Goal: Task Accomplishment & Management: Manage account settings

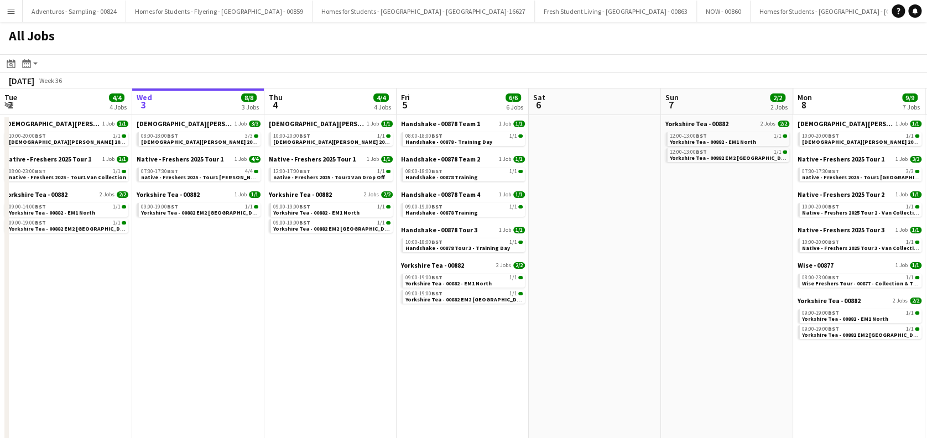
scroll to position [0, 485]
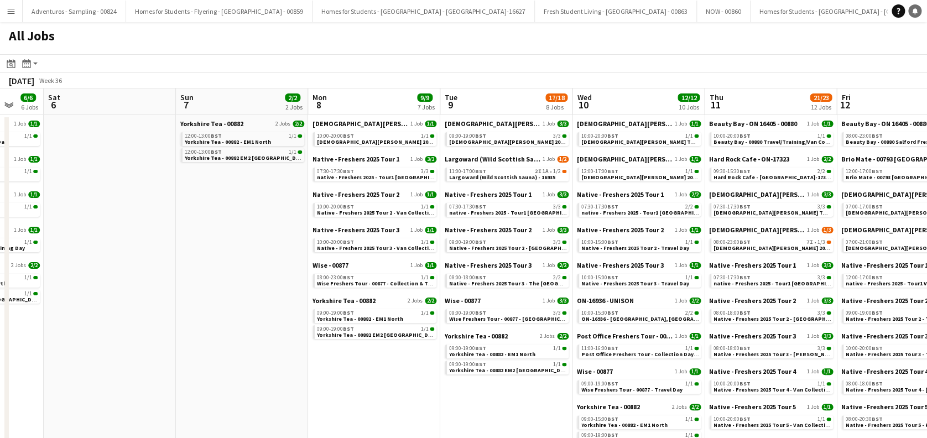
click at [912, 9] on icon "Notifications" at bounding box center [914, 11] width 7 height 7
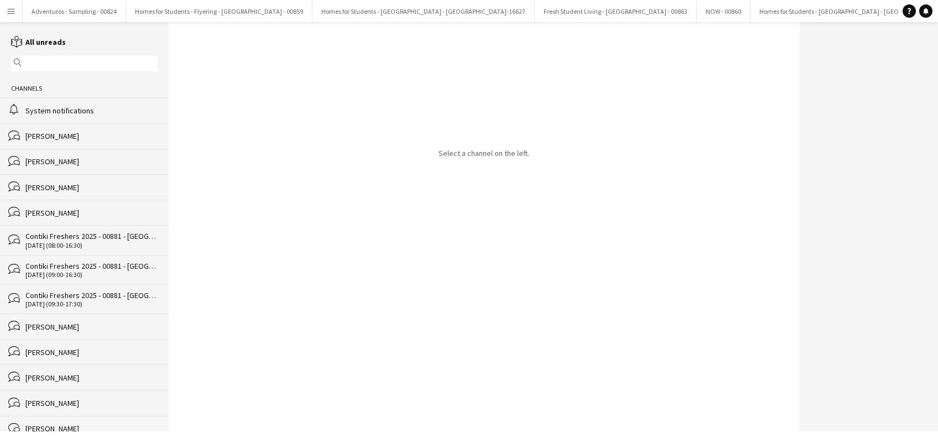
click at [81, 111] on div "System notifications" at bounding box center [91, 111] width 132 height 10
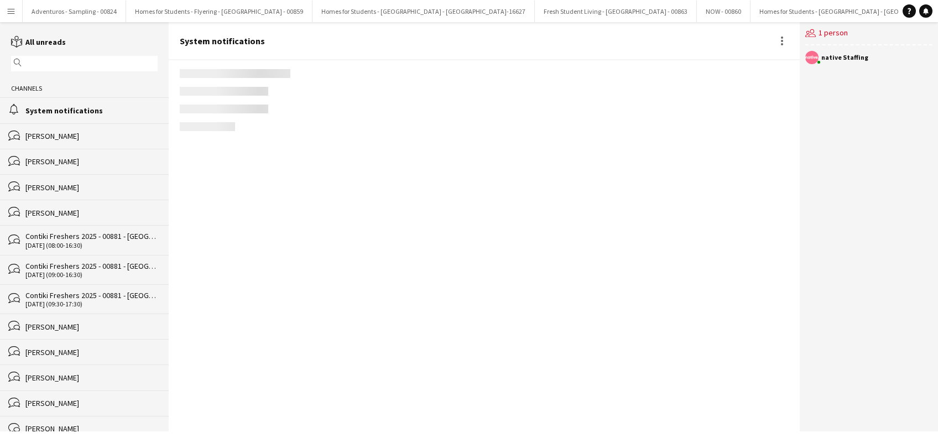
scroll to position [1402, 0]
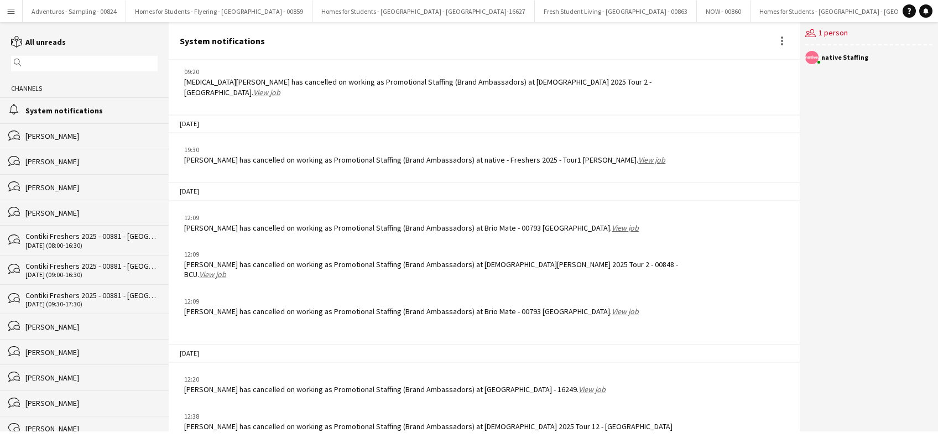
click at [578, 384] on link "View job" at bounding box center [591, 389] width 27 height 10
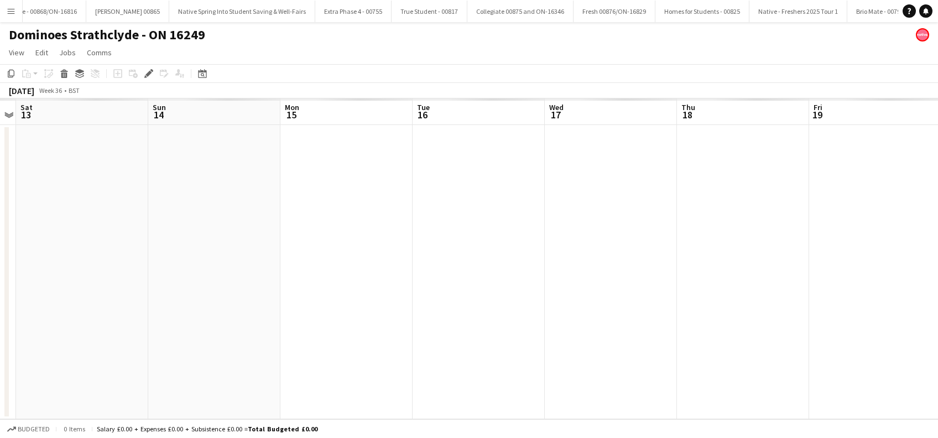
scroll to position [0, 1625]
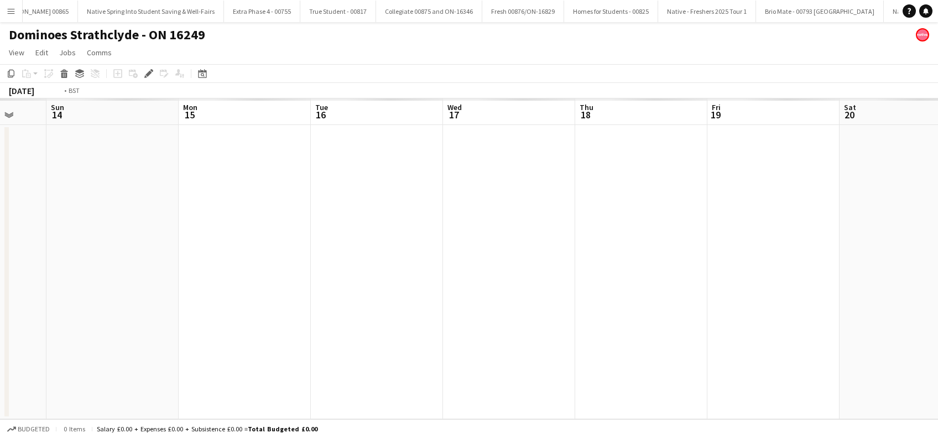
drag, startPoint x: 454, startPoint y: 322, endPoint x: 88, endPoint y: 354, distance: 367.4
click at [88, 354] on app-calendar-viewport "Wed 10 Thu 11 Fri 12 Sat 13 Sun 14 Mon 15 Tue 16 Wed 17 Thu 18 Fri 19 Sat 20 Su…" at bounding box center [469, 258] width 938 height 321
drag, startPoint x: 435, startPoint y: 331, endPoint x: 215, endPoint y: 349, distance: 221.4
click at [192, 351] on app-calendar-viewport "Fri 12 Sat 13 Sun 14 Mon 15 Tue 16 Wed 17 Thu 18 Fri 19 Sat 20 Sun 21 Mon 22 Tu…" at bounding box center [469, 258] width 938 height 321
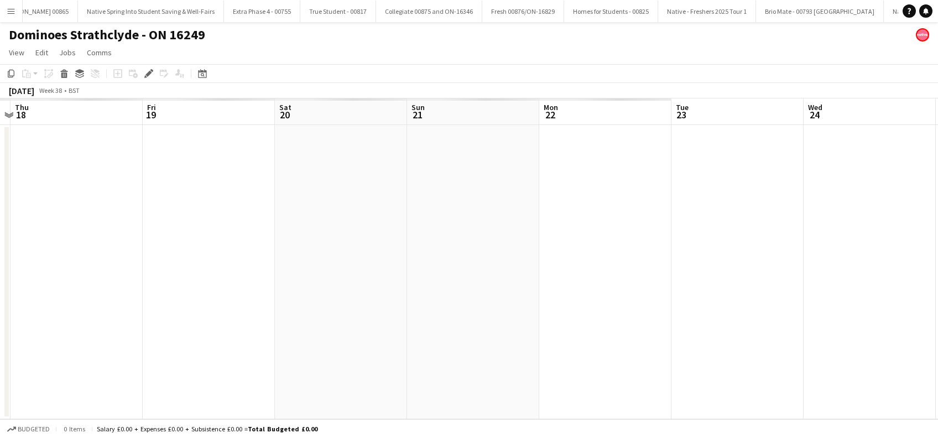
click at [174, 350] on app-calendar-viewport "Sun 14 Mon 15 Tue 16 Wed 17 Thu 18 Fri 19 Sat 20 Sun 21 Mon 22 Tue 23 Wed 24 Th…" at bounding box center [469, 258] width 938 height 321
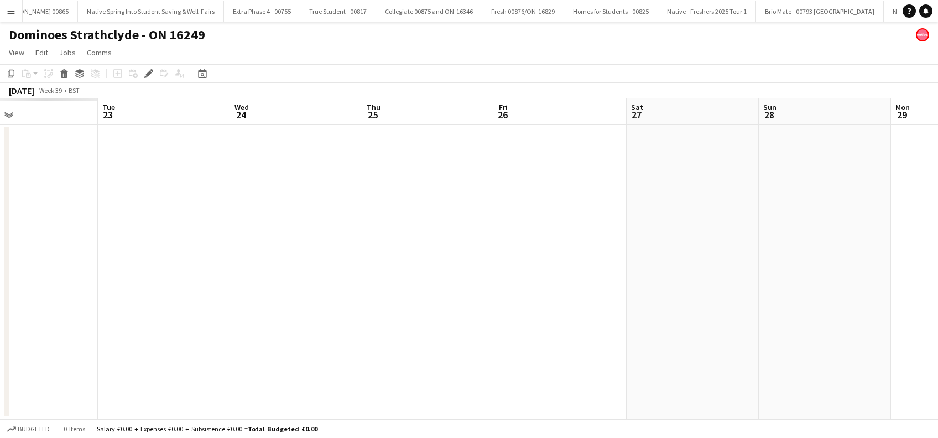
drag, startPoint x: 185, startPoint y: 338, endPoint x: 154, endPoint y: 338, distance: 31.0
click at [153, 338] on app-calendar-viewport "Thu 18 Fri 19 Sat 20 Sun 21 Mon 22 Tue 23 Wed 24 Thu 25 Fri 26 Sat 27 Sun 28 Mo…" at bounding box center [469, 258] width 938 height 321
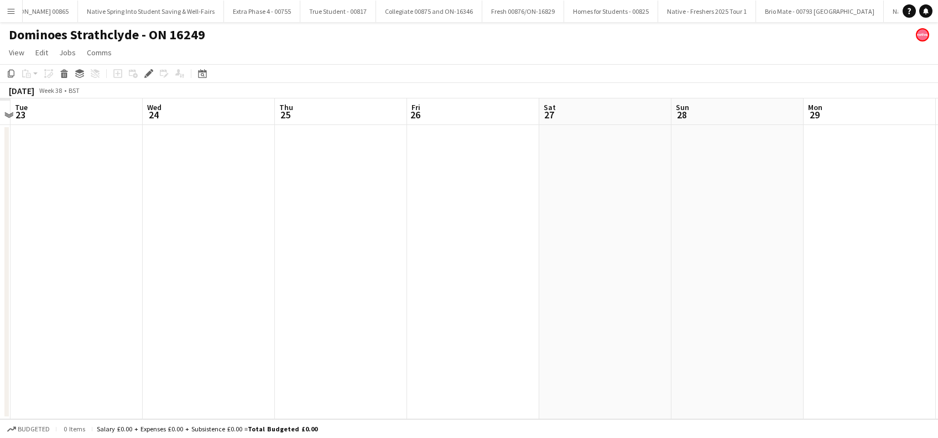
drag, startPoint x: 426, startPoint y: 343, endPoint x: 190, endPoint y: 343, distance: 236.1
click at [185, 343] on app-calendar-viewport "Sat 20 Sun 21 Mon 22 Tue 23 Wed 24 Thu 25 Fri 26 Sat 27 Sun 28 Mon 29 Tue 30 We…" at bounding box center [469, 258] width 938 height 321
drag, startPoint x: 504, startPoint y: 347, endPoint x: 268, endPoint y: 354, distance: 236.7
click at [264, 353] on app-calendar-viewport "Tue 23 Wed 24 Thu 25 Fri 26 Sat 27 Sun 28 Mon 29 Tue 30 Wed 1 Thu 2 Fri 3 Sat 4…" at bounding box center [469, 258] width 938 height 321
drag, startPoint x: 614, startPoint y: 357, endPoint x: 295, endPoint y: 362, distance: 319.1
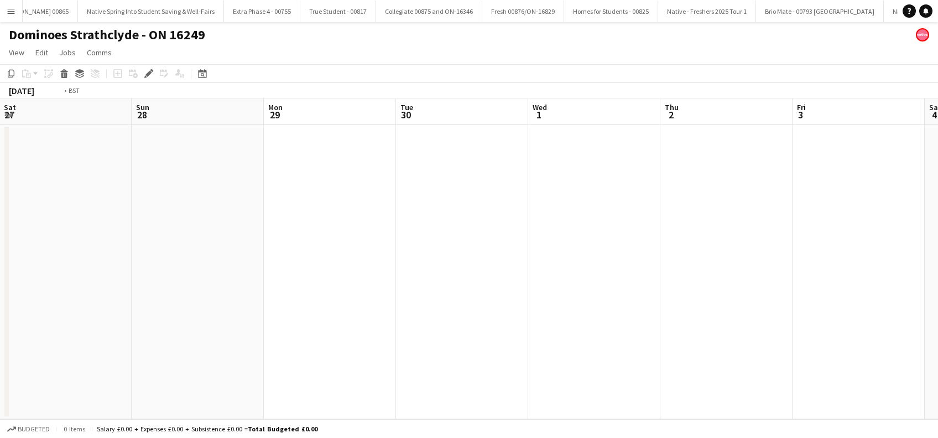
click at [292, 362] on app-calendar-viewport "Tue 23 Wed 24 Thu 25 Fri 26 Sat 27 Sun 28 Mon 29 Tue 30 Wed 1 Thu 2 Fri 3 Sat 4…" at bounding box center [469, 258] width 938 height 321
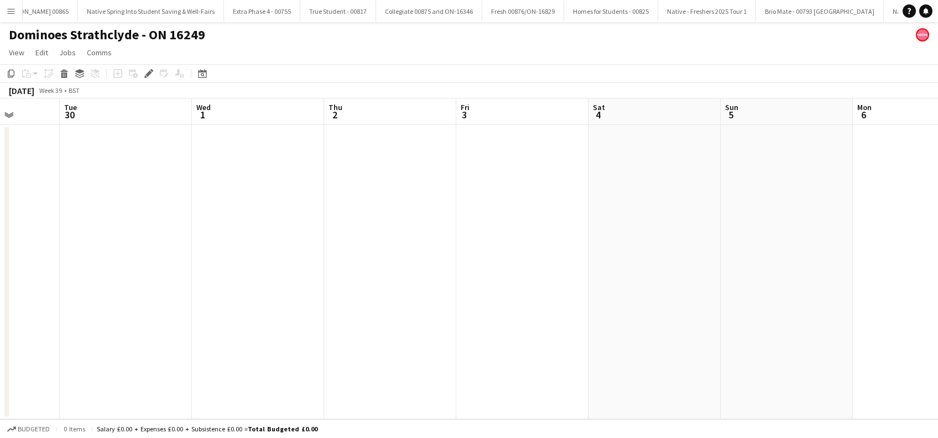
drag, startPoint x: 437, startPoint y: 379, endPoint x: 231, endPoint y: 379, distance: 205.7
click at [232, 379] on app-calendar-viewport "Fri 26 Sat 27 Sun 28 Mon 29 Tue 30 Wed 1 Thu 2 Fri 3 Sat 4 Sun 5 Mon 6 Tue 7 We…" at bounding box center [469, 258] width 938 height 321
drag, startPoint x: 499, startPoint y: 374, endPoint x: 515, endPoint y: 373, distance: 16.7
click at [515, 373] on app-calendar-viewport "Sun 28 Mon 29 Tue 30 Wed 1 Thu 2 Fri 3 Sat 4 Sun 5 Mon 6 Tue 7 Wed 8 Thu 9 Fri …" at bounding box center [469, 258] width 938 height 321
drag, startPoint x: 83, startPoint y: 356, endPoint x: 90, endPoint y: 356, distance: 6.6
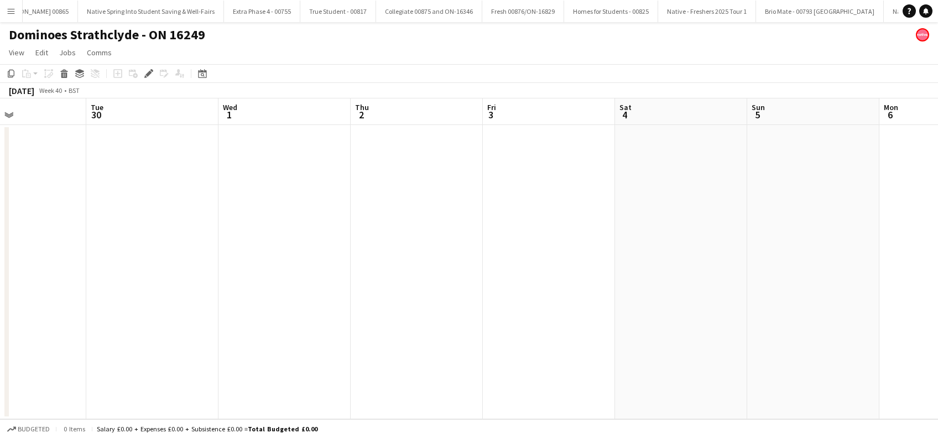
click at [84, 356] on app-calendar-viewport "Sat 27 Sun 28 Mon 29 Tue 30 Wed 1 Thu 2 Fri 3 Sat 4 Sun 5 Mon 6 Tue 7 Wed 8 Thu…" at bounding box center [469, 258] width 938 height 321
drag, startPoint x: 253, startPoint y: 327, endPoint x: 260, endPoint y: 327, distance: 7.7
click at [254, 327] on app-date-cell at bounding box center [285, 272] width 132 height 294
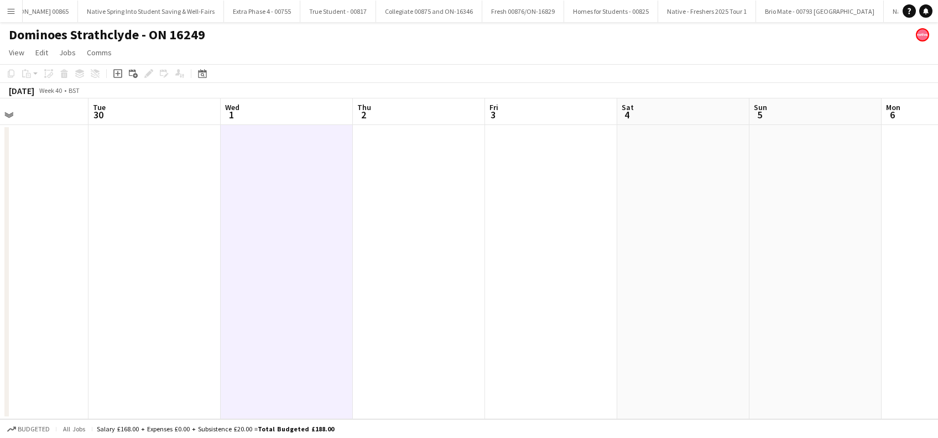
click at [353, 317] on app-date-cell at bounding box center [419, 272] width 132 height 294
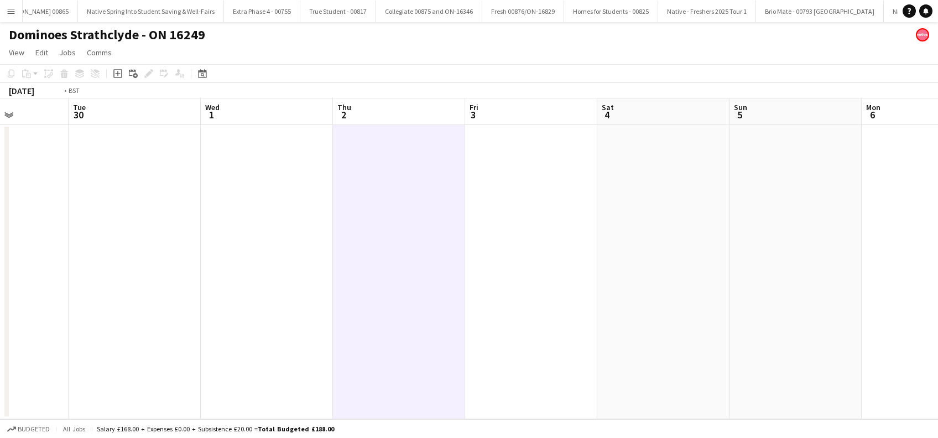
drag, startPoint x: 470, startPoint y: 323, endPoint x: 453, endPoint y: 324, distance: 16.6
click at [471, 323] on app-calendar-viewport "Sat 27 Sun 28 Mon 29 Tue 30 Wed 1 Thu 2 Fri 3 Sat 4 Sun 5 Mon 6 Tue 7 Wed 8 Thu…" at bounding box center [469, 258] width 938 height 321
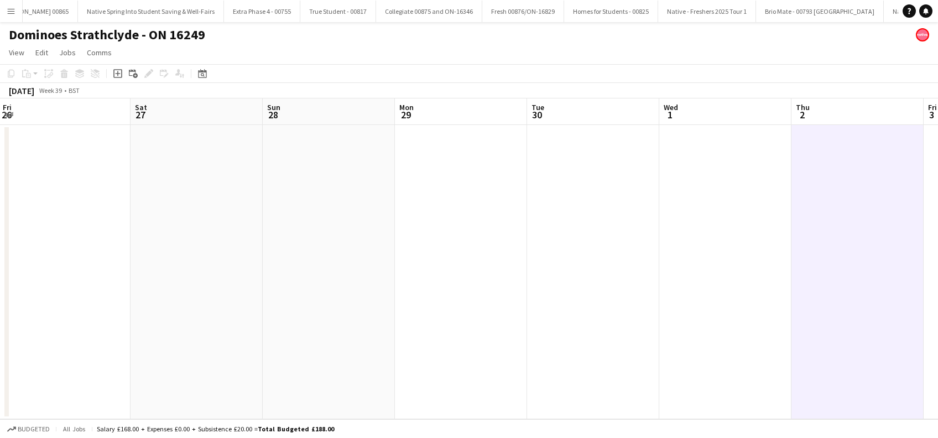
drag, startPoint x: 201, startPoint y: 334, endPoint x: 407, endPoint y: 323, distance: 207.1
click at [439, 323] on app-calendar-viewport "Wed 24 Thu 25 Fri 26 Sat 27 Sun 28 Mon 29 Tue 30 Wed 1 Thu 2 Fri 3 Sat 4 Sun 5 …" at bounding box center [469, 258] width 938 height 321
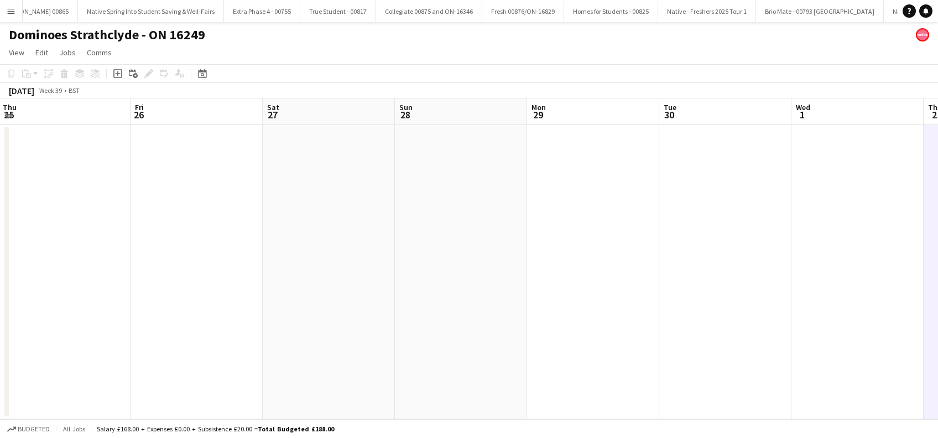
click at [282, 341] on app-calendar-viewport "Tue 23 Wed 24 Thu 25 Fri 26 Sat 27 Sun 28 Mon 29 Tue 30 Wed 1 Thu 2 Fri 3 Sat 4…" at bounding box center [469, 258] width 938 height 321
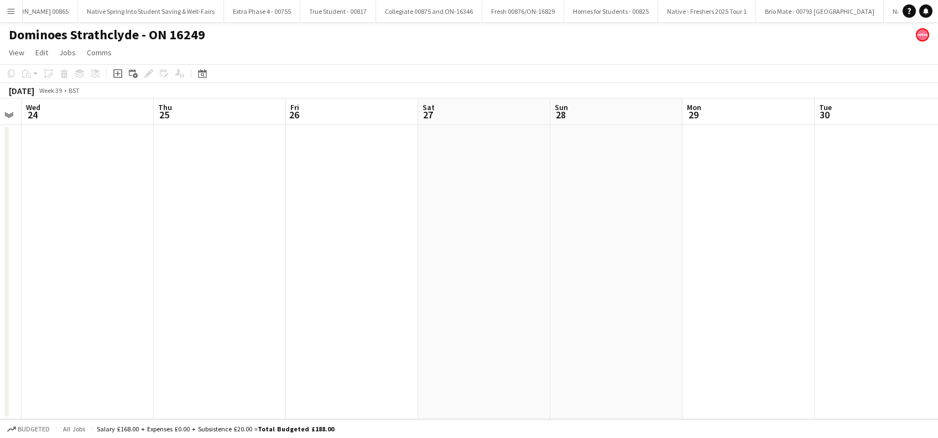
click at [301, 352] on app-calendar-viewport "Mon 22 Tue 23 Wed 24 Thu 25 Fri 26 Sat 27 Sun 28 Mon 29 Tue 30 Wed 1 Thu 2 Fri …" at bounding box center [469, 258] width 938 height 321
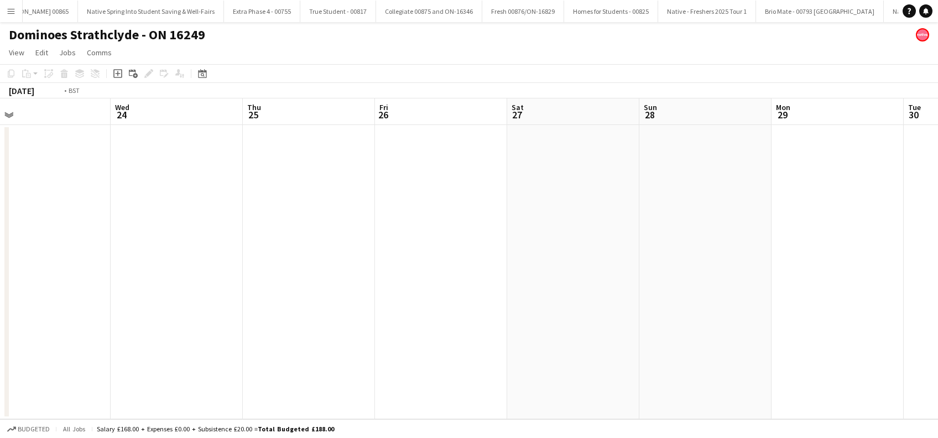
drag, startPoint x: 245, startPoint y: 342, endPoint x: 370, endPoint y: 345, distance: 125.0
click at [370, 345] on app-calendar-viewport "Sun 21 Mon 22 Tue 23 Wed 24 Thu 25 Fri 26 Sat 27 Sun 28 Mon 29 Tue 30 Wed 1 Thu…" at bounding box center [469, 258] width 938 height 321
drag, startPoint x: 345, startPoint y: 343, endPoint x: 269, endPoint y: 341, distance: 76.3
click at [346, 343] on app-calendar-viewport "Fri 19 Sat 20 Sun 21 Mon 22 Tue 23 Wed 24 Thu 25 Fri 26 Sat 27 Sun 28 Mon 29 Tu…" at bounding box center [469, 258] width 938 height 321
drag, startPoint x: 374, startPoint y: 333, endPoint x: 416, endPoint y: 333, distance: 42.0
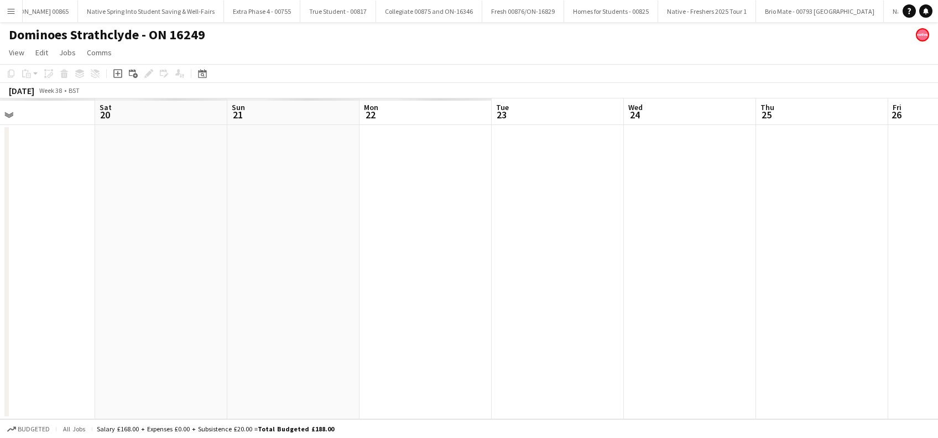
click at [418, 333] on app-calendar-viewport "Wed 17 Thu 18 Fri 19 Sat 20 Sun 21 Mon 22 Tue 23 Wed 24 Thu 25 Fri 26 Sat 27 Su…" at bounding box center [469, 258] width 938 height 321
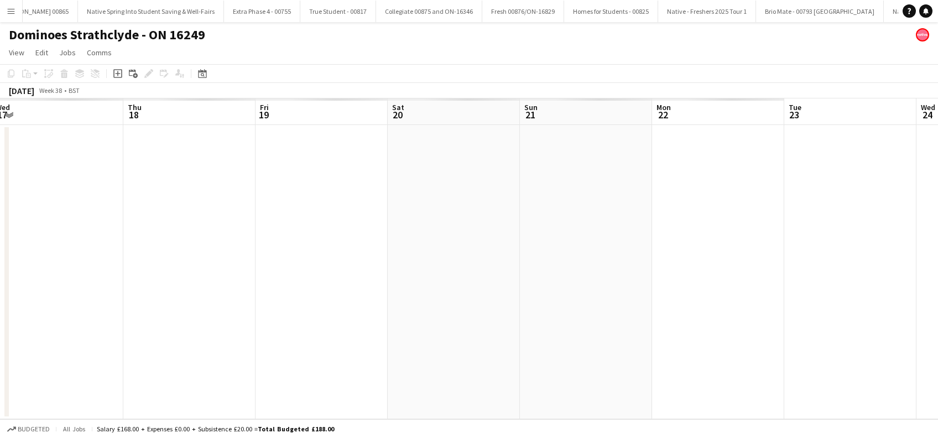
drag, startPoint x: 263, startPoint y: 323, endPoint x: 360, endPoint y: 324, distance: 97.3
click at [391, 323] on app-calendar-viewport "Mon 15 Tue 16 Wed 17 Thu 18 Fri 19 Sat 20 Sun 21 Mon 22 Tue 23 Wed 24 Thu 25 Fr…" at bounding box center [469, 258] width 938 height 321
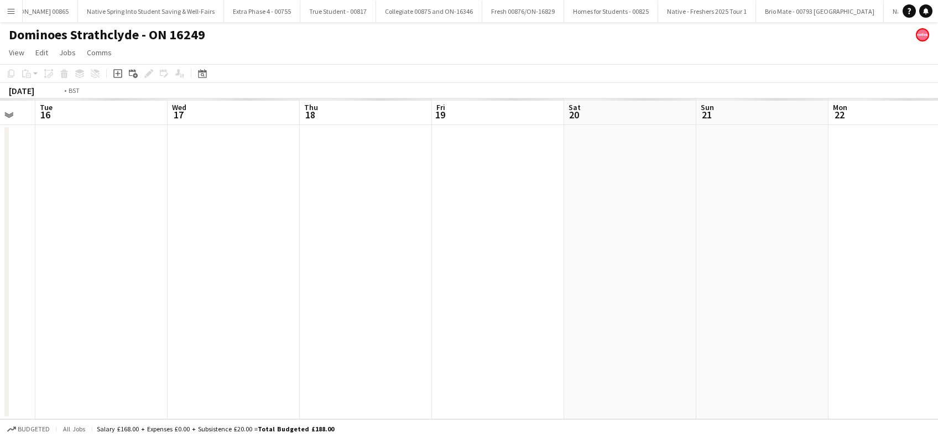
drag, startPoint x: 179, startPoint y: 331, endPoint x: 314, endPoint y: 334, distance: 134.9
click at [326, 333] on app-calendar-viewport "Sun 14 Mon 15 Tue 16 Wed 17 Thu 18 Fri 19 Sat 20 Sun 21 Mon 22 Tue 23 Wed 24 Th…" at bounding box center [469, 258] width 938 height 321
click at [323, 339] on app-calendar-viewport "Thu 11 Fri 12 Sat 13 Sun 14 Mon 15 Tue 16 Wed 17 Thu 18 Fri 19 Sat 20 Sun 21 Mo…" at bounding box center [469, 258] width 938 height 321
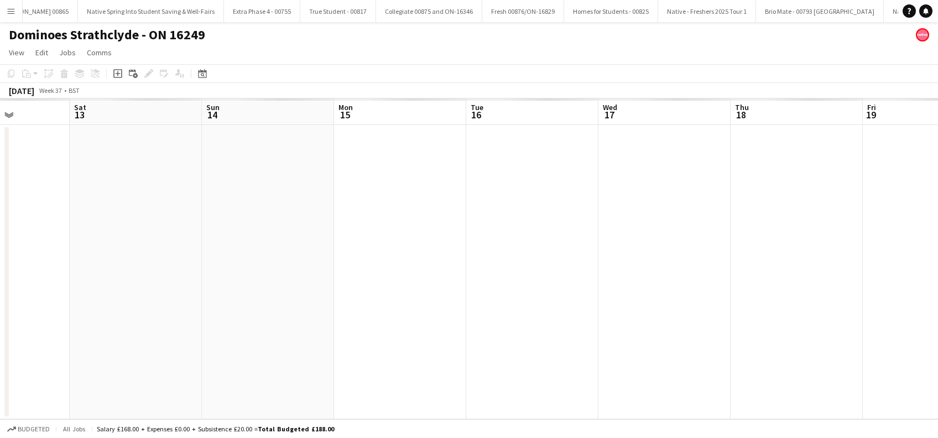
drag, startPoint x: 233, startPoint y: 348, endPoint x: 307, endPoint y: 349, distance: 73.5
click at [307, 349] on app-calendar-viewport "Wed 10 Thu 11 Fri 12 Sat 13 Sun 14 Mon 15 Tue 16 Wed 17 Thu 18 Fri 19 Sat 20 Su…" at bounding box center [469, 258] width 938 height 321
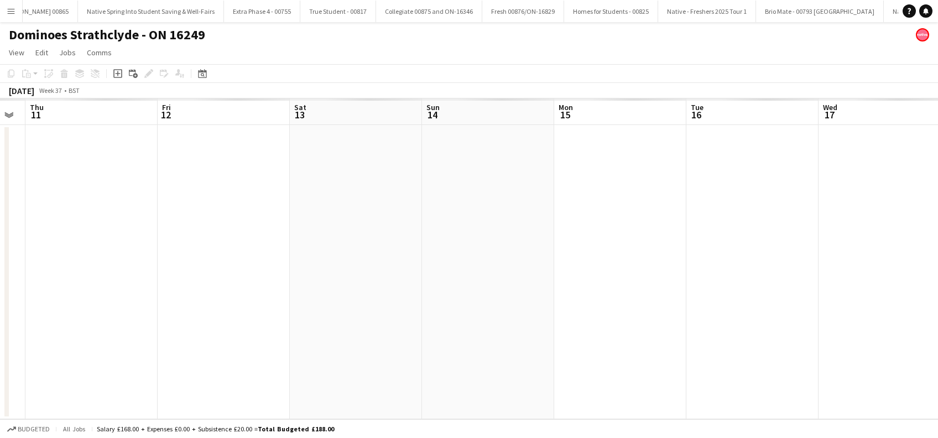
click at [413, 370] on app-calendar-viewport "Tue 9 Wed 10 Thu 11 Fri 12 Sat 13 Sun 14 Mon 15 Tue 16 Wed 17 Thu 18 Fri 19 Sat…" at bounding box center [469, 258] width 938 height 321
drag, startPoint x: 351, startPoint y: 360, endPoint x: 124, endPoint y: 359, distance: 227.2
click at [357, 360] on app-calendar-viewport "Sat 6 Sun 7 Mon 8 Tue 9 Wed 10 Thu 11 Fri 12 Sat 13 Sun 14 Mon 15 Tue 16 Wed 17…" at bounding box center [469, 258] width 938 height 321
drag, startPoint x: 327, startPoint y: 360, endPoint x: 122, endPoint y: 364, distance: 205.2
click at [329, 360] on app-calendar-viewport "Sat 6 Sun 7 Mon 8 Tue 9 Wed 10 Thu 11 Fri 12 Sat 13 Sun 14 Mon 15 Tue 16 Wed 17…" at bounding box center [469, 258] width 938 height 321
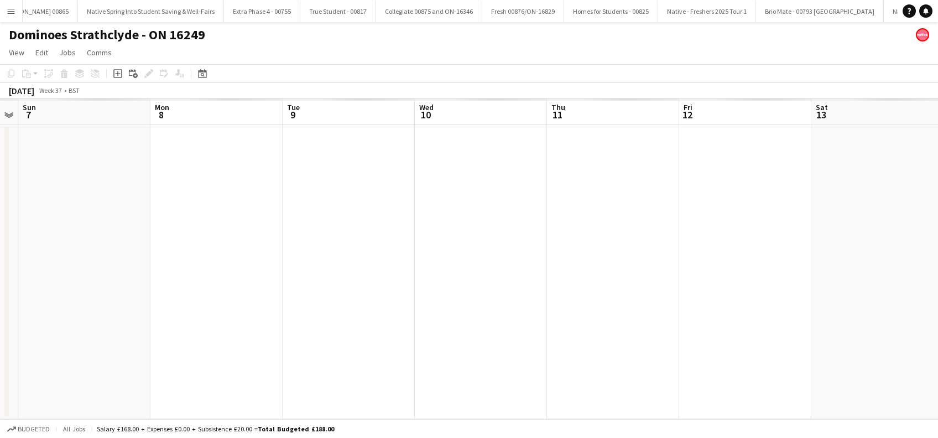
drag, startPoint x: 370, startPoint y: 370, endPoint x: 385, endPoint y: 370, distance: 15.5
click at [385, 370] on app-calendar-viewport "Fri 5 Sat 6 Sun 7 Mon 8 Tue 9 Wed 10 Thu 11 Fri 12 Sat 13 Sun 14 Mon 15 Tue 16 …" at bounding box center [469, 258] width 938 height 321
drag, startPoint x: 331, startPoint y: 364, endPoint x: 226, endPoint y: 358, distance: 105.2
click at [334, 364] on app-calendar-viewport "Mon 1 Tue 2 Wed 3 Thu 4 Fri 5 Sat 6 Sun 7 Mon 8 Tue 9 Wed 10 Thu 11 Fri 12 Sat …" at bounding box center [469, 258] width 938 height 321
drag, startPoint x: 229, startPoint y: 358, endPoint x: 223, endPoint y: 359, distance: 5.6
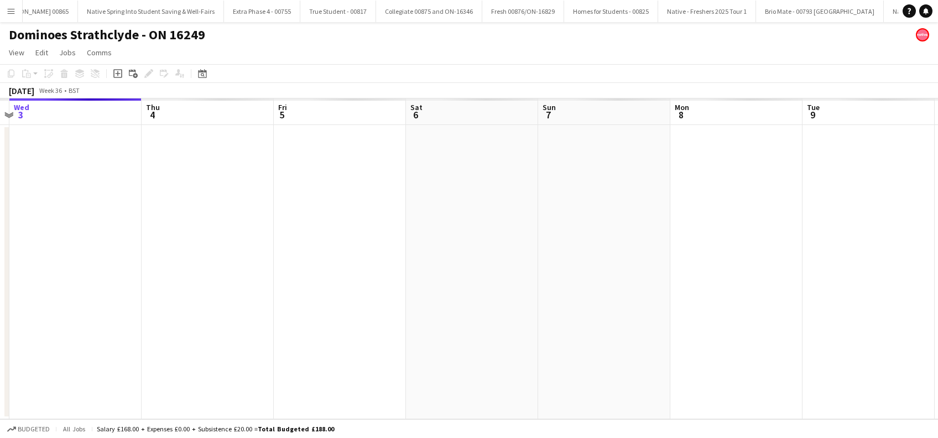
click at [410, 358] on app-calendar-viewport "Mon 1 Tue 2 Wed 3 Thu 4 Fri 5 Sat 6 Sun 7 Mon 8 Tue 9 Wed 10 Thu 11 Fri 12 Sat …" at bounding box center [469, 258] width 938 height 321
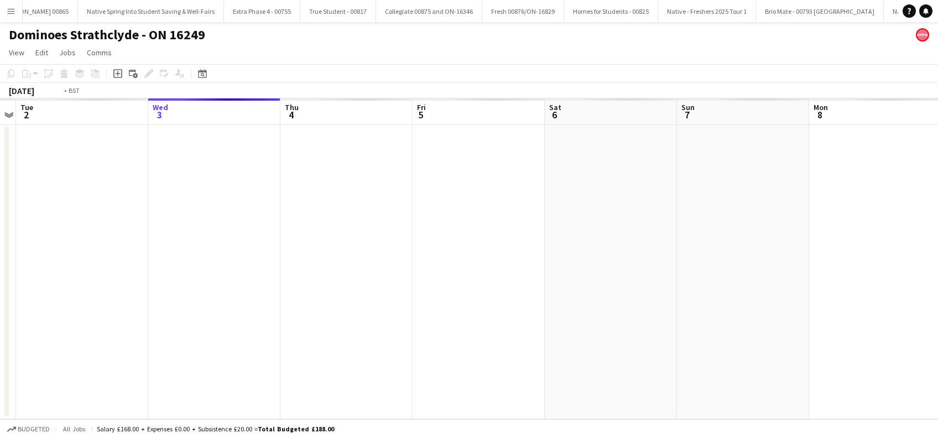
click at [399, 357] on app-calendar-viewport "Sun 31 Mon 1 Tue 2 Wed 3 Thu 4 Fri 5 Sat 6 Sun 7 Mon 8 Tue 9 Wed 10 Thu 11 Fri …" at bounding box center [469, 258] width 938 height 321
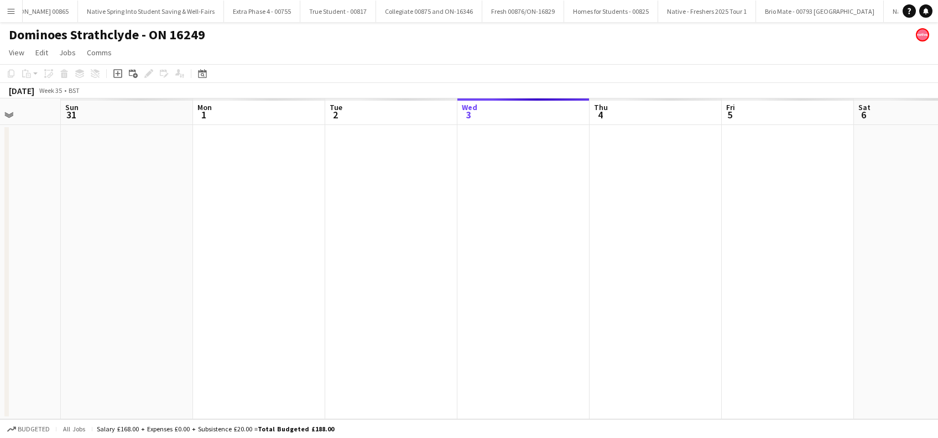
drag, startPoint x: 137, startPoint y: 357, endPoint x: 384, endPoint y: 355, distance: 247.1
click at [384, 355] on app-calendar-viewport "Thu 28 Fri 29 Sat 30 Sun 31 Mon 1 Tue 2 Wed 3 Thu 4 Fri 5 Sat 6 Sun 7 Mon 8 Tue…" at bounding box center [469, 258] width 938 height 321
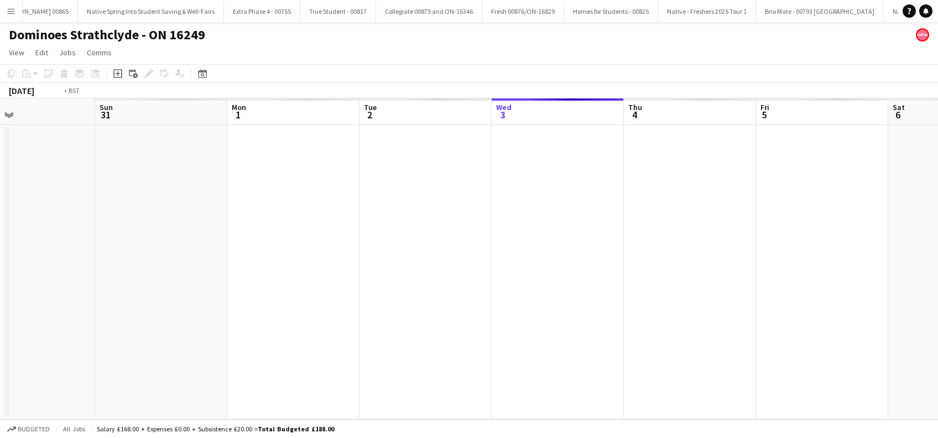
drag, startPoint x: 402, startPoint y: 321, endPoint x: 34, endPoint y: 321, distance: 367.7
click at [34, 321] on app-calendar-viewport "Wed 27 Thu 28 Fri 29 Sat 30 Sun 31 Mon 1 Tue 2 Wed 3 Thu 4 Fri 5 Sat 6 Sun 7 Mo…" at bounding box center [469, 258] width 938 height 321
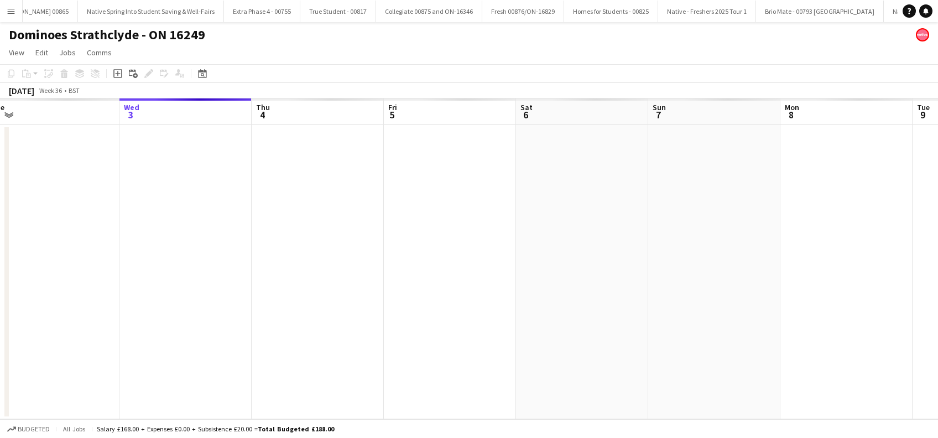
drag, startPoint x: 535, startPoint y: 310, endPoint x: 166, endPoint y: 343, distance: 370.9
click at [149, 349] on app-calendar-viewport "Fri 29 Sat 30 Sun 31 Mon 1 Tue 2 Wed 3 Thu 4 Fri 5 Sat 6 Sun 7 Mon 8 Tue 9 Wed …" at bounding box center [469, 258] width 938 height 321
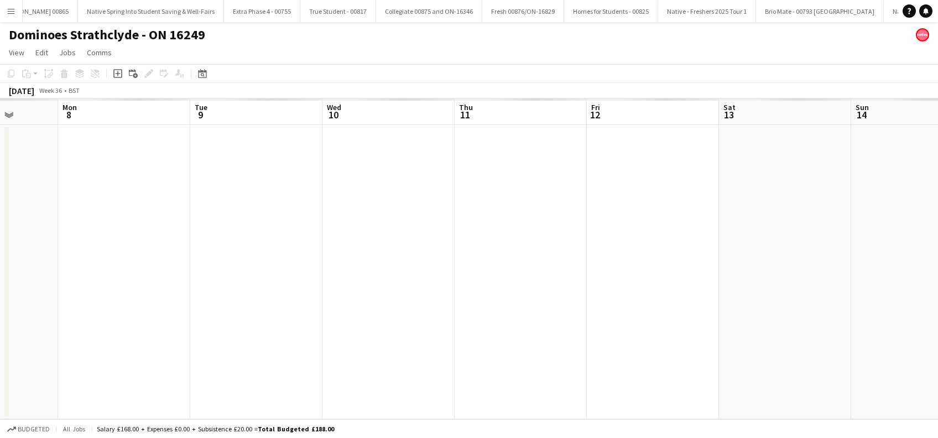
drag, startPoint x: 201, startPoint y: 343, endPoint x: 144, endPoint y: 345, distance: 57.0
click at [144, 345] on app-calendar-viewport "Thu 4 Fri 5 Sat 6 Sun 7 Mon 8 Tue 9 Wed 10 Thu 11 Fri 12 Sat 13 Sun 14 Mon 15 T…" at bounding box center [469, 258] width 938 height 321
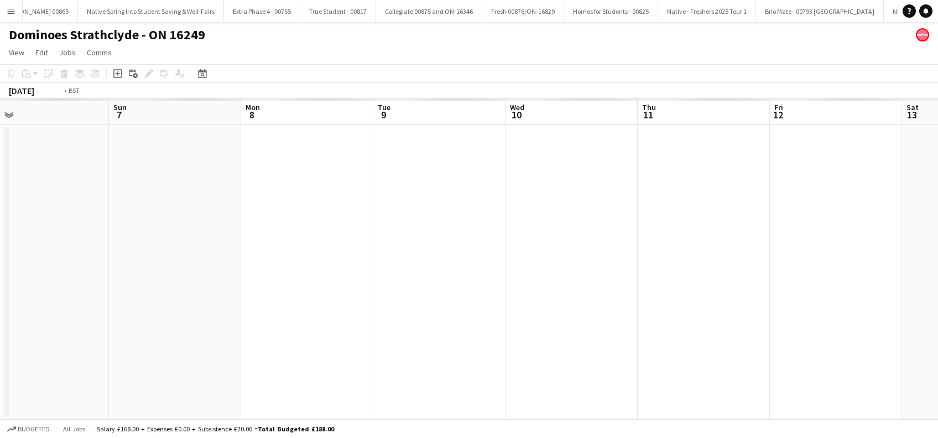
drag, startPoint x: 158, startPoint y: 332, endPoint x: 136, endPoint y: 338, distance: 22.9
click at [127, 337] on app-calendar-viewport "Thu 4 Fri 5 Sat 6 Sun 7 Mon 8 Tue 9 Wed 10 Thu 11 Fri 12 Sat 13 Sun 14 Mon 15 T…" at bounding box center [469, 258] width 938 height 321
drag, startPoint x: 604, startPoint y: 338, endPoint x: 227, endPoint y: 344, distance: 376.6
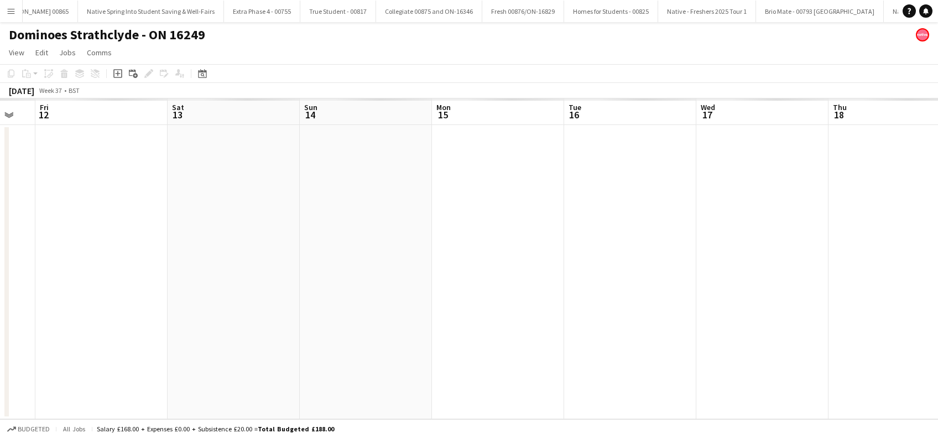
click at [222, 343] on app-calendar-viewport "Tue 9 Wed 10 Thu 11 Fri 12 Sat 13 Sun 14 Mon 15 Tue 16 Wed 17 Thu 18 Fri 19 Sat…" at bounding box center [469, 258] width 938 height 321
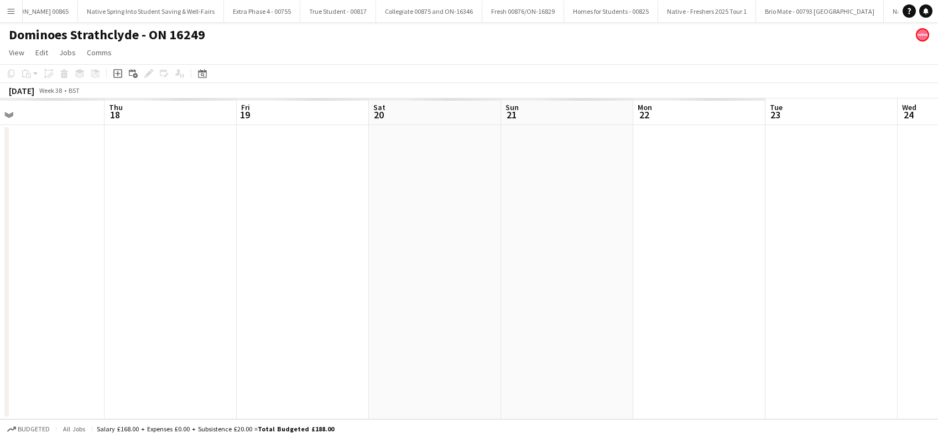
drag, startPoint x: 317, startPoint y: 347, endPoint x: 563, endPoint y: 335, distance: 245.8
click at [295, 349] on app-calendar-viewport "Sun 14 Mon 15 Tue 16 Wed 17 Thu 18 Fri 19 Sat 20 Sun 21 Mon 22 Tue 23 Wed 24 Th…" at bounding box center [469, 258] width 938 height 321
drag
click at [293, 372] on app-calendar-viewport "Sun 14 Mon 15 Tue 16 Wed 17 Thu 18 Fri 19 Sat 20 Sun 21 Mon 22 Tue 23 Wed 24 Th…" at bounding box center [469, 258] width 938 height 321
click at [345, 374] on app-calendar-viewport "Tue 16 Wed 17 Thu 18 Fri 19 Sat 20 Sun 21 Mon 22 Tue 23 Wed 24 Thu 25 Fri 26 Sa…" at bounding box center [469, 258] width 938 height 321
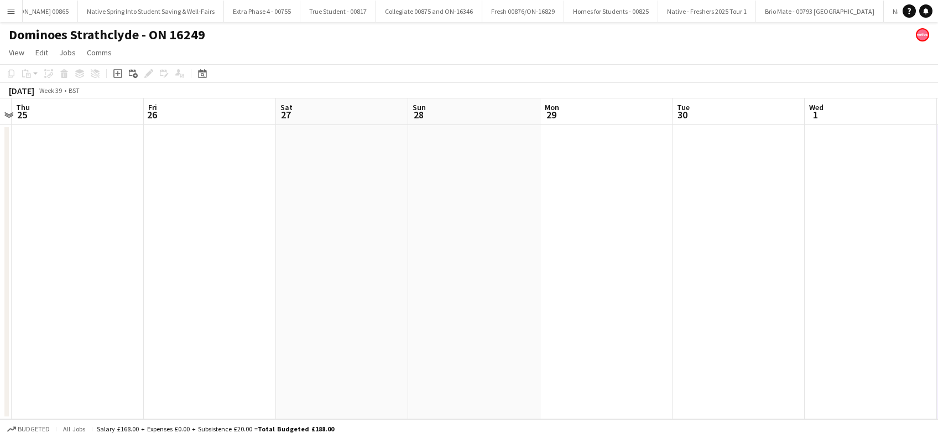
click at [393, 385] on app-calendar-viewport "Sun 21 Mon 22 Tue 23 Wed 24 Thu 25 Fri 26 Sat 27 Sun 28 Mon 29 Tue 30 Wed 1 Thu…" at bounding box center [469, 258] width 938 height 321
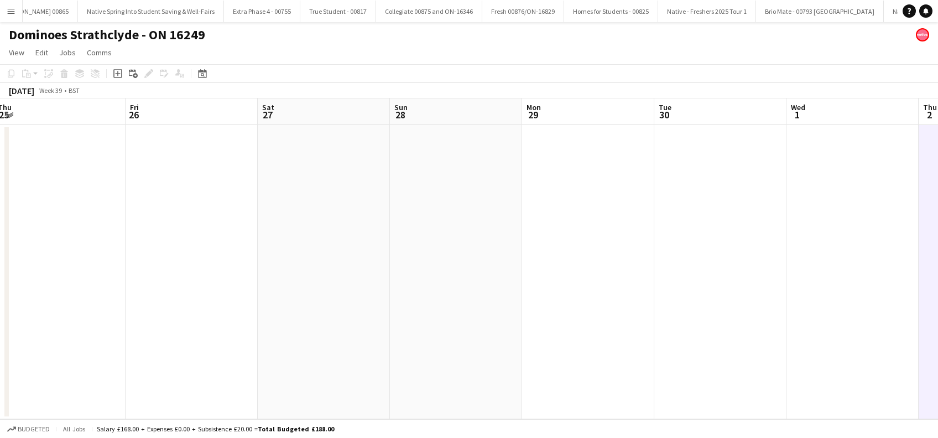
click at [391, 386] on app-calendar-viewport "Sun 21 Mon 22 Tue 23 Wed 24 Thu 25 Fri 26 Sat 27 Sun 28 Mon 29 Tue 30 Wed 1 Thu…" at bounding box center [469, 258] width 938 height 321
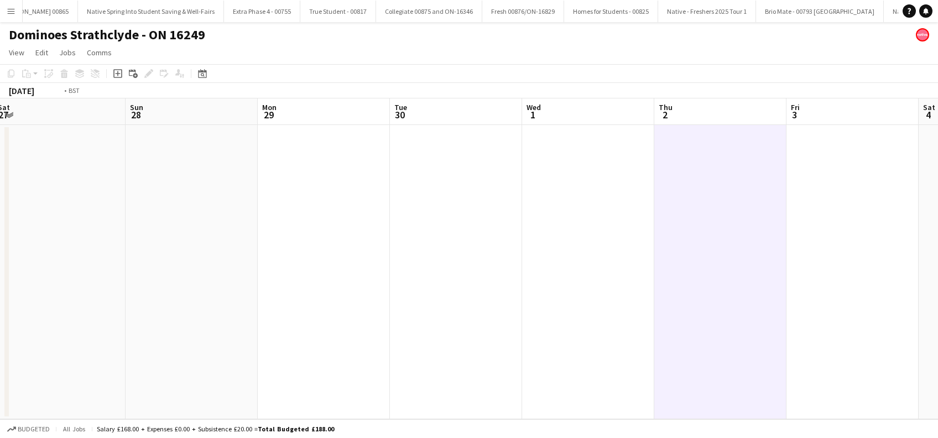
scroll to position [0, 360]
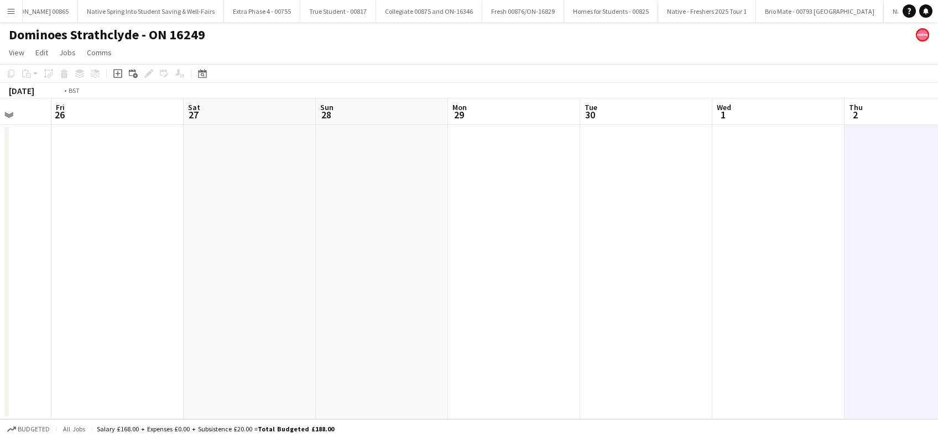
click at [363, 401] on app-calendar-viewport "Tue 23 Wed 24 Thu 25 Fri 26 Sat 27 Sun 28 Mon 29 Tue 30 Wed 1 Thu 2 Fri 3 Sat 4…" at bounding box center [469, 258] width 938 height 321
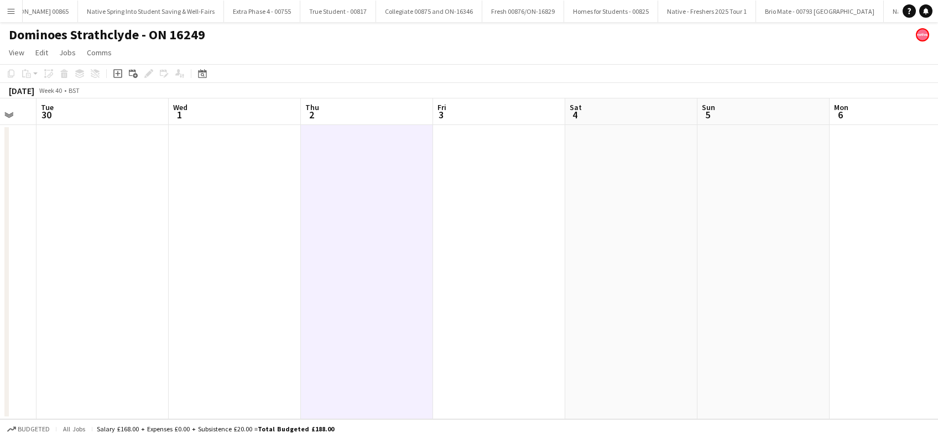
click at [389, 263] on app-date-cell at bounding box center [367, 272] width 132 height 294
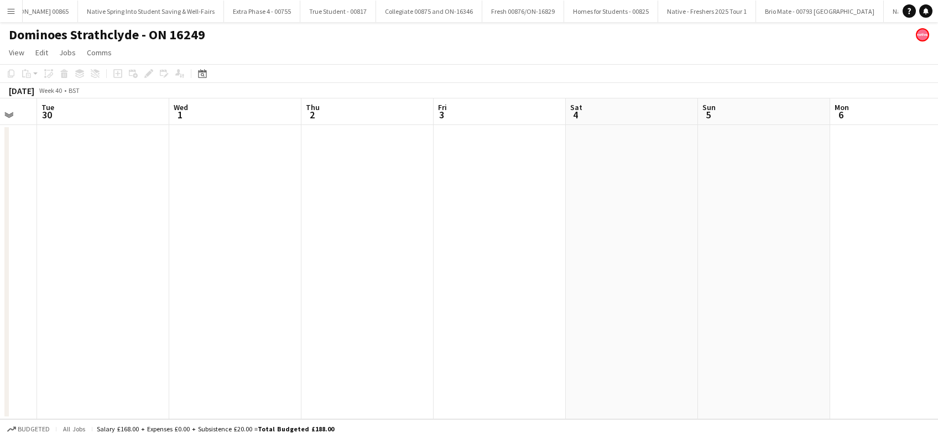
click at [520, 263] on app-date-cell at bounding box center [499, 272] width 132 height 294
click at [122, 377] on app-calendar-viewport "Tue 30 Wed 1 Thu 2 Fri 3 Sat 4 Sun 5 Mon 6 Tue 7 Wed 8 Thu 9 Fri 10 Sat 11 Sun …" at bounding box center [469, 258] width 938 height 321
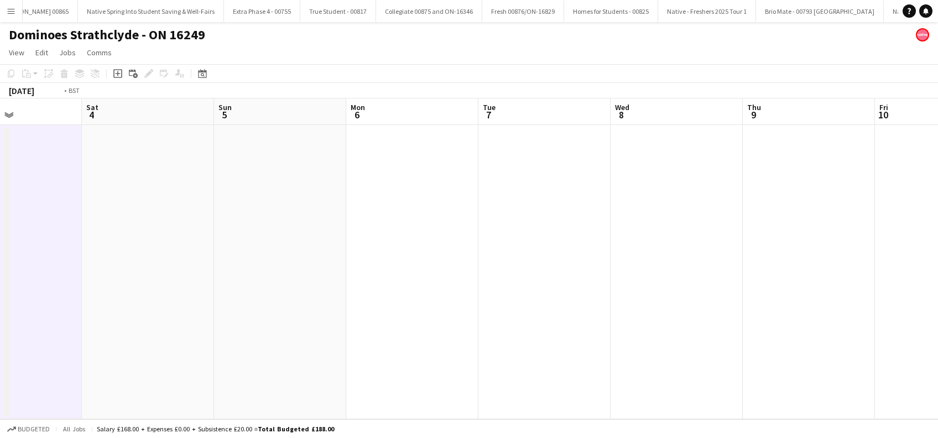
click at [78, 369] on app-calendar-viewport "Tue 30 Wed 1 Thu 2 Fri 3 Sat 4 Sun 5 Mon 6 Tue 7 Wed 8 Thu 9 Fri 10 Sat 11 Sun …" at bounding box center [469, 258] width 938 height 321
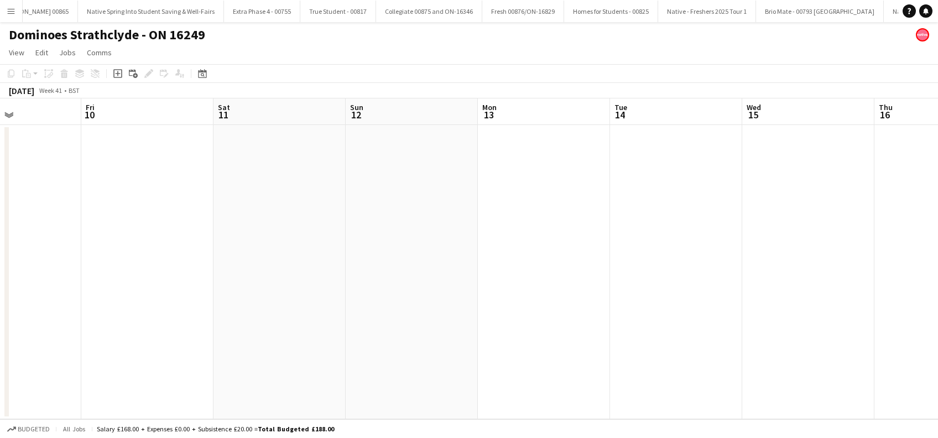
click at [87, 340] on app-calendar-viewport "Tue 7 Wed 8 Thu 9 Fri 10 Sat 11 Sun 12 Mon 13 Tue 14 Wed 15 Thu 16 Fri 17 Sat 1…" at bounding box center [469, 258] width 938 height 321
click at [287, 347] on app-calendar-viewport "Thu 9 Fri 10 Sat 11 Sun 12 Mon 13 Tue 14 Wed 15 Thu 16 Fri 17 Sat 18 Sun 19 Mon…" at bounding box center [469, 258] width 938 height 321
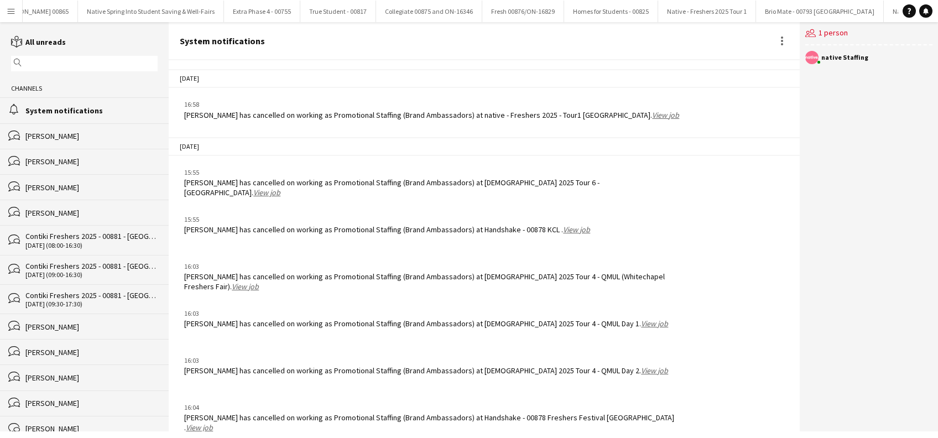
scroll to position [1402, 0]
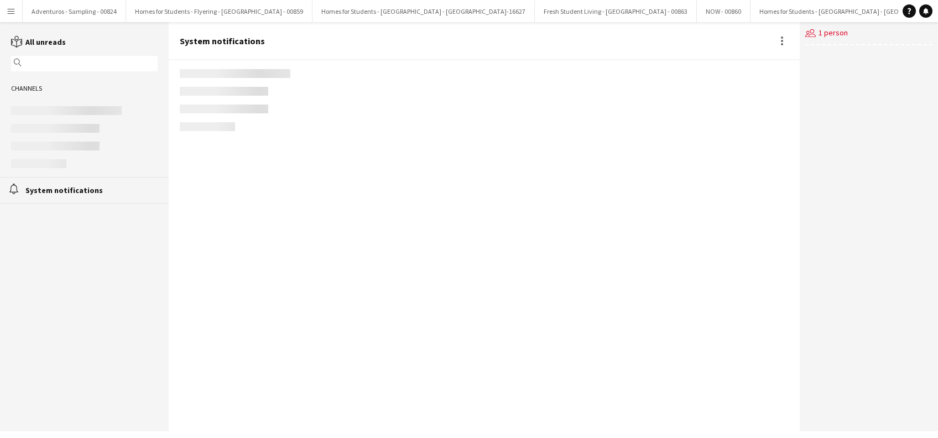
scroll to position [1402, 0]
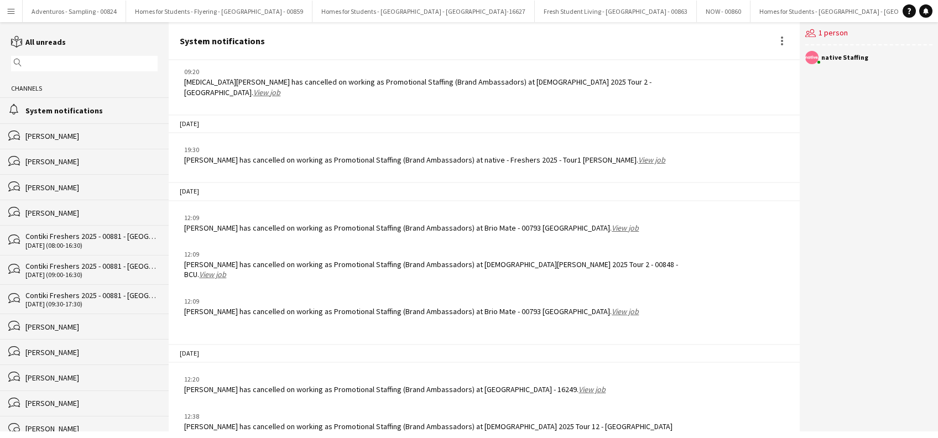
click at [579, 384] on link "View job" at bounding box center [591, 389] width 27 height 10
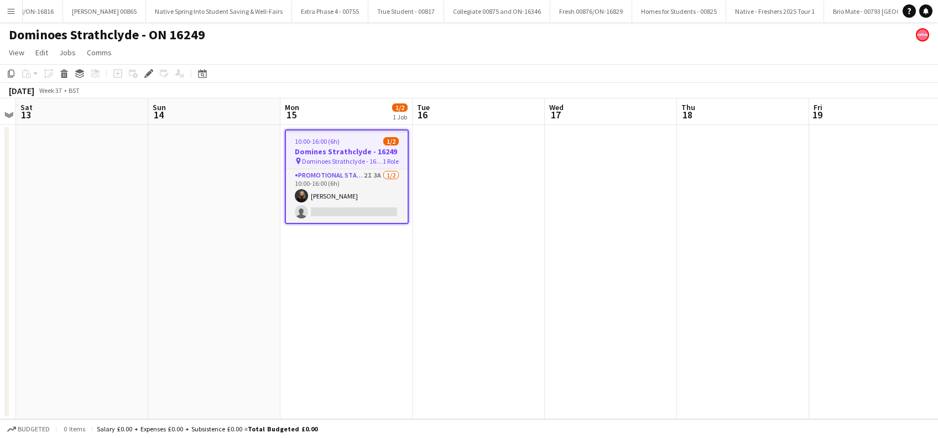
scroll to position [0, 1625]
click at [330, 151] on h3 "Domines Strathclyde - 16249" at bounding box center [347, 152] width 122 height 10
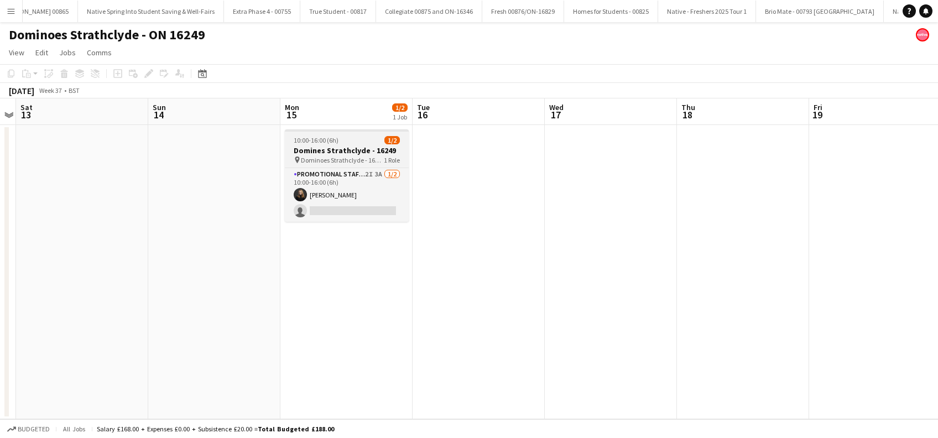
click at [330, 151] on h3 "Domines Strathclyde - 16249" at bounding box center [347, 150] width 124 height 10
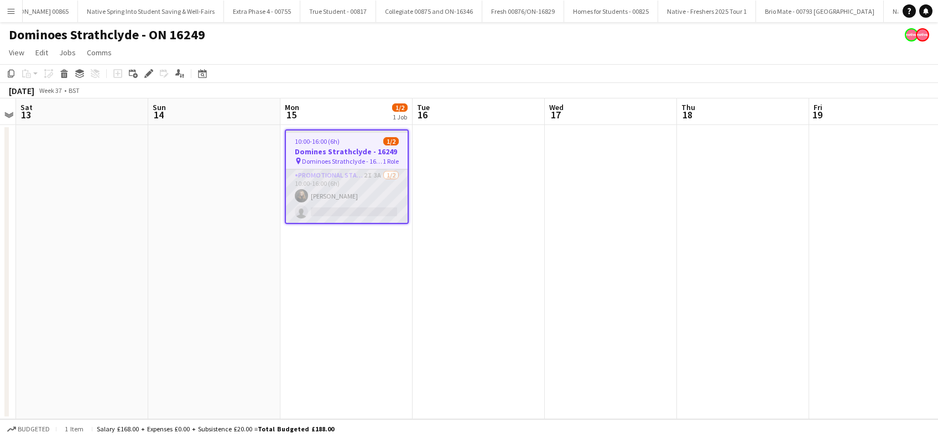
click at [346, 204] on app-card-role "Promotional Staffing (Brand Ambassadors) 2I 3A 1/2 10:00-16:00 (6h) Belle Jones…" at bounding box center [347, 196] width 122 height 54
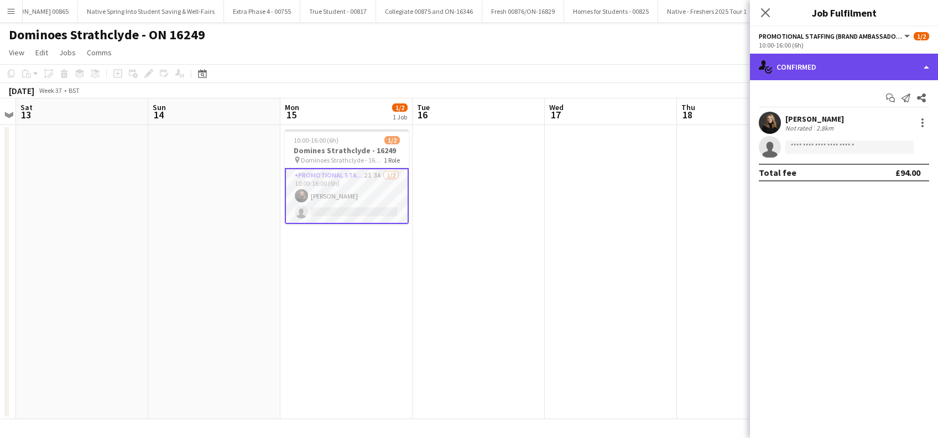
click at [836, 66] on div "single-neutral-actions-check-2 Confirmed" at bounding box center [844, 67] width 188 height 27
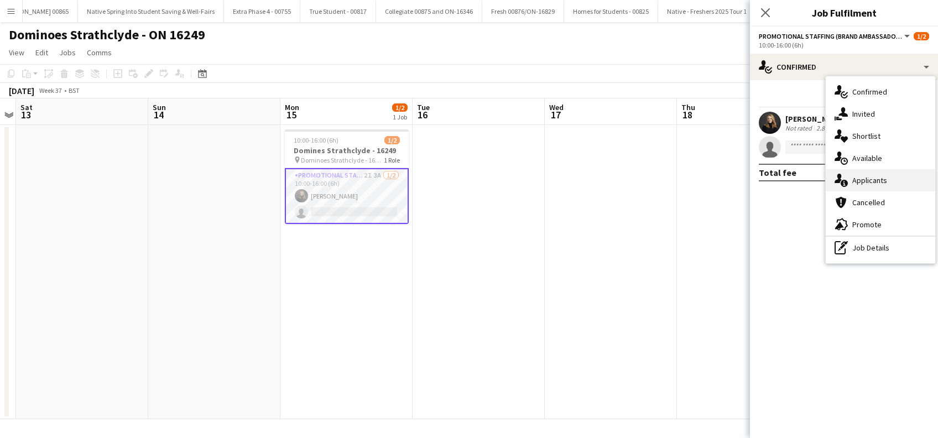
click at [862, 181] on span "Applicants" at bounding box center [869, 180] width 35 height 10
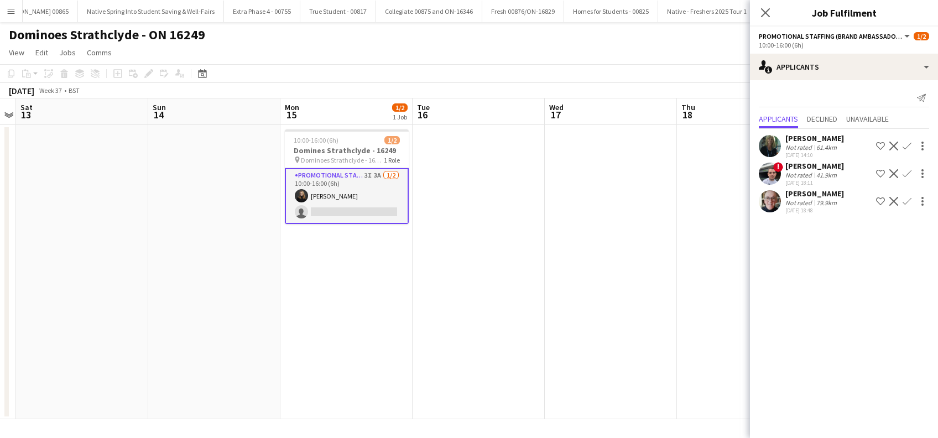
click at [584, 219] on app-date-cell at bounding box center [611, 272] width 132 height 294
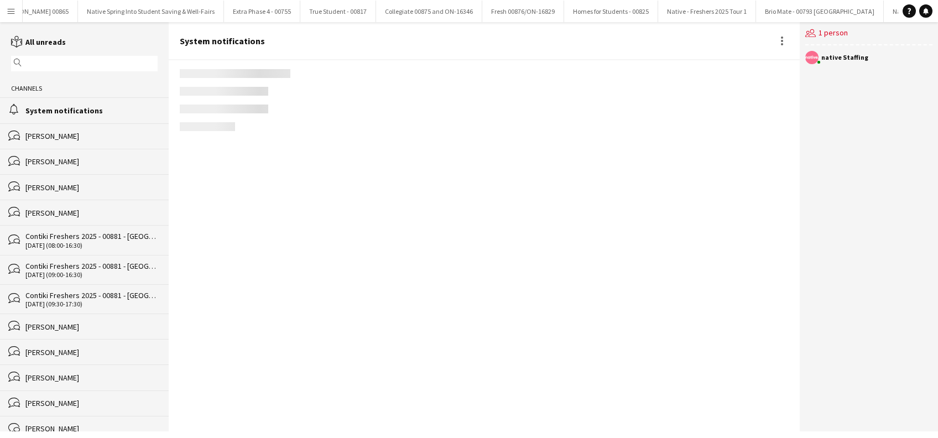
scroll to position [1402, 0]
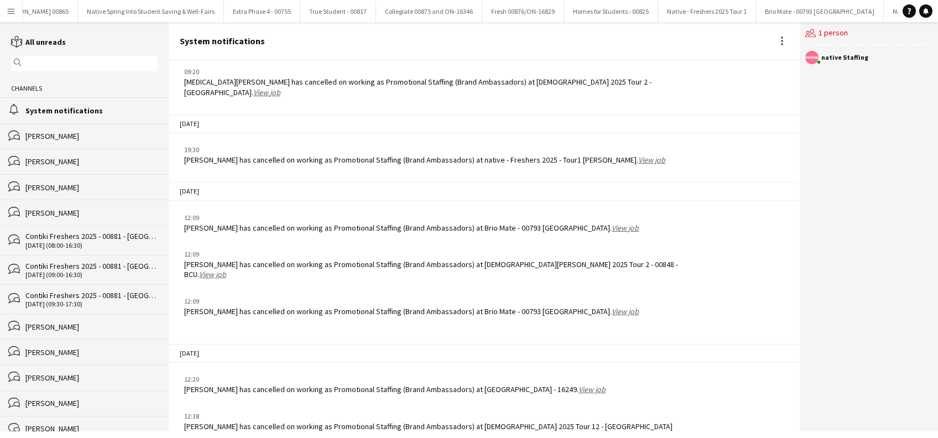
click at [259, 431] on link "View job" at bounding box center [272, 436] width 27 height 10
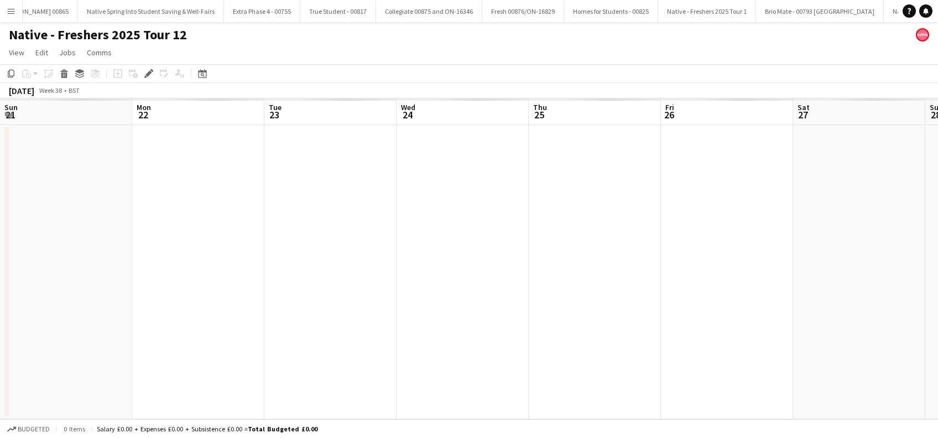
scroll to position [0, 380]
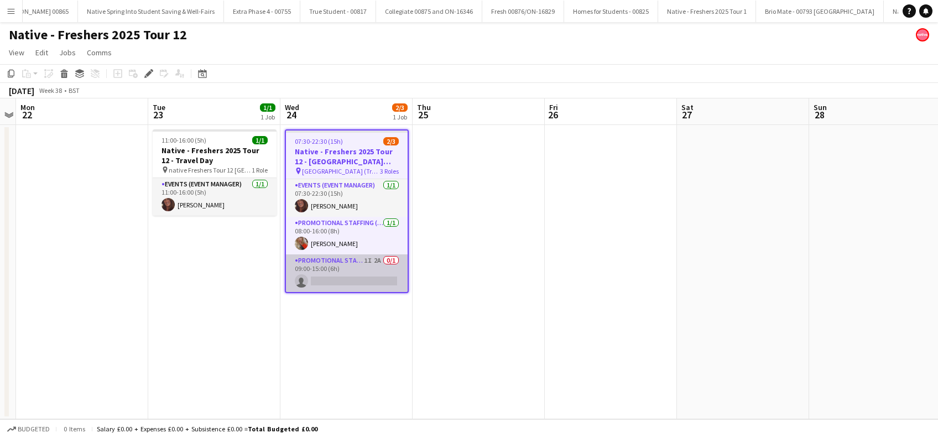
click at [344, 278] on app-card-role "Promotional Staffing (Brand Ambassadors) 1I 2A 0/1 09:00-15:00 (6h) single-neut…" at bounding box center [347, 273] width 122 height 38
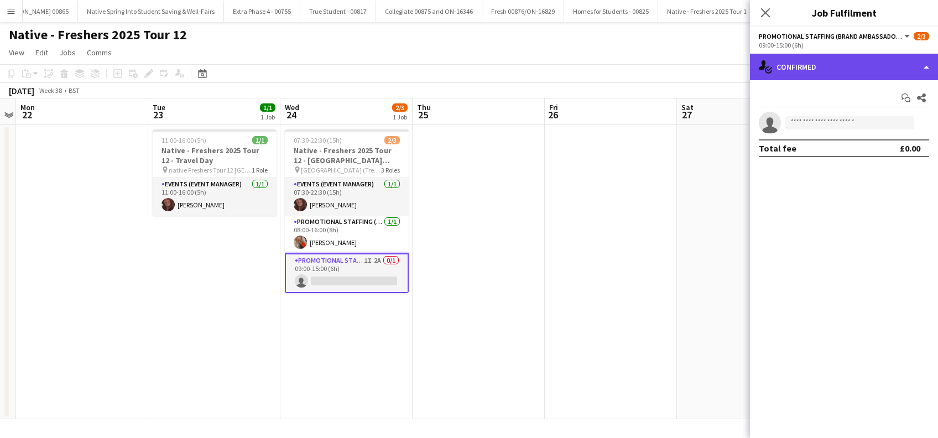
click at [842, 72] on div "single-neutral-actions-check-2 Confirmed" at bounding box center [844, 67] width 188 height 27
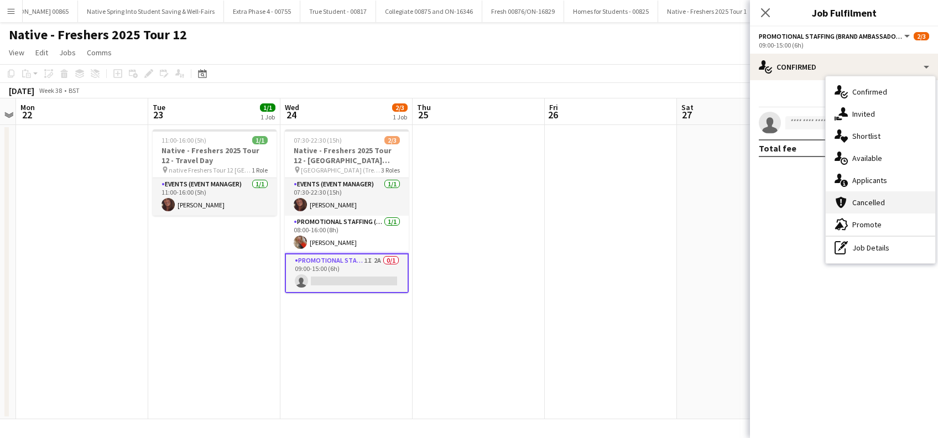
click at [870, 198] on span "Cancelled" at bounding box center [868, 202] width 33 height 10
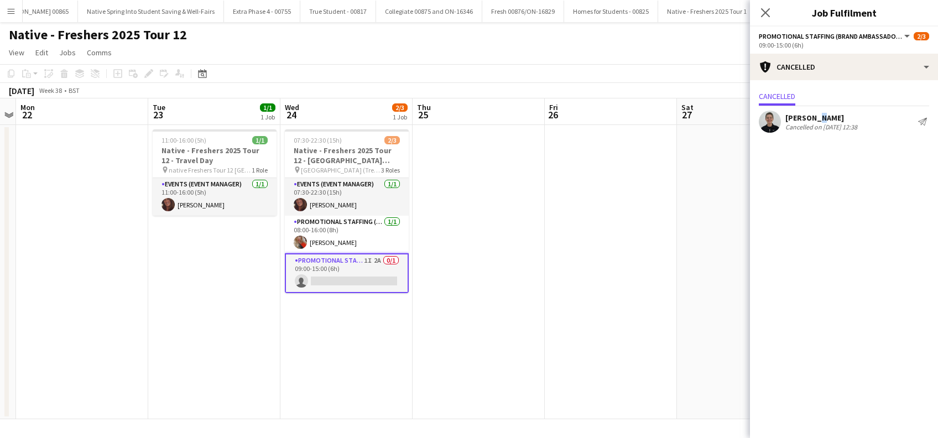
click at [814, 118] on div "Sarah McHarg" at bounding box center [821, 118] width 72 height 10
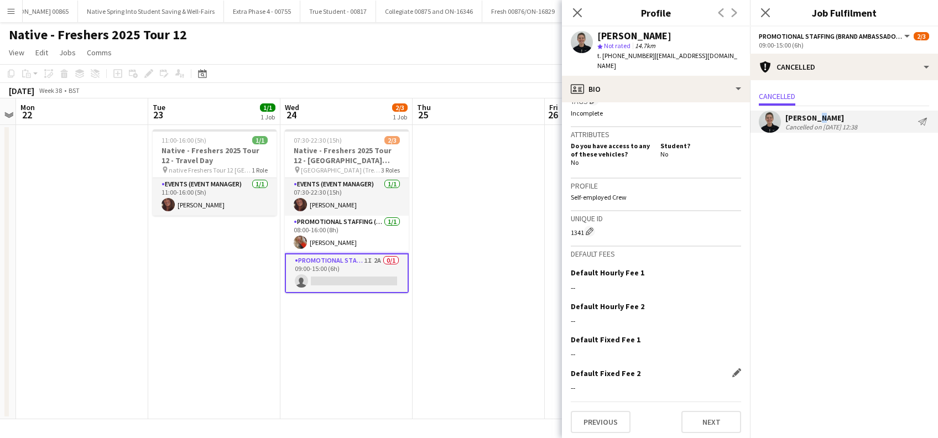
scroll to position [457, 0]
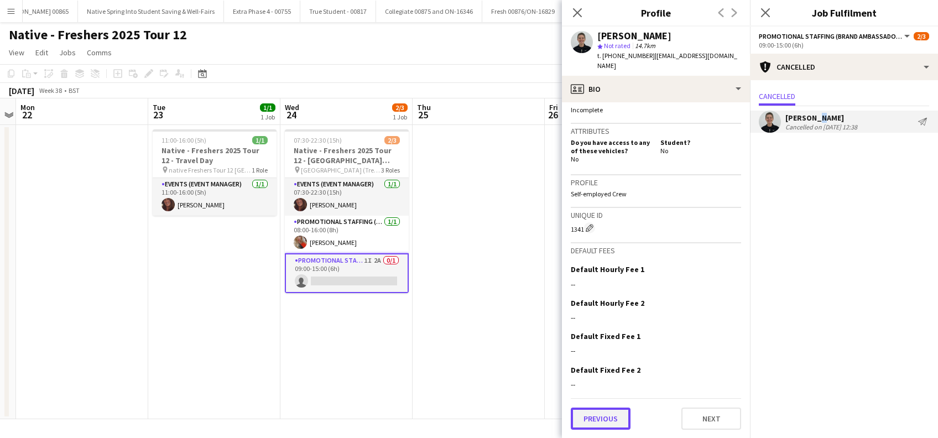
click at [593, 421] on button "Previous" at bounding box center [601, 418] width 60 height 22
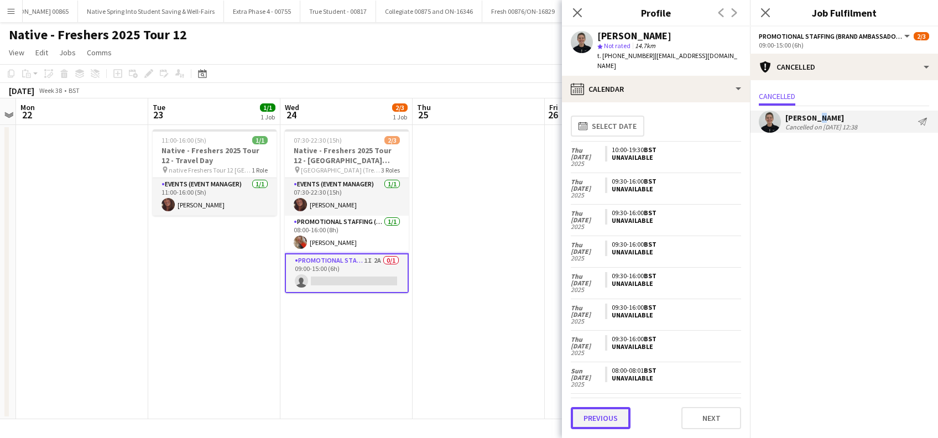
click at [593, 419] on button "Previous" at bounding box center [601, 418] width 60 height 22
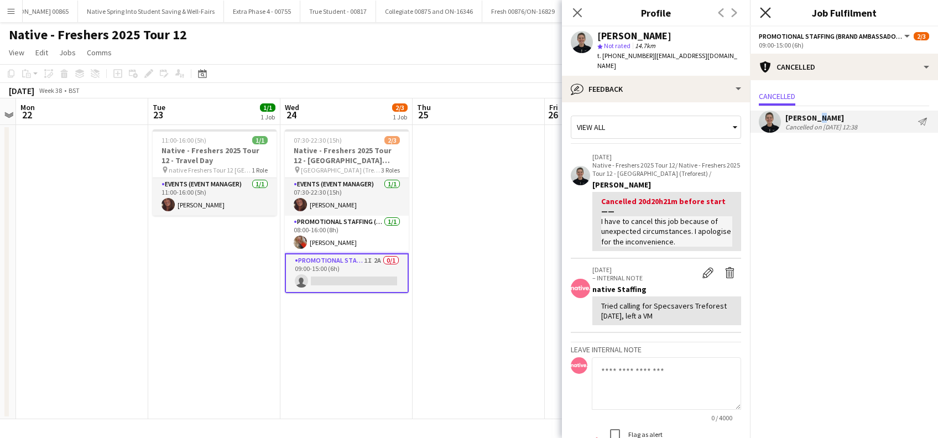
click at [769, 11] on icon "Close pop-in" at bounding box center [765, 12] width 11 height 11
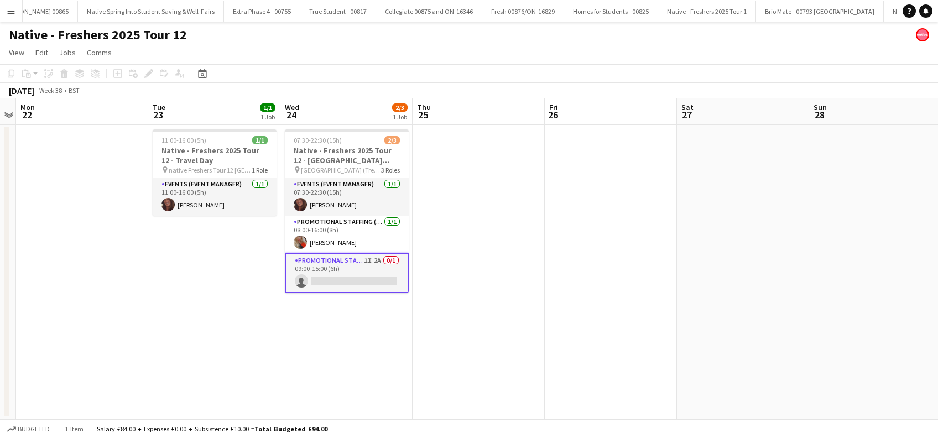
click at [358, 281] on app-card-role "Promotional Staffing (Brand Ambassadors) 1I 2A 0/1 09:00-15:00 (6h) single-neut…" at bounding box center [347, 273] width 124 height 40
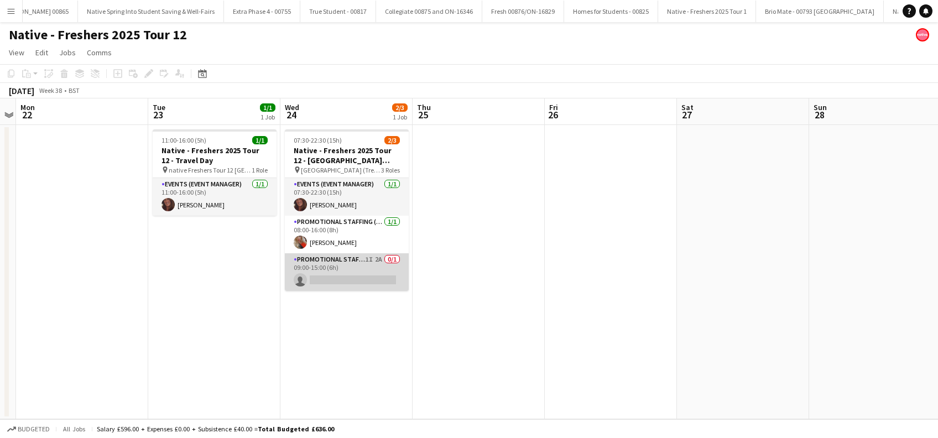
click at [356, 281] on app-card-role "Promotional Staffing (Brand Ambassadors) 1I 2A 0/1 09:00-15:00 (6h) single-neut…" at bounding box center [347, 272] width 124 height 38
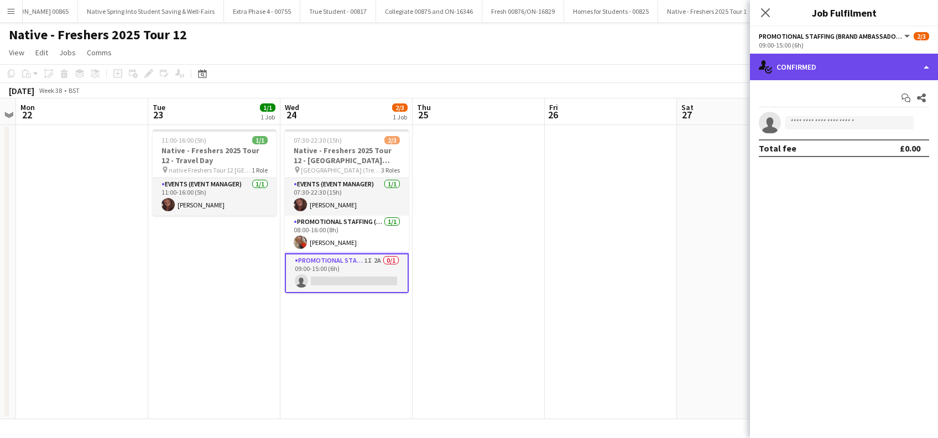
click at [864, 62] on div "single-neutral-actions-check-2 Confirmed" at bounding box center [844, 67] width 188 height 27
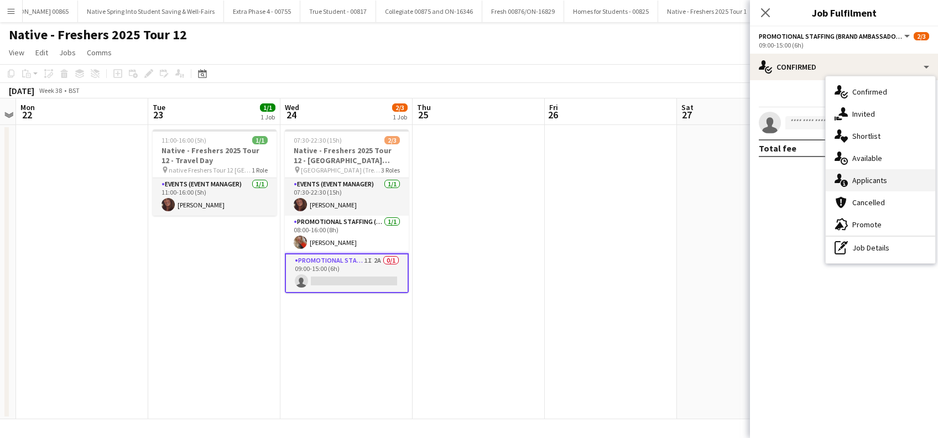
click at [879, 182] on span "Applicants" at bounding box center [869, 180] width 35 height 10
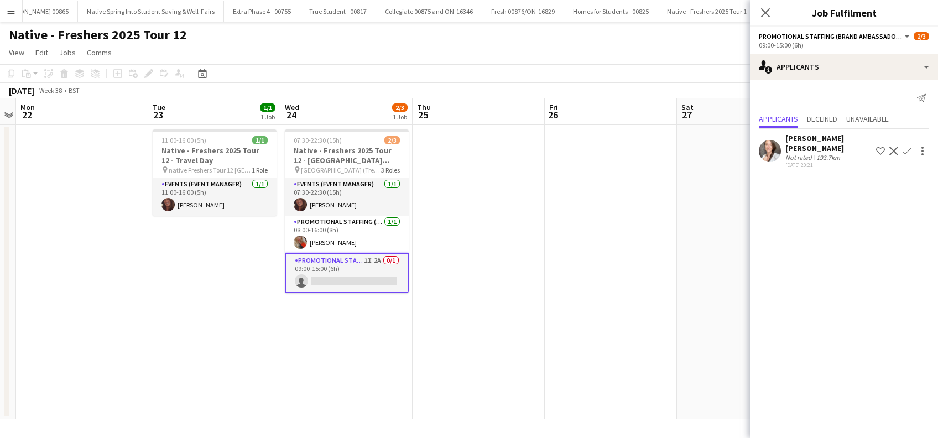
click at [840, 137] on div "Kristel Heidi Seidler" at bounding box center [828, 143] width 86 height 20
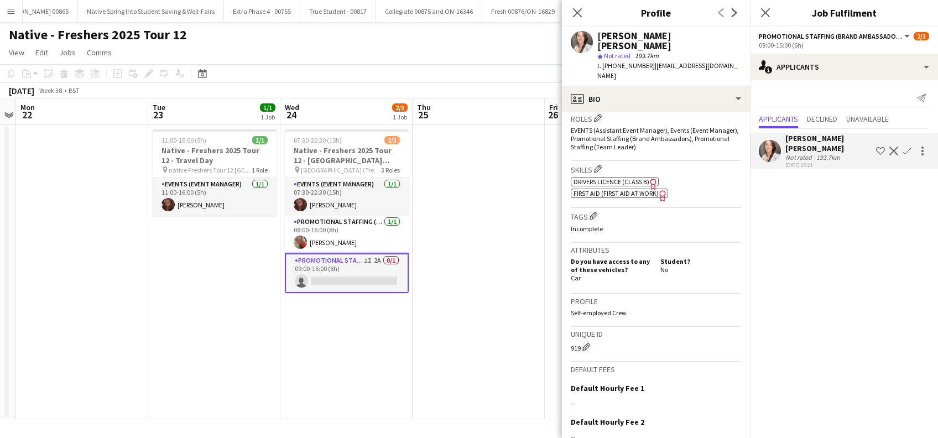
scroll to position [464, 0]
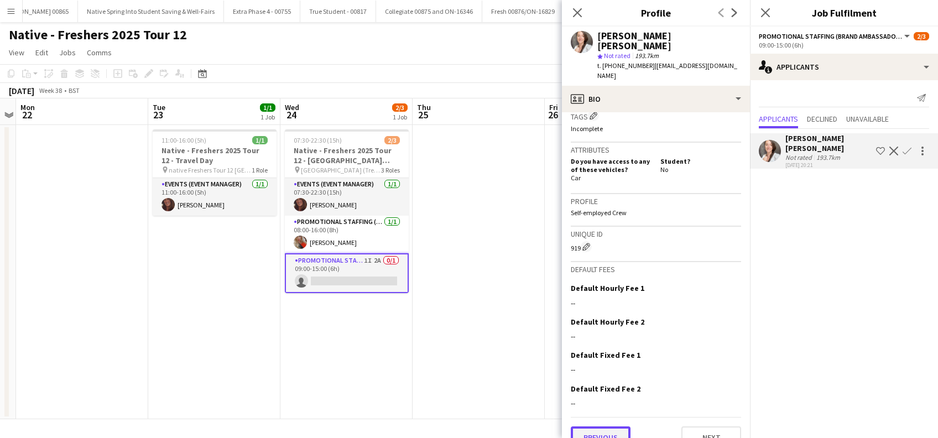
click at [597, 426] on button "Previous" at bounding box center [601, 437] width 60 height 22
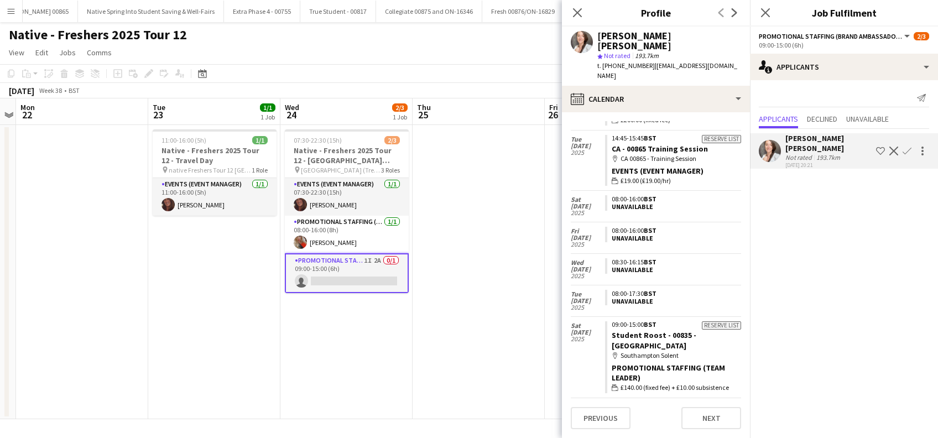
scroll to position [737, 0]
click at [599, 420] on button "Previous" at bounding box center [601, 418] width 60 height 22
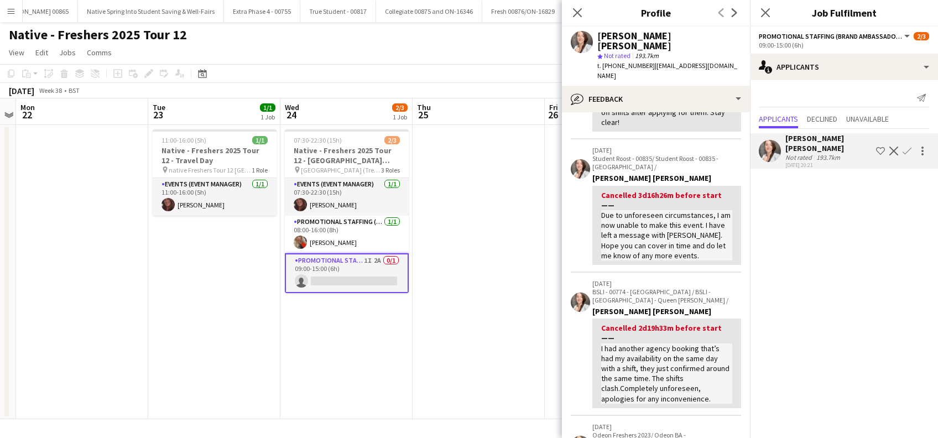
scroll to position [0, 0]
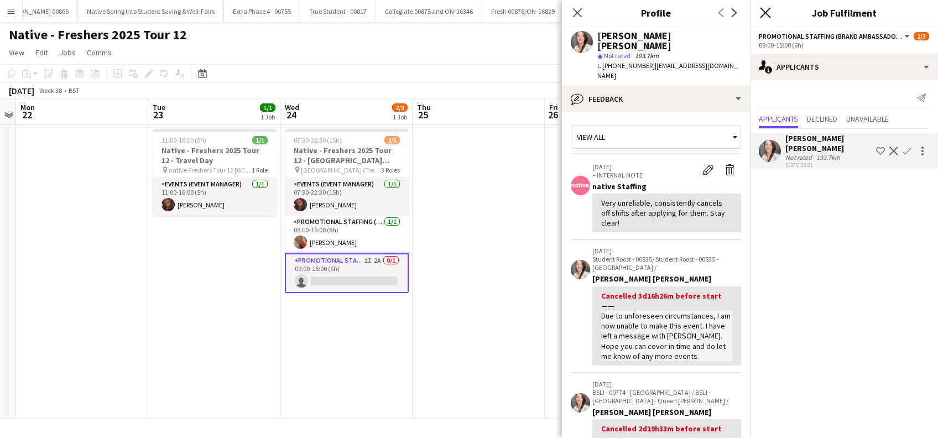
click at [768, 13] on icon "Close pop-in" at bounding box center [765, 12] width 11 height 11
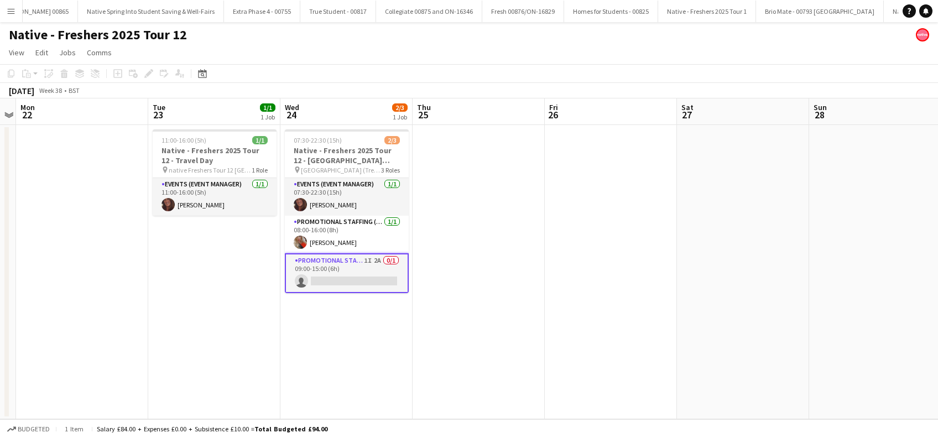
click at [519, 301] on app-date-cell at bounding box center [478, 272] width 132 height 294
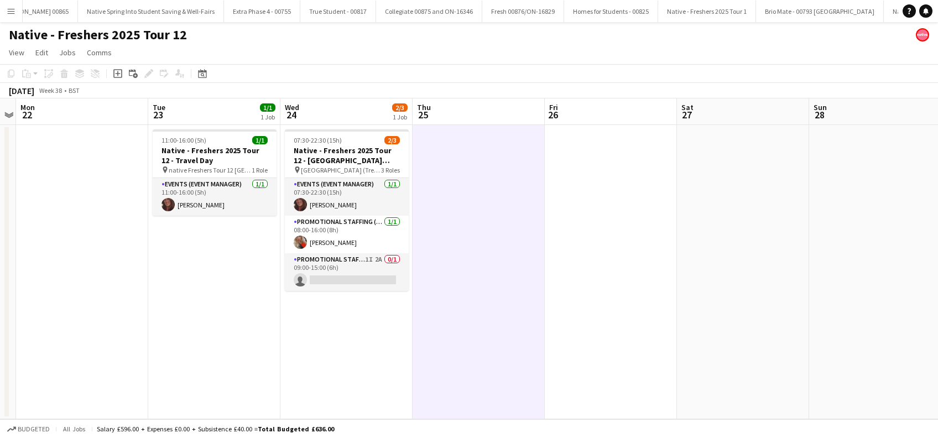
drag, startPoint x: 325, startPoint y: 383, endPoint x: 420, endPoint y: 354, distance: 99.7
click at [330, 382] on app-calendar-viewport "Fri 19 Sat 20 Sun 21 Mon 22 Tue 23 1/1 1 Job Wed 24 2/3 1 Job Thu 25 Fri 26 Sat…" at bounding box center [469, 258] width 938 height 321
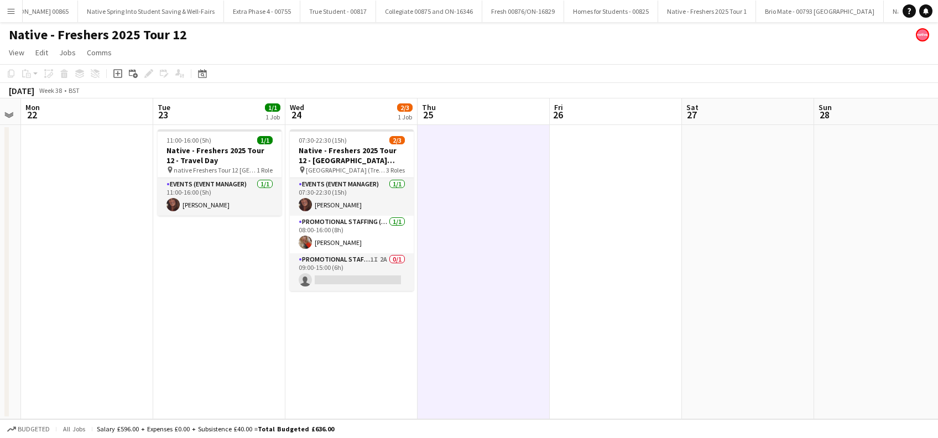
click at [433, 350] on app-date-cell at bounding box center [483, 272] width 132 height 294
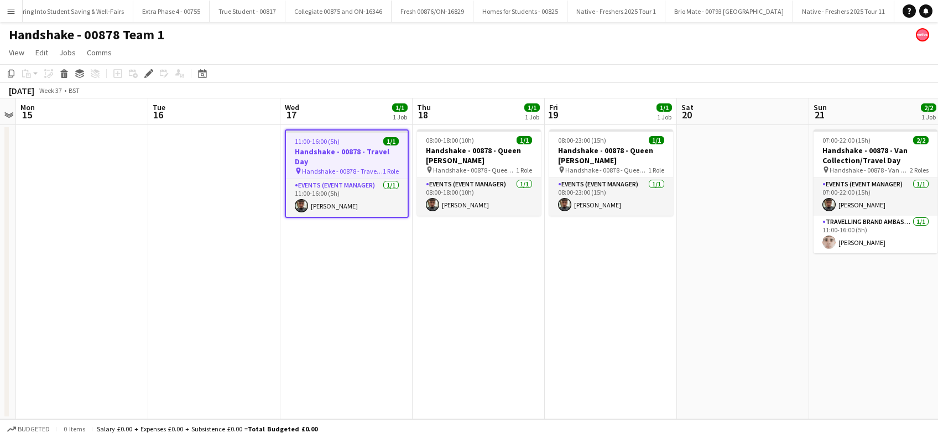
click at [321, 313] on app-date-cell "11:00-16:00 (5h) 1/1 Handshake - 00878 - Travel Day pin Handshake - 00878 - Tra…" at bounding box center [346, 272] width 132 height 294
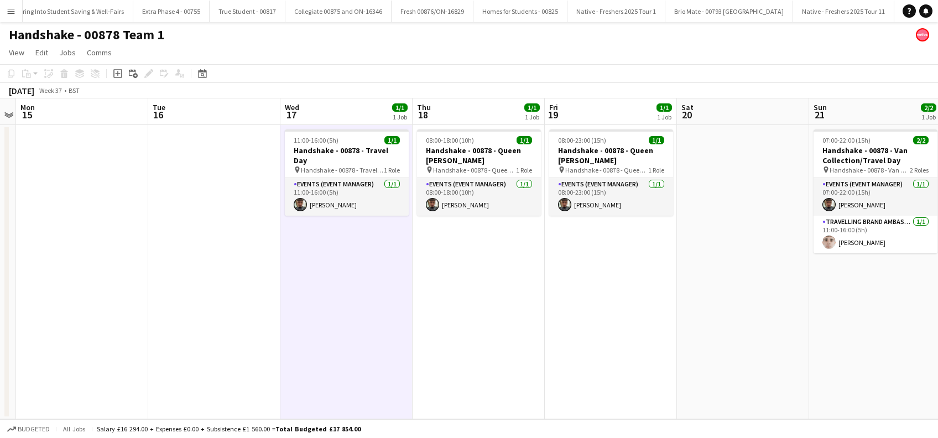
click at [482, 344] on app-date-cell "08:00-18:00 (10h) 1/1 Handshake - 00878 - Queen Marys pin Handshake - 00878 - Q…" at bounding box center [478, 272] width 132 height 294
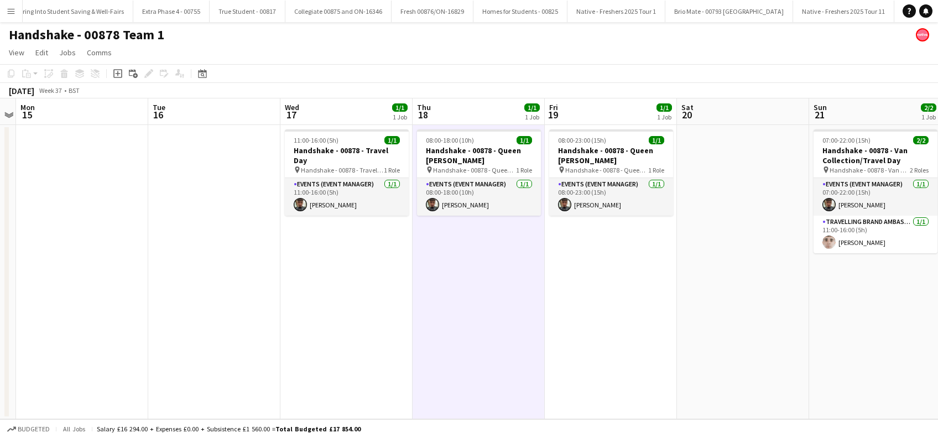
click at [219, 275] on app-date-cell at bounding box center [214, 272] width 132 height 294
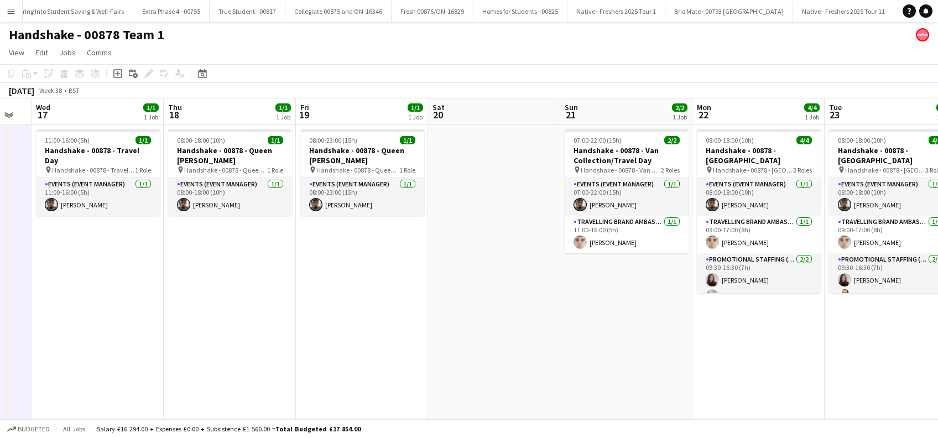
scroll to position [0, 322]
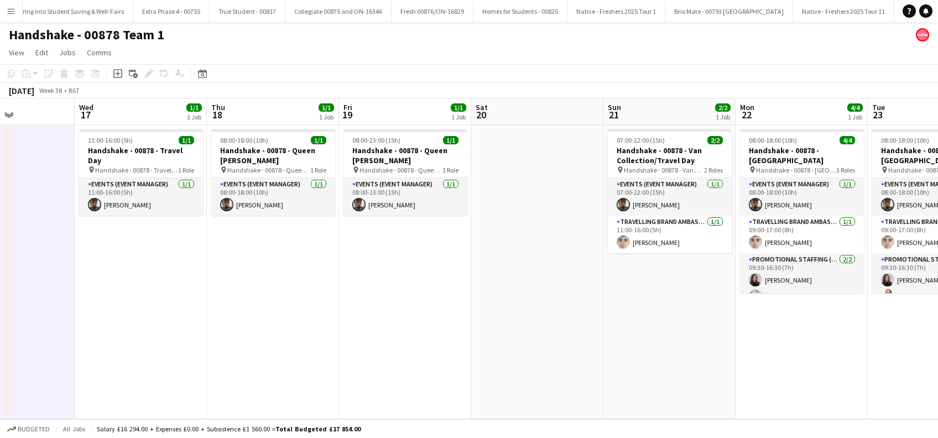
drag, startPoint x: 597, startPoint y: 332, endPoint x: 391, endPoint y: 363, distance: 207.9
click at [391, 363] on app-calendar-viewport "Sun 14 Mon 15 Tue 16 Wed 17 1/1 1 Job Thu 18 1/1 1 Job Fri 19 1/1 1 Job Sat 20 …" at bounding box center [469, 258] width 938 height 321
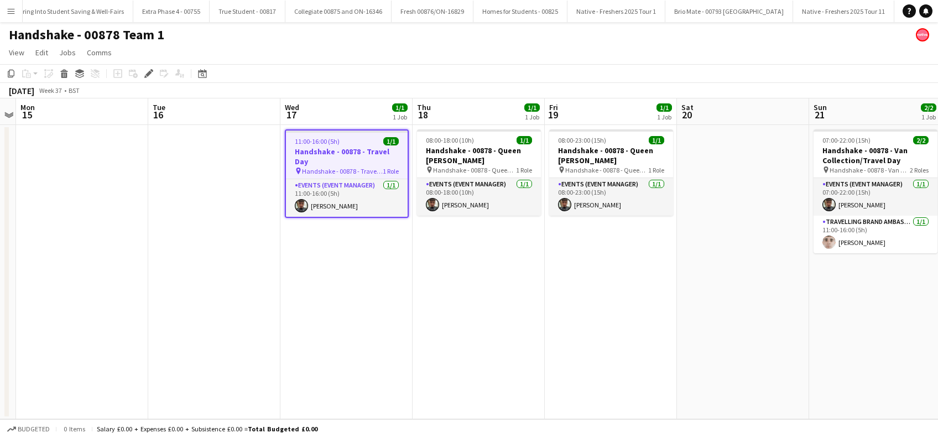
click at [341, 299] on app-date-cell "11:00-16:00 (5h) 1/1 Handshake - 00878 - Travel Day pin Handshake - 00878 - Tra…" at bounding box center [346, 272] width 132 height 294
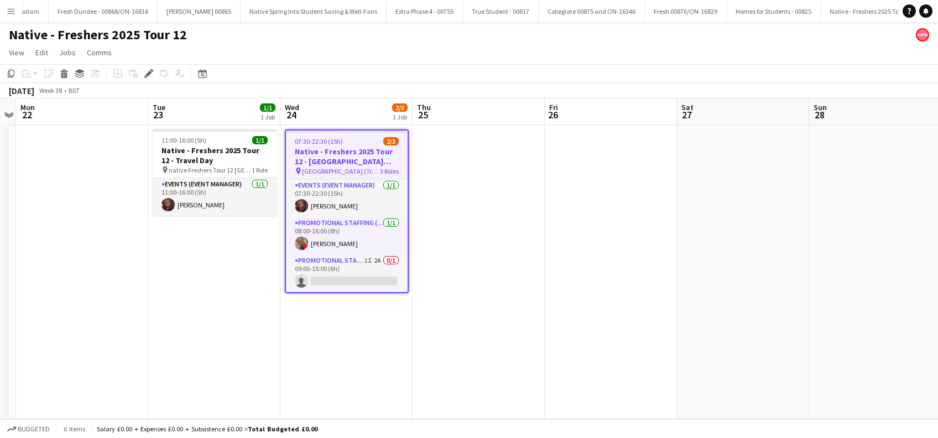
click at [196, 358] on app-date-cell "11:00-16:00 (5h) 1/1 Native - Freshers 2025 Tour 12 - Travel Day pin native Fre…" at bounding box center [214, 272] width 132 height 294
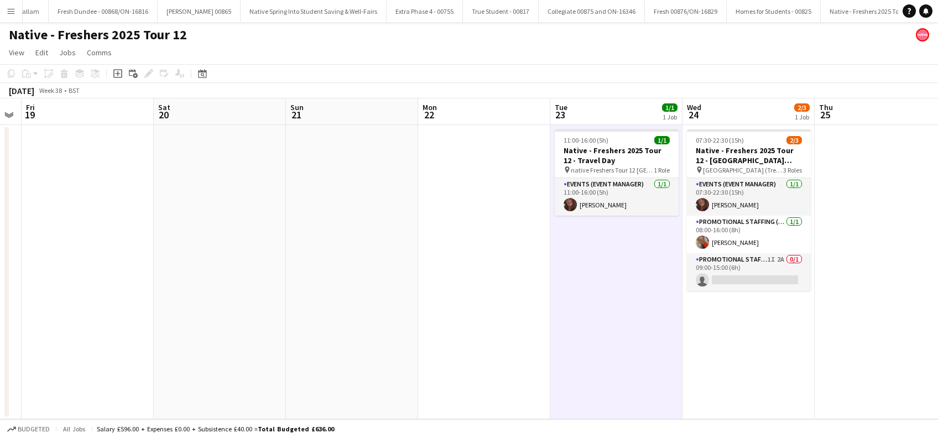
scroll to position [0, 323]
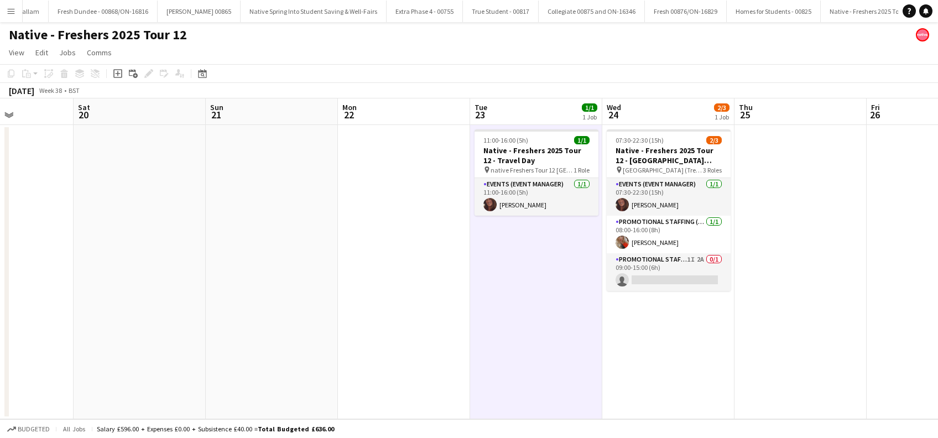
drag, startPoint x: 525, startPoint y: 368, endPoint x: 614, endPoint y: 368, distance: 89.0
click at [614, 368] on app-calendar-viewport "Wed 17 Thu 18 Fri 19 Sat 20 Sun 21 Mon 22 Tue 23 1/1 1 Job Wed 24 2/3 1 Job Thu…" at bounding box center [469, 258] width 938 height 321
click at [13, 14] on app-icon "Menu" at bounding box center [11, 11] width 9 height 9
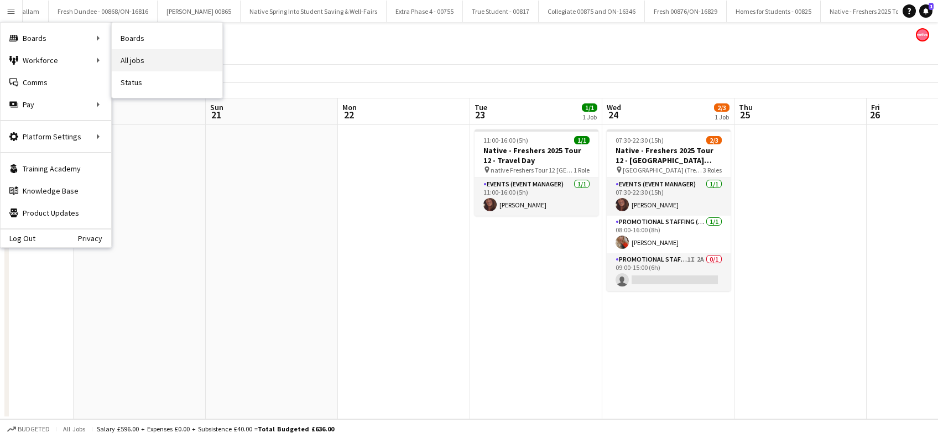
click at [133, 65] on link "All jobs" at bounding box center [167, 60] width 111 height 22
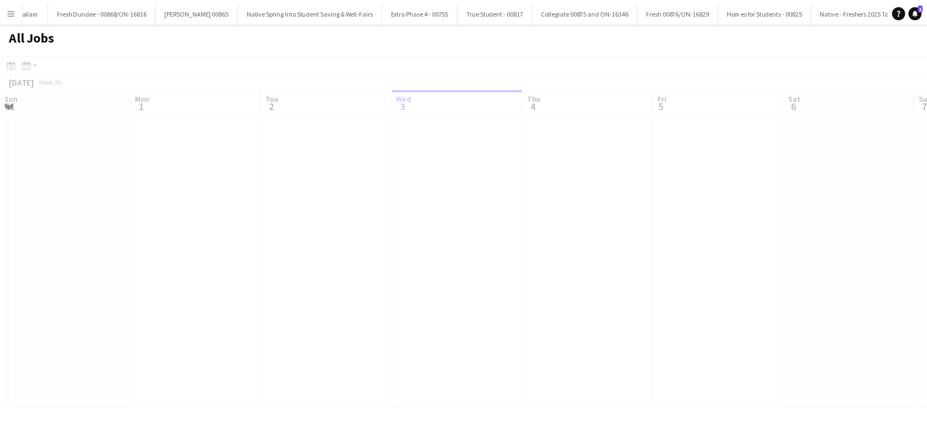
scroll to position [0, 264]
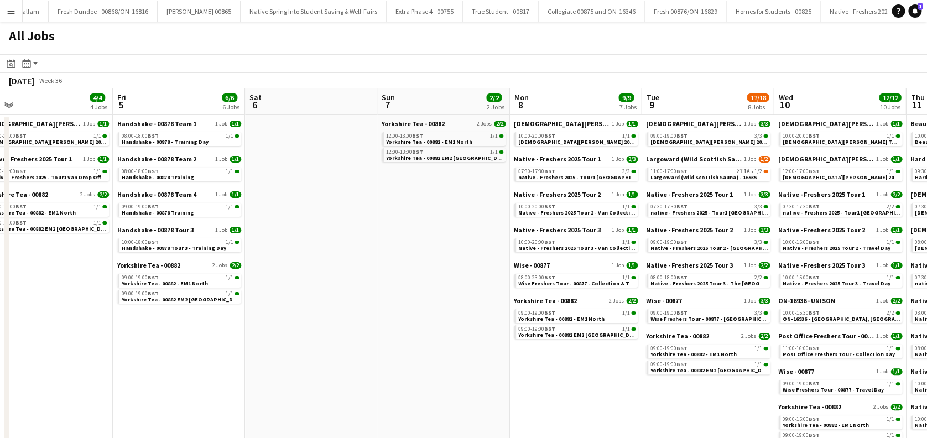
drag, startPoint x: 649, startPoint y: 292, endPoint x: 363, endPoint y: 325, distance: 288.2
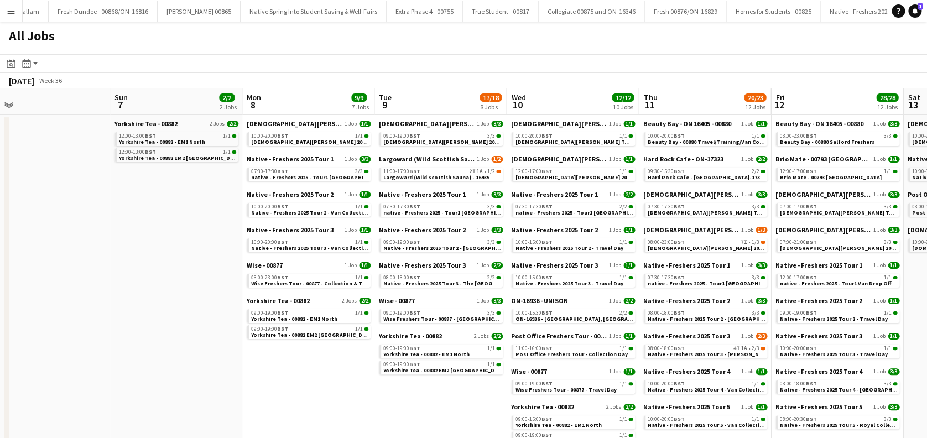
scroll to position [0, 521]
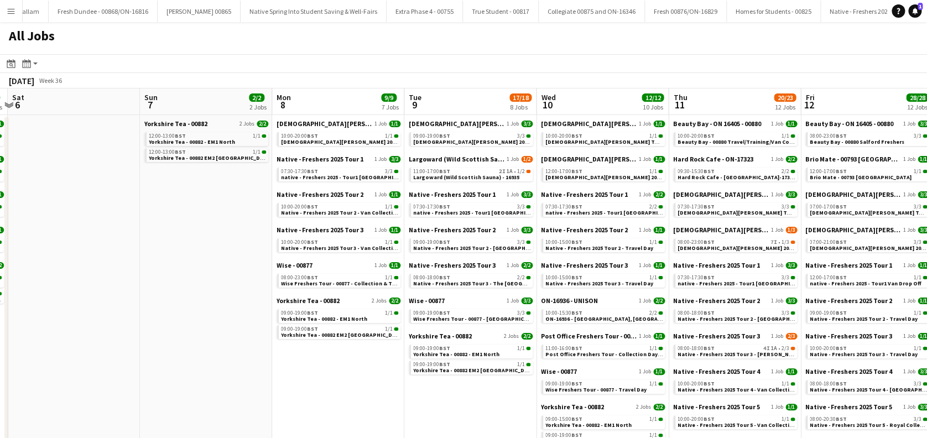
drag, startPoint x: 632, startPoint y: 295, endPoint x: 398, endPoint y: 334, distance: 237.7
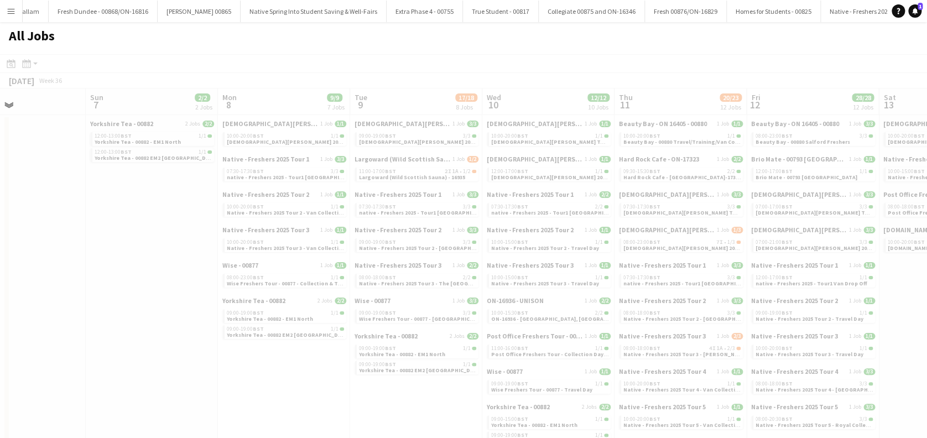
scroll to position [0, 511]
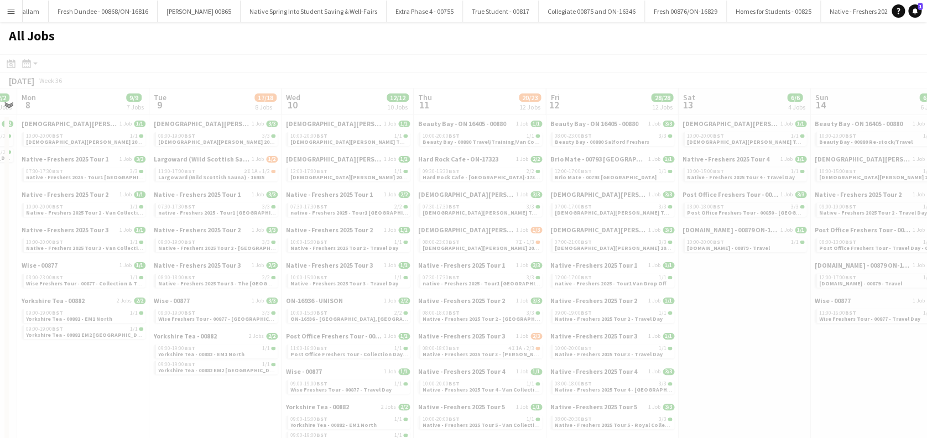
drag, startPoint x: 688, startPoint y: 276, endPoint x: 433, endPoint y: 316, distance: 257.9
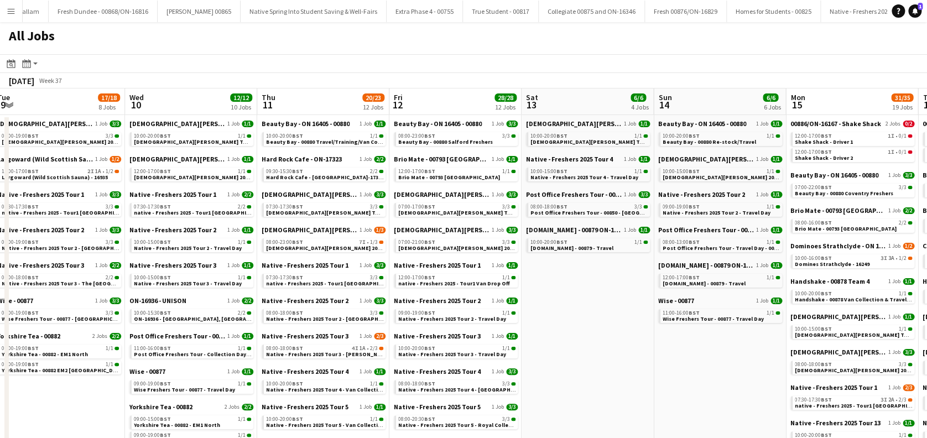
scroll to position [0, 405]
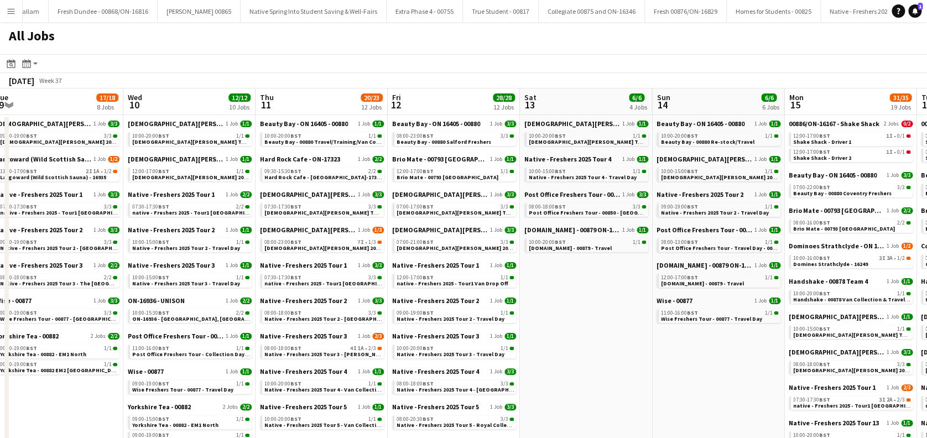
drag, startPoint x: 742, startPoint y: 327, endPoint x: 584, endPoint y: 347, distance: 159.4
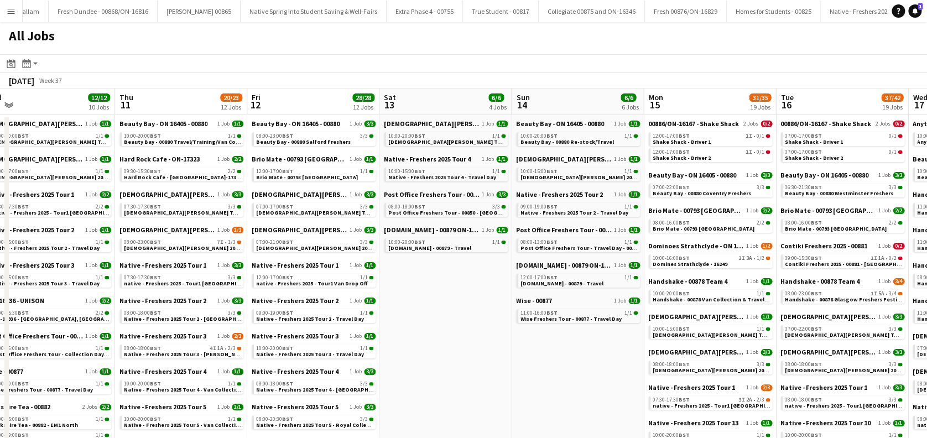
scroll to position [0, 300]
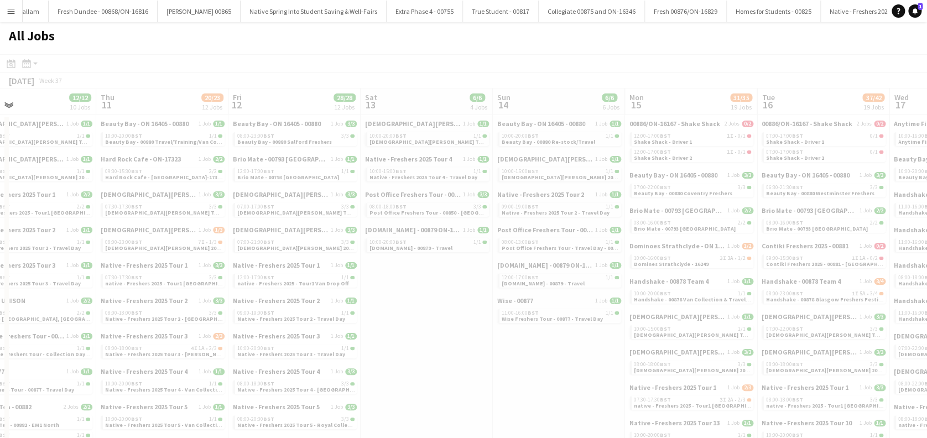
drag, startPoint x: 715, startPoint y: 368, endPoint x: 494, endPoint y: 385, distance: 222.4
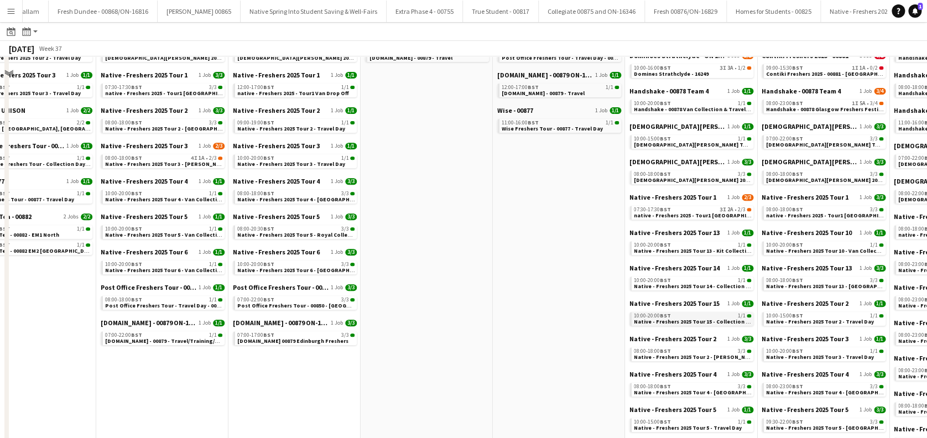
scroll to position [221, 0]
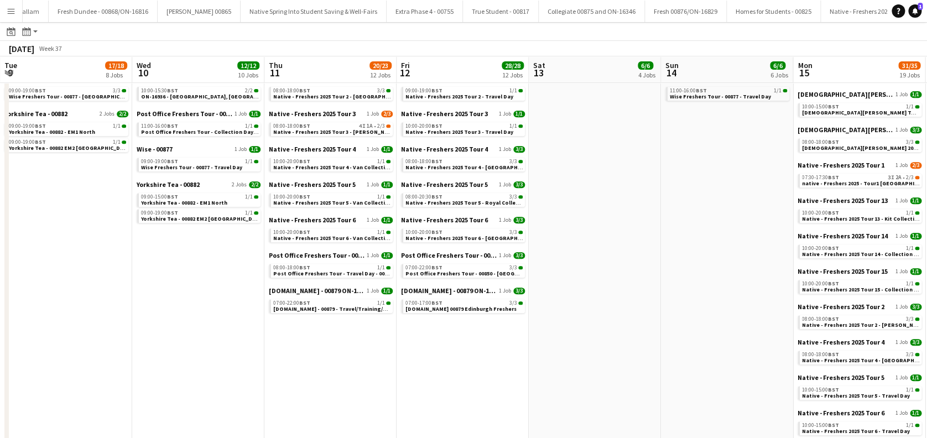
drag, startPoint x: 424, startPoint y: 273, endPoint x: 602, endPoint y: 283, distance: 178.3
click at [593, 283] on app-calendar-viewport "Sun 7 2/2 2 Jobs Mon 8 9/9 7 Jobs Tue 9 17/18 8 Jobs Wed 10 12/12 10 Jobs Thu 1…" at bounding box center [463, 316] width 927 height 966
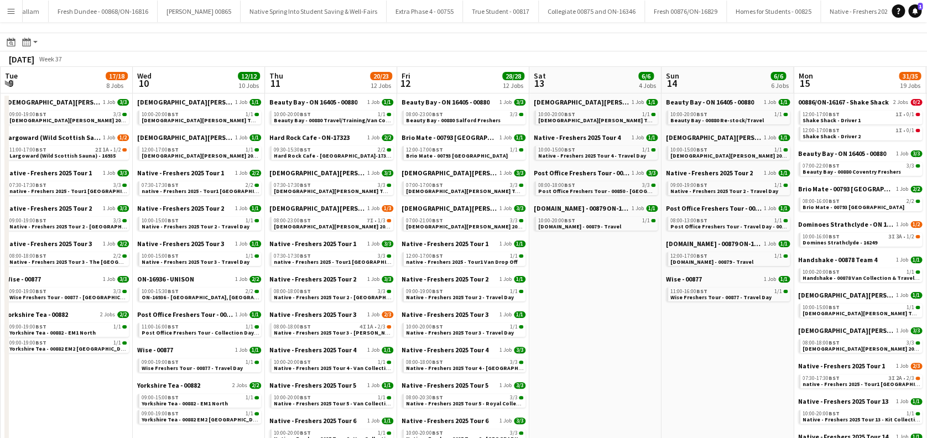
scroll to position [0, 0]
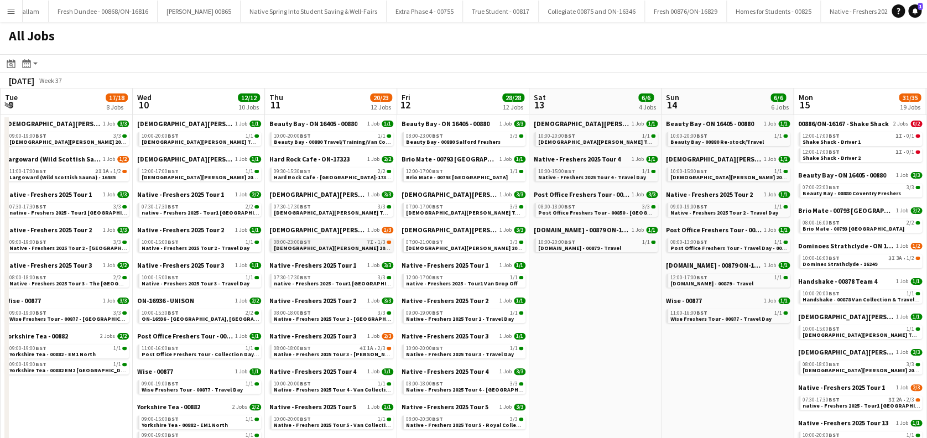
click at [350, 248] on span "[DEMOGRAPHIC_DATA][PERSON_NAME] 2025 Tour 2 - 00848 - [PERSON_NAME][GEOGRAPHIC_…" at bounding box center [402, 247] width 257 height 7
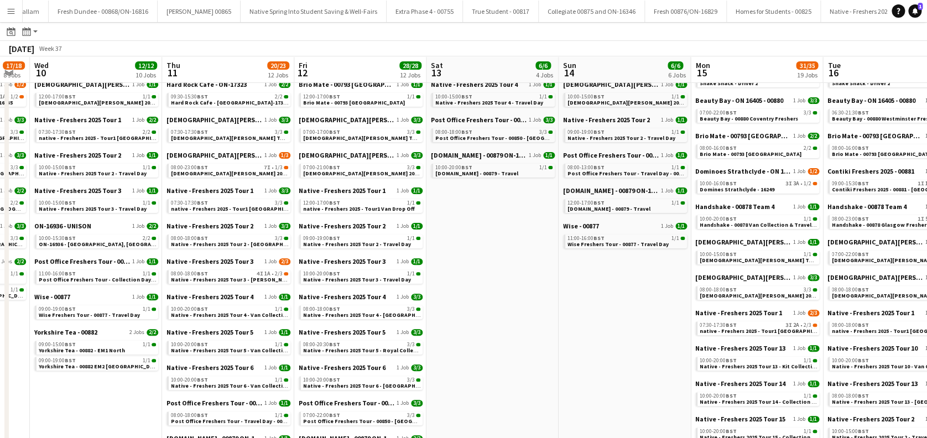
scroll to position [0, 526]
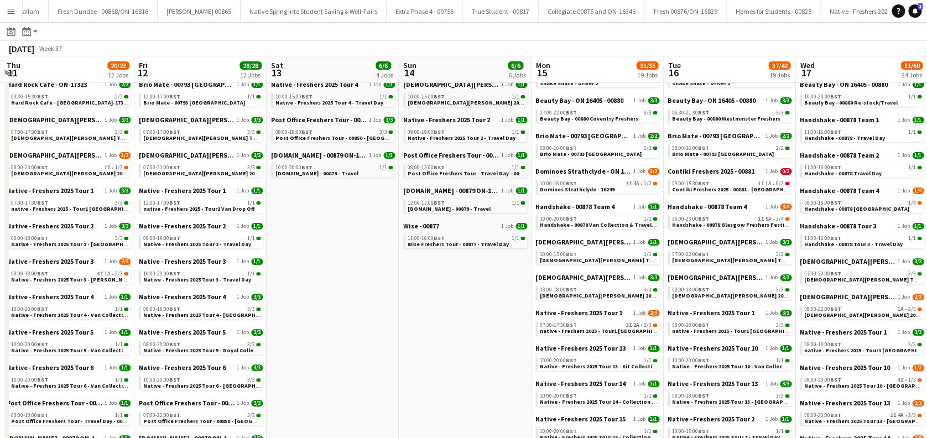
drag, startPoint x: 604, startPoint y: 317, endPoint x: 342, endPoint y: 334, distance: 262.6
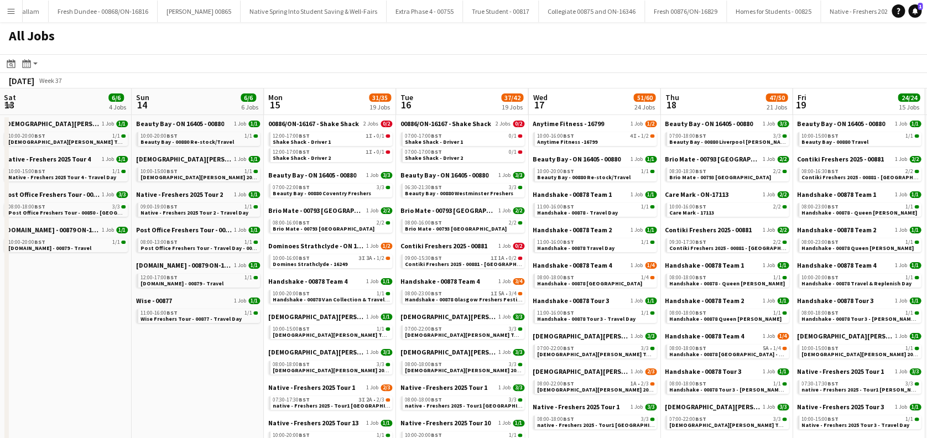
scroll to position [0, 543]
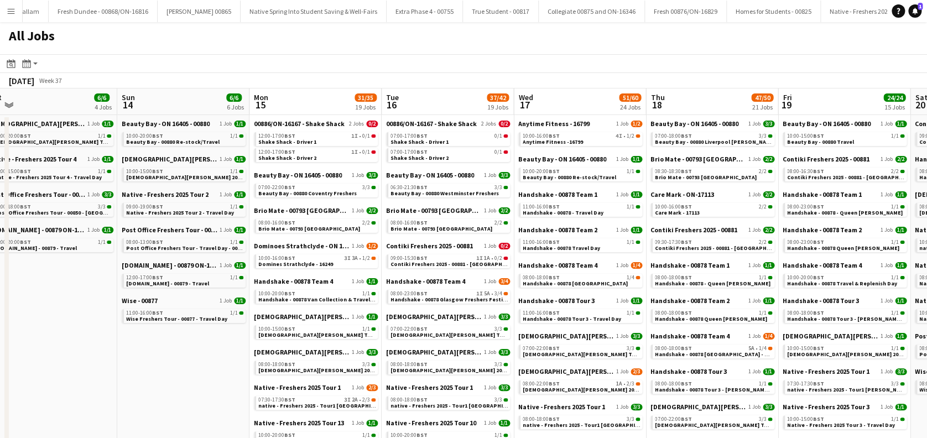
drag, startPoint x: 750, startPoint y: 315, endPoint x: 468, endPoint y: 330, distance: 281.8
click at [468, 137] on div "07:00-17:00 BST 0/1" at bounding box center [448, 136] width 117 height 6
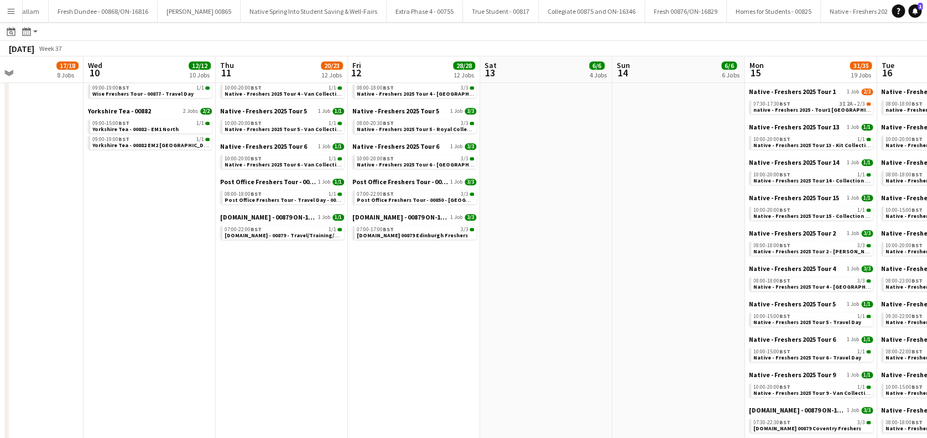
scroll to position [0, 301]
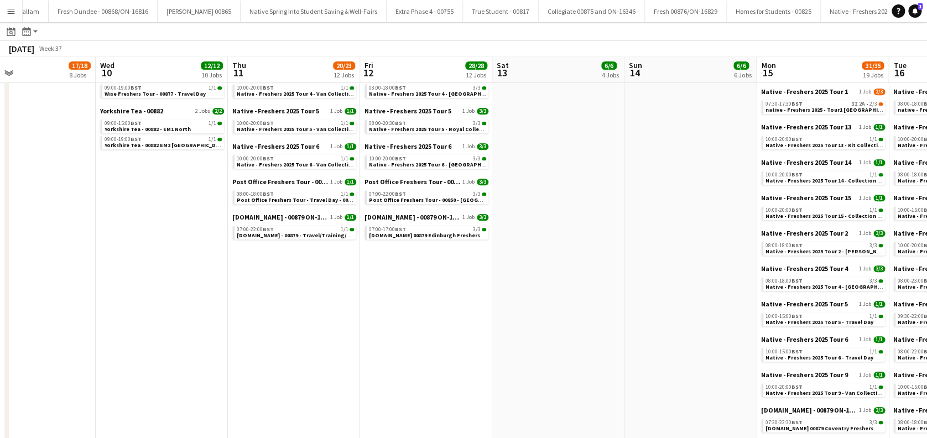
drag, startPoint x: 214, startPoint y: 353, endPoint x: 721, endPoint y: 352, distance: 507.0
click at [721, 352] on app-calendar-viewport "Sun 7 2/2 2 Jobs Mon 8 9/9 7 Jobs Tue 9 17/18 8 Jobs Wed 10 12/12 10 Jobs Thu 1…" at bounding box center [463, 242] width 927 height 966
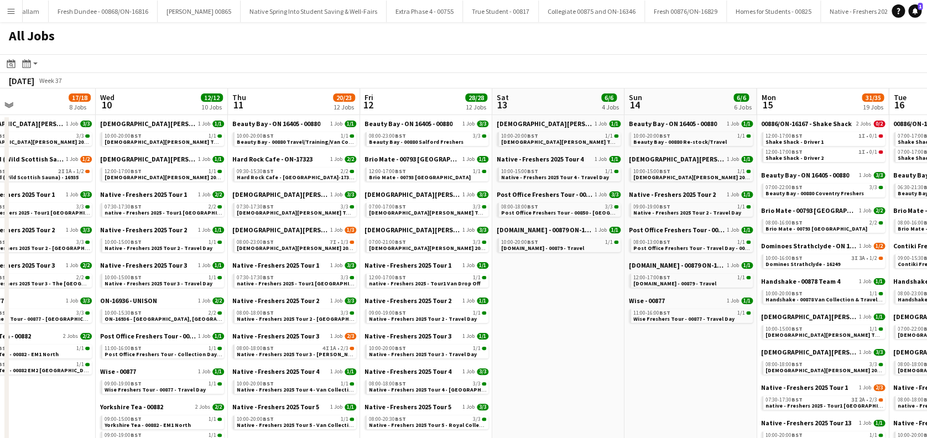
scroll to position [0, 312]
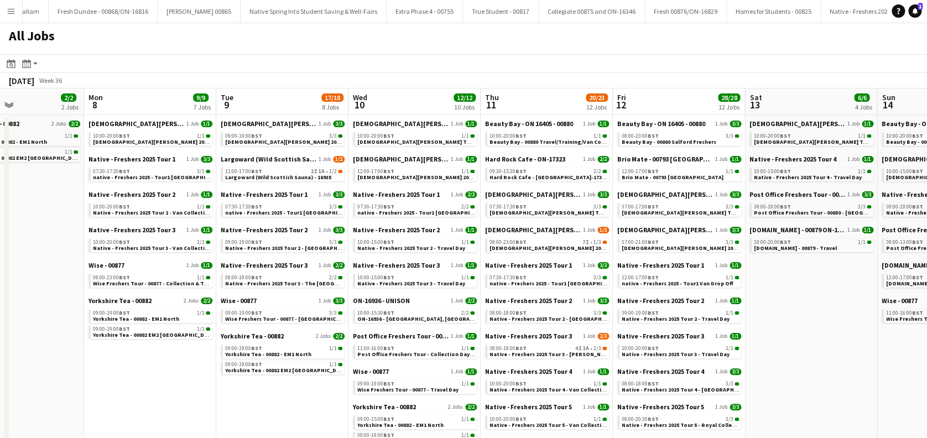
drag, startPoint x: 537, startPoint y: 348, endPoint x: 790, endPoint y: 343, distance: 252.7
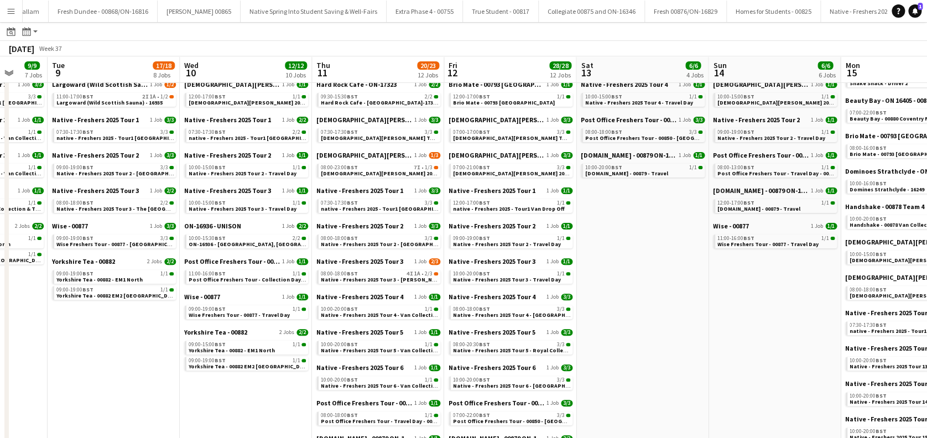
scroll to position [0, 524]
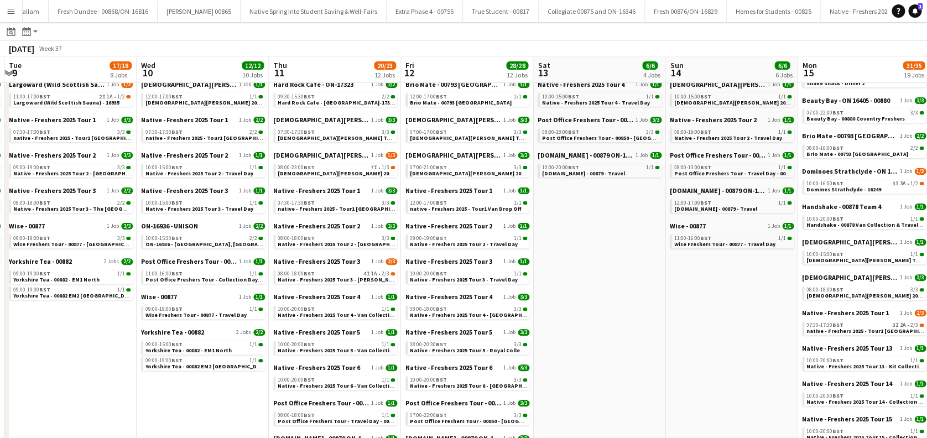
drag, startPoint x: 820, startPoint y: 311, endPoint x: 608, endPoint y: 334, distance: 213.0
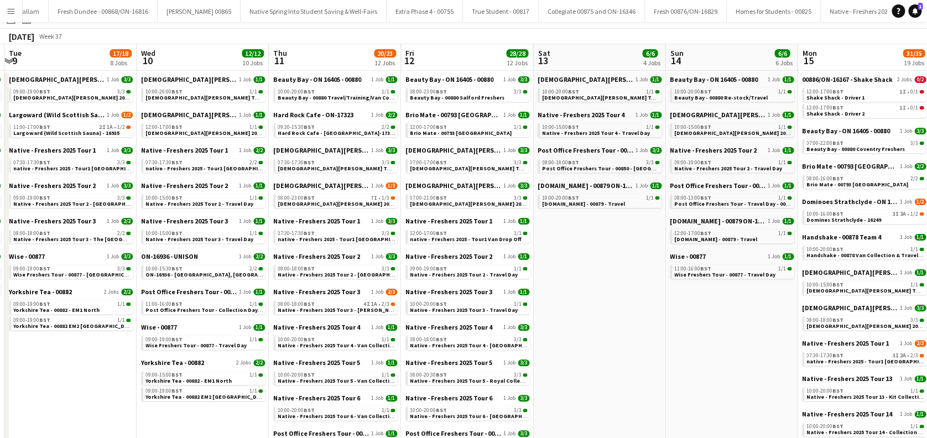
scroll to position [74, 0]
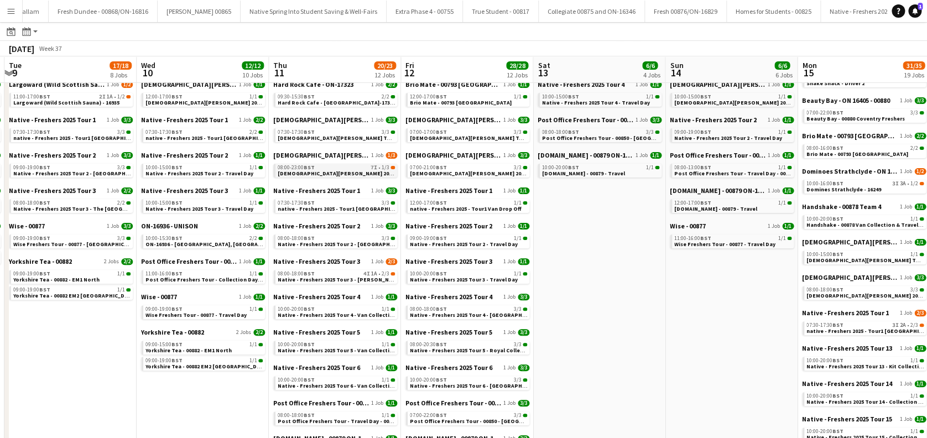
click at [341, 172] on span "[DEMOGRAPHIC_DATA][PERSON_NAME] 2025 Tour 2 - 00848 - [PERSON_NAME][GEOGRAPHIC_…" at bounding box center [406, 173] width 257 height 7
click at [337, 279] on span "Native - Freshers 2025 Tour 3 - Robert Gordon University" at bounding box center [354, 279] width 152 height 7
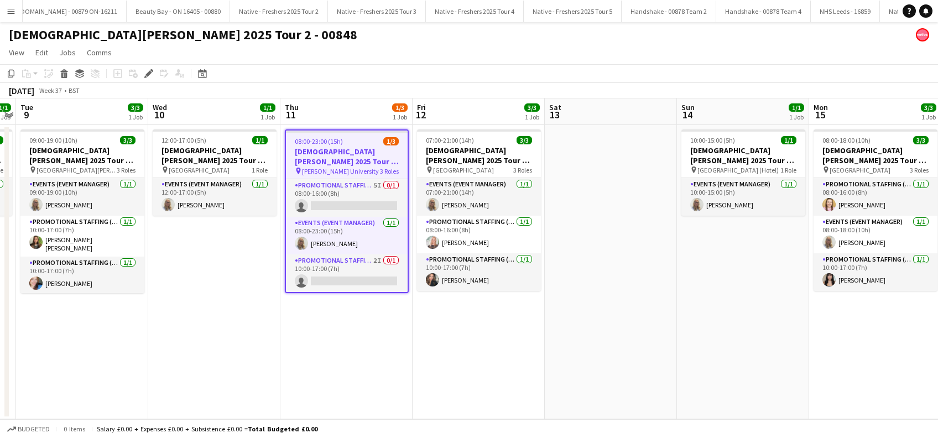
scroll to position [0, 291]
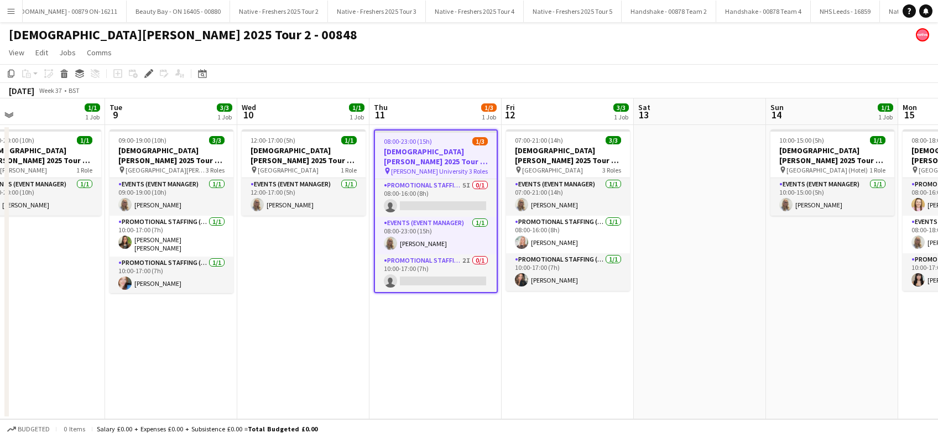
drag, startPoint x: 253, startPoint y: 347, endPoint x: 342, endPoint y: 340, distance: 89.3
click at [342, 340] on app-calendar-viewport "Sat 6 Sun 7 Mon 8 1/1 1 Job Tue 9 3/3 1 Job Wed 10 1/1 1 Job Thu 11 1/3 1 Job F…" at bounding box center [469, 258] width 938 height 321
click at [441, 202] on app-card-role "Promotional Staffing (Brand Ambassadors) 5I 0/1 08:00-16:00 (8h) single-neutral…" at bounding box center [436, 198] width 122 height 38
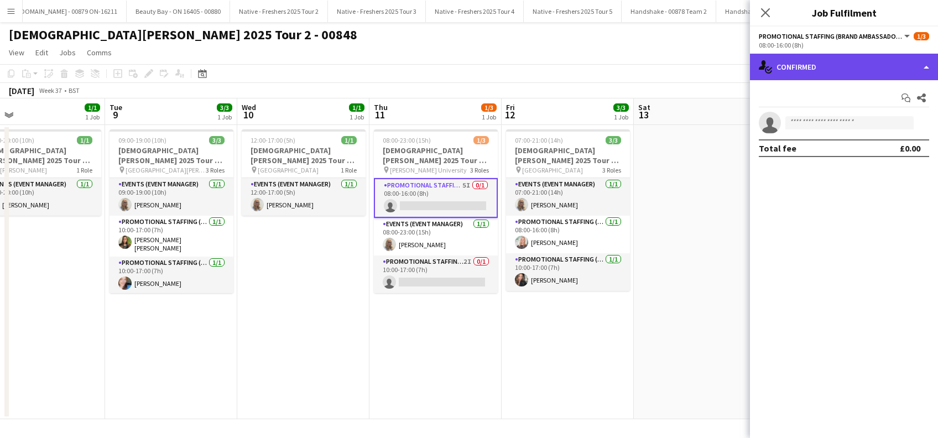
click at [840, 72] on div "single-neutral-actions-check-2 Confirmed" at bounding box center [844, 67] width 188 height 27
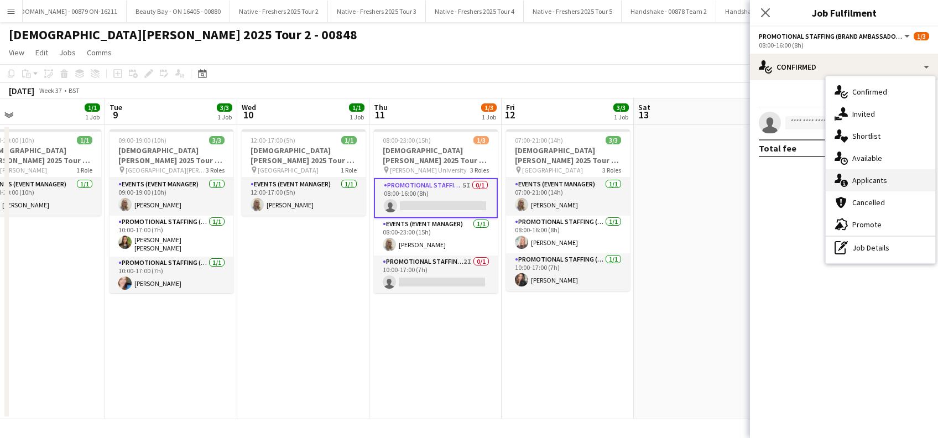
click at [875, 180] on span "Applicants" at bounding box center [869, 180] width 35 height 10
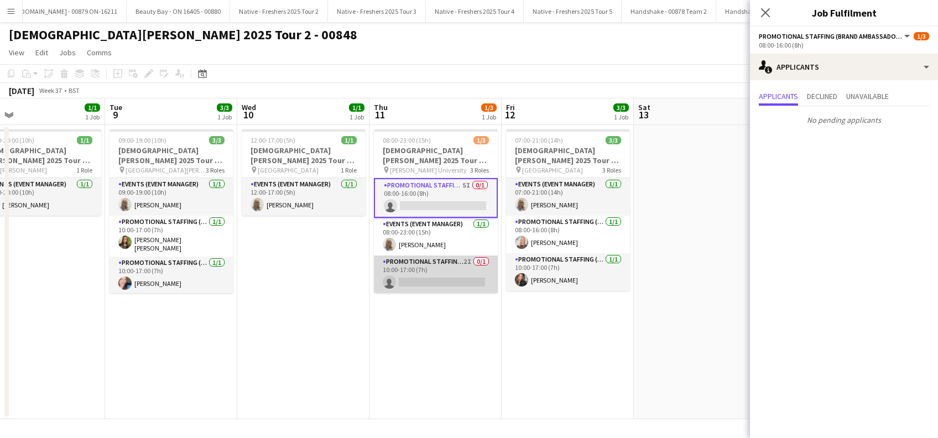
click at [459, 291] on app-card-role "Promotional Staffing (Brand Ambassadors) 2I 0/1 10:00-17:00 (7h) single-neutral…" at bounding box center [436, 274] width 124 height 38
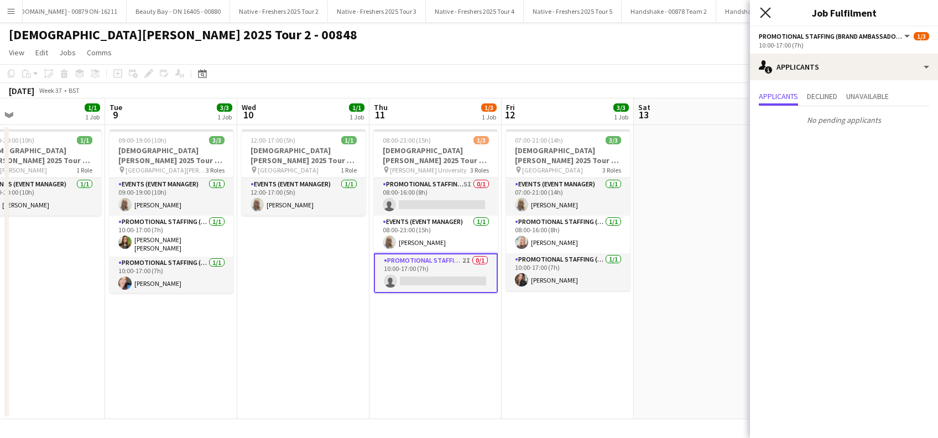
click at [767, 11] on icon at bounding box center [765, 12] width 11 height 11
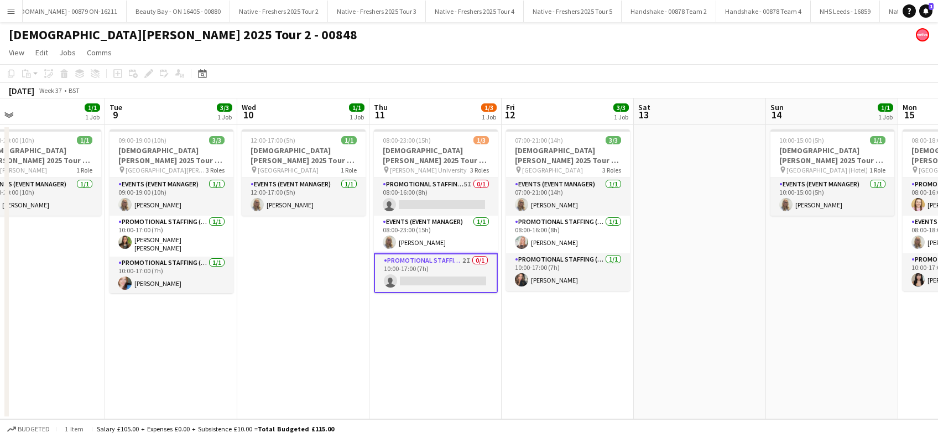
click at [584, 363] on app-date-cell "07:00-21:00 (14h) 3/3 [DEMOGRAPHIC_DATA][PERSON_NAME] 2025 Tour 2 - 00848 - [GE…" at bounding box center [567, 272] width 132 height 294
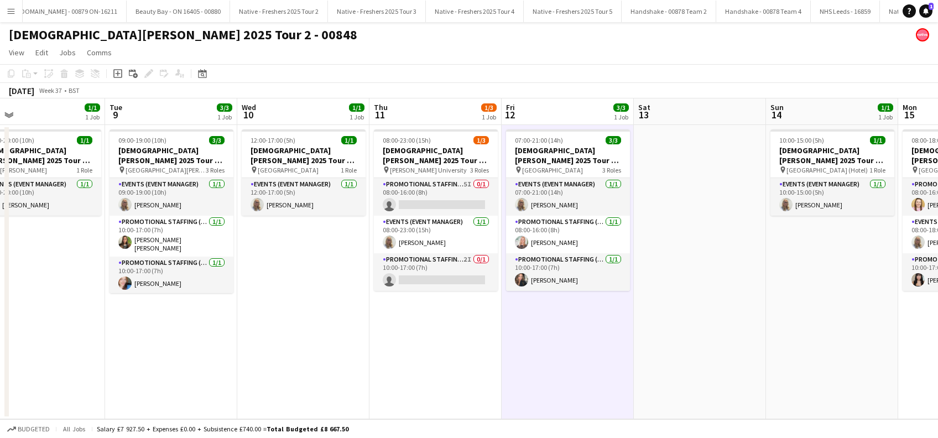
click at [651, 349] on app-date-cell at bounding box center [700, 272] width 132 height 294
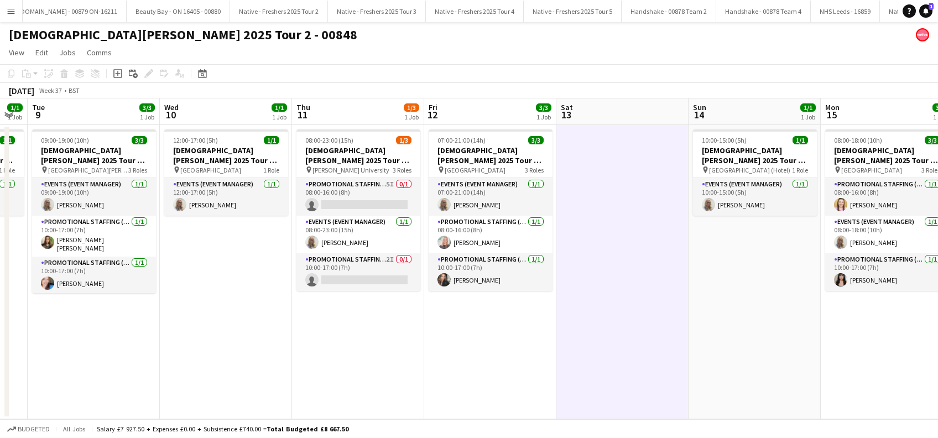
scroll to position [0, 358]
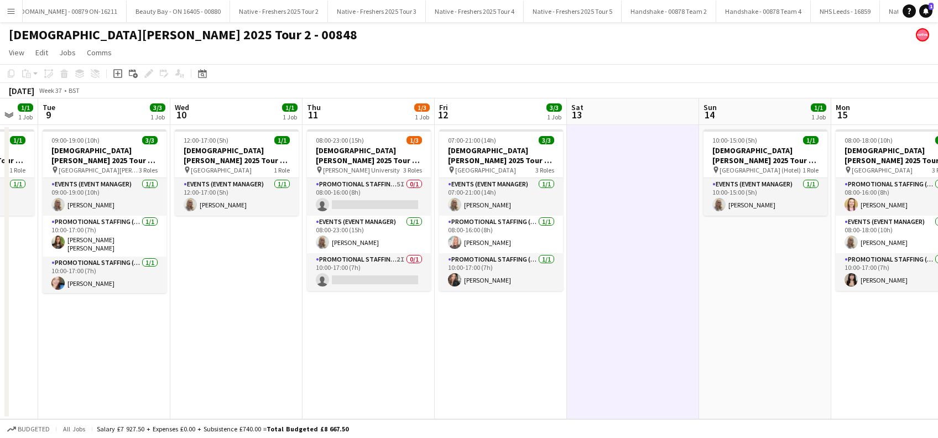
drag, startPoint x: 693, startPoint y: 349, endPoint x: 640, endPoint y: 368, distance: 57.0
click at [640, 368] on app-calendar-viewport "Sat 6 Sun 7 Mon 8 1/1 1 Job Tue 9 3/3 1 Job Wed 10 1/1 1 Job Thu 11 1/3 1 Job F…" at bounding box center [469, 258] width 938 height 321
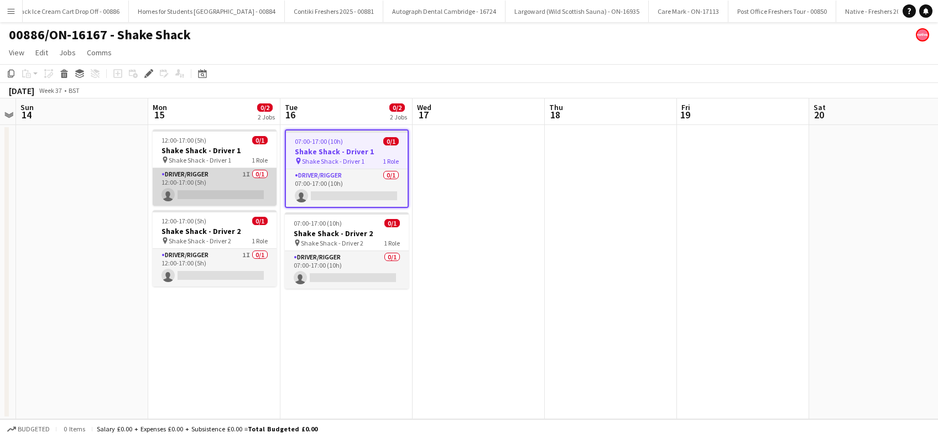
click at [205, 198] on app-card-role "Driver/Rigger 1I 0/1 12:00-17:00 (5h) single-neutral-actions" at bounding box center [215, 187] width 124 height 38
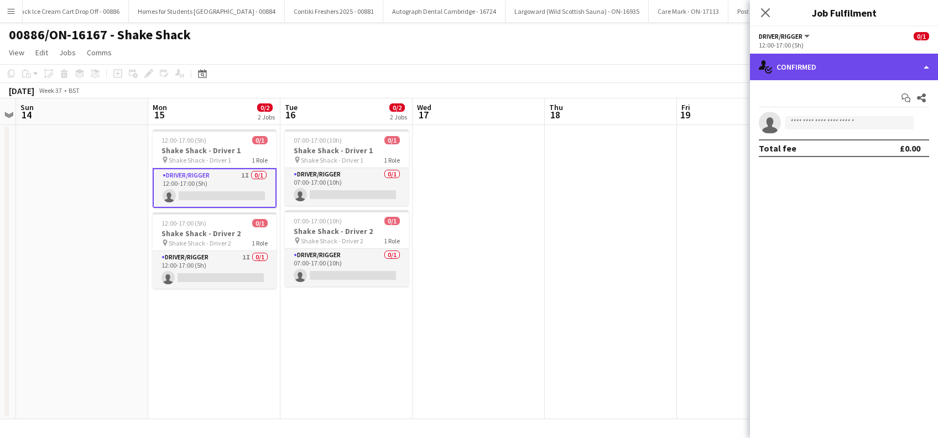
click at [833, 70] on div "single-neutral-actions-check-2 Confirmed" at bounding box center [844, 67] width 188 height 27
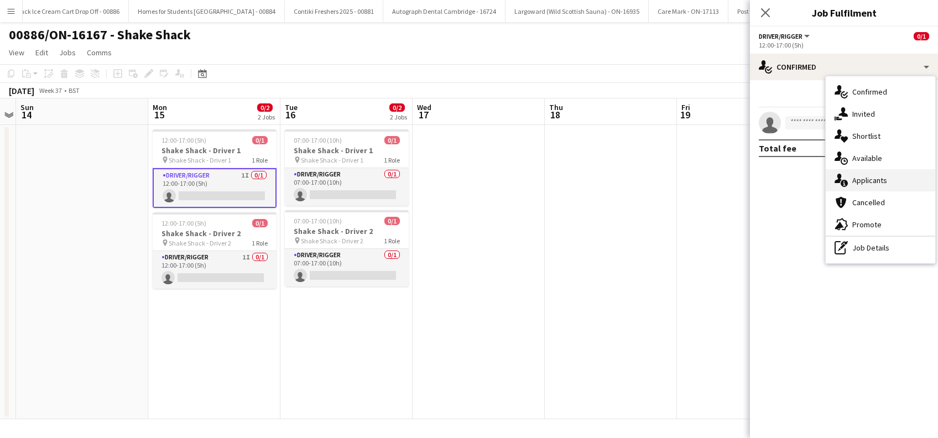
click at [867, 176] on span "Applicants" at bounding box center [869, 180] width 35 height 10
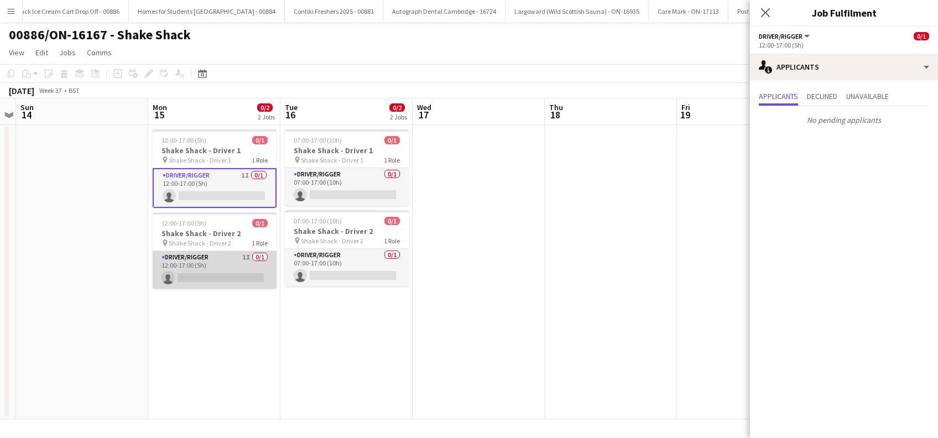
click at [239, 276] on app-card-role "Driver/Rigger 1I 0/1 12:00-17:00 (5h) single-neutral-actions" at bounding box center [215, 270] width 124 height 38
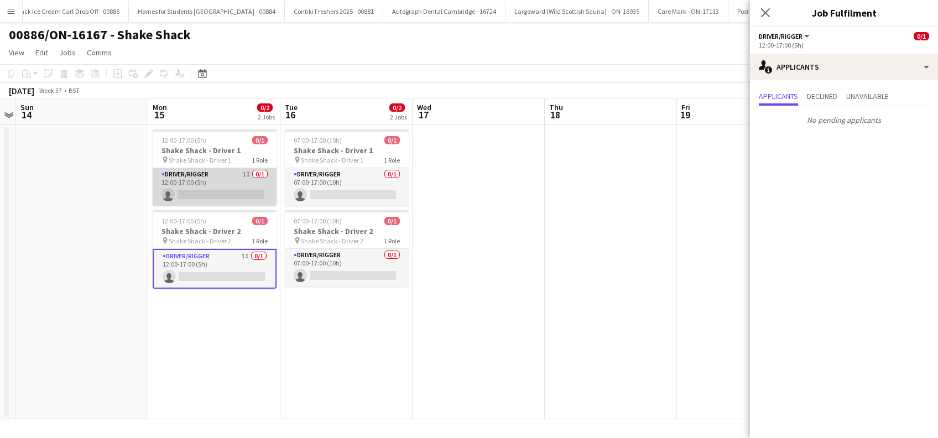
click at [222, 189] on app-card-role "Driver/Rigger 1I 0/1 12:00-17:00 (5h) single-neutral-actions" at bounding box center [215, 187] width 124 height 38
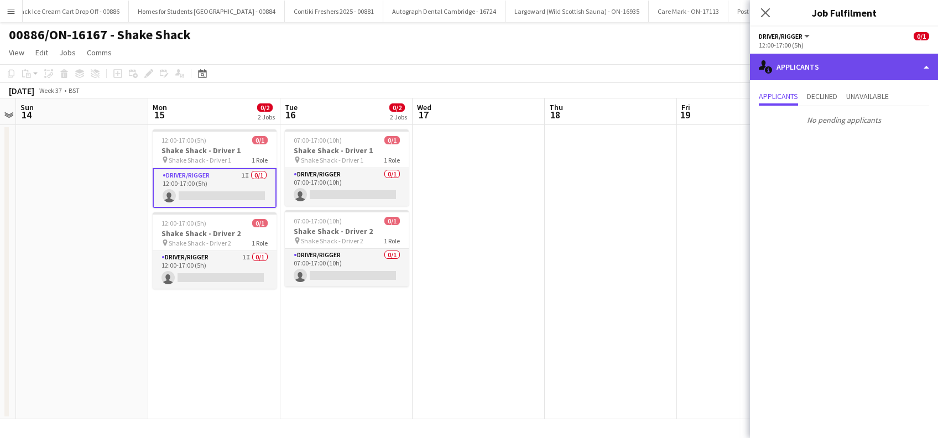
click at [856, 58] on div "single-neutral-actions-information Applicants" at bounding box center [844, 67] width 188 height 27
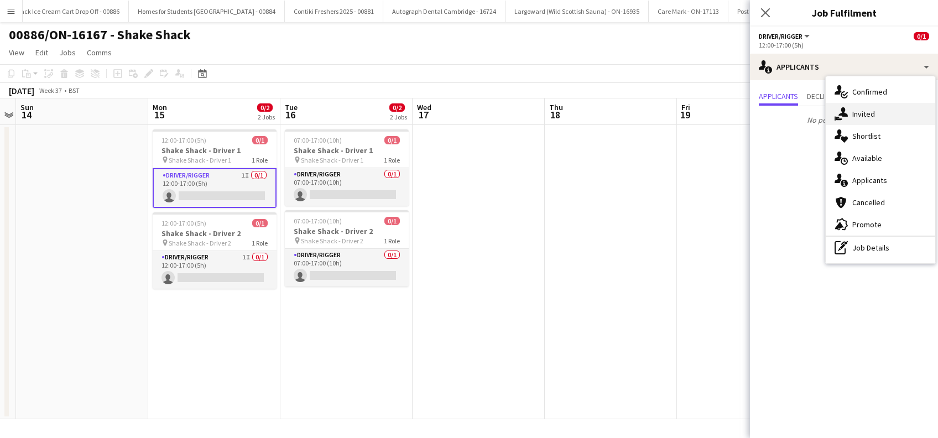
click at [861, 112] on span "Invited" at bounding box center [863, 114] width 23 height 10
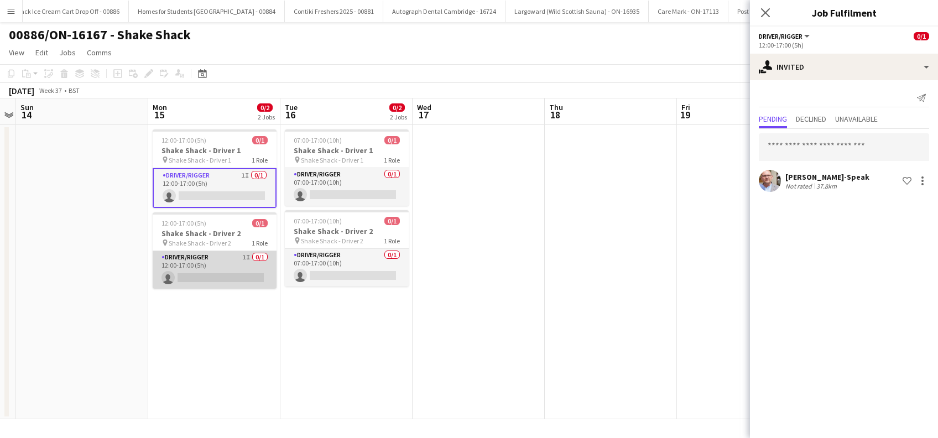
click at [221, 271] on app-card-role "Driver/Rigger 1I 0/1 12:00-17:00 (5h) single-neutral-actions" at bounding box center [215, 270] width 124 height 38
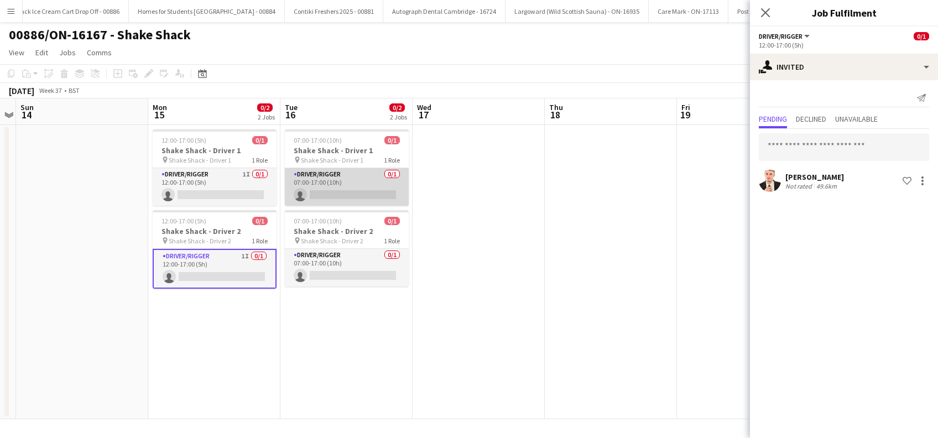
click at [357, 189] on app-card-role "Driver/Rigger 0/1 07:00-17:00 (10h) single-neutral-actions" at bounding box center [347, 187] width 124 height 38
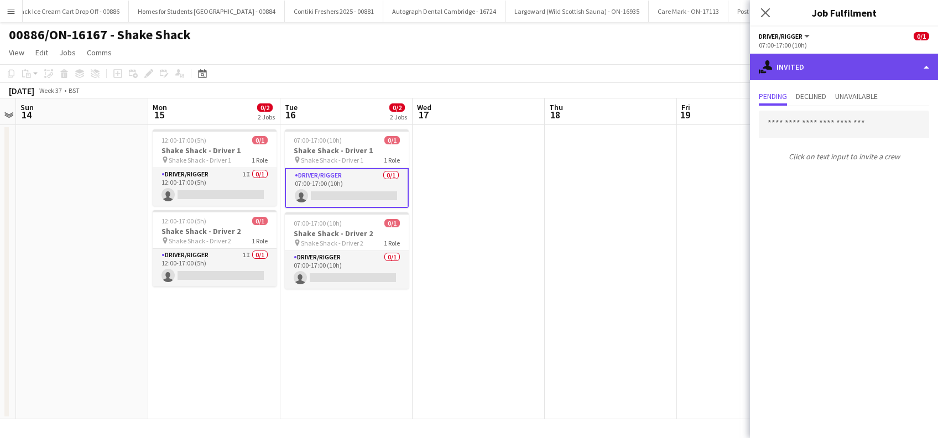
click at [827, 69] on div "single-neutral-actions-share-1 Invited" at bounding box center [844, 67] width 188 height 27
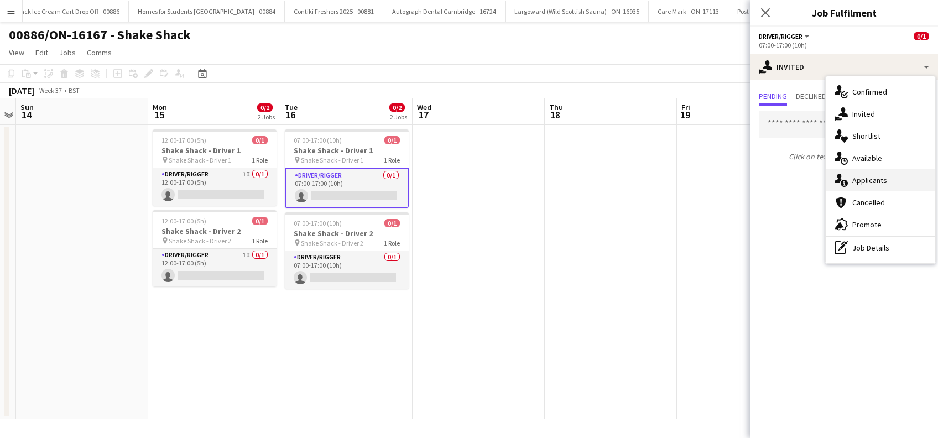
click at [859, 178] on span "Applicants" at bounding box center [869, 180] width 35 height 10
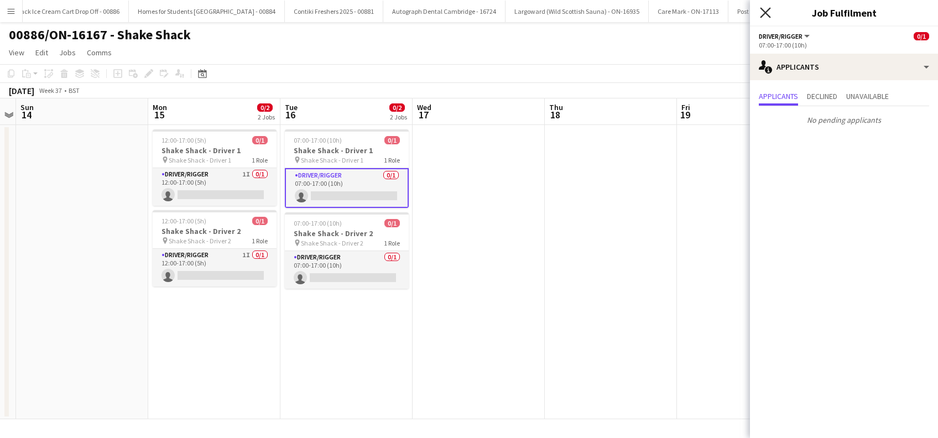
click at [764, 13] on icon "Close pop-in" at bounding box center [765, 12] width 11 height 11
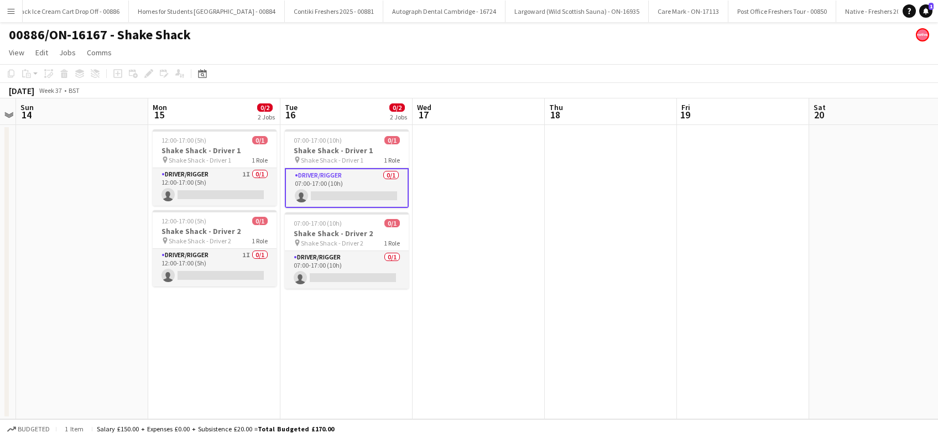
click at [358, 300] on app-date-cell "07:00-17:00 (10h) 0/1 Shake Shack - Driver 1 pin Shake Shack - Driver 1 1 Role …" at bounding box center [346, 272] width 132 height 294
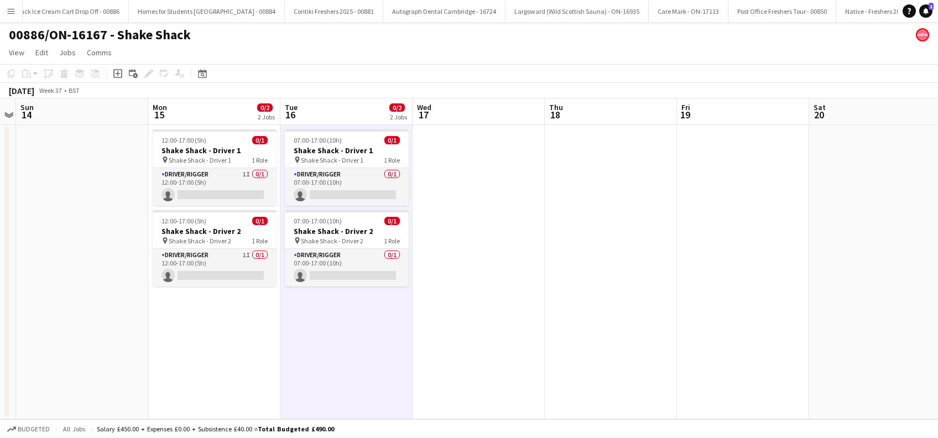
drag, startPoint x: 133, startPoint y: 373, endPoint x: 148, endPoint y: 371, distance: 15.6
click at [134, 372] on app-date-cell at bounding box center [82, 272] width 132 height 294
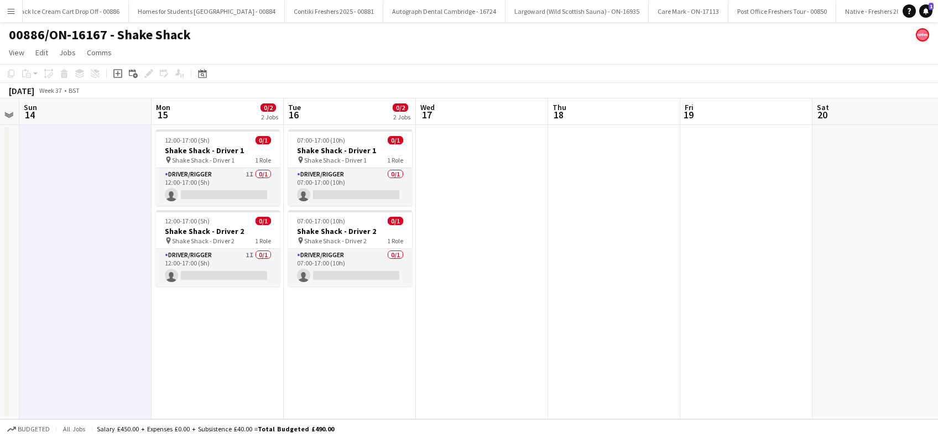
drag, startPoint x: 332, startPoint y: 341, endPoint x: 348, endPoint y: 341, distance: 16.0
click at [333, 341] on app-date-cell "07:00-17:00 (10h) 0/1 Shake Shack - Driver 1 pin Shake Shack - Driver 1 1 Role …" at bounding box center [350, 272] width 132 height 294
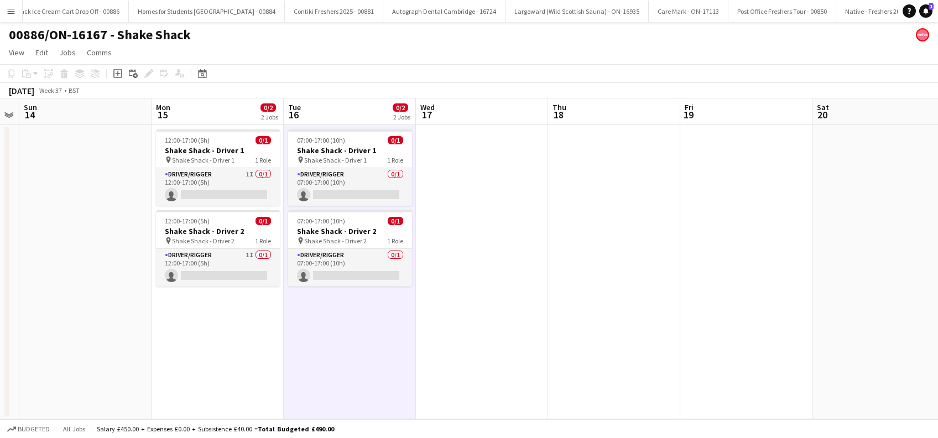
scroll to position [0, 376]
click at [522, 338] on app-date-cell at bounding box center [483, 272] width 132 height 294
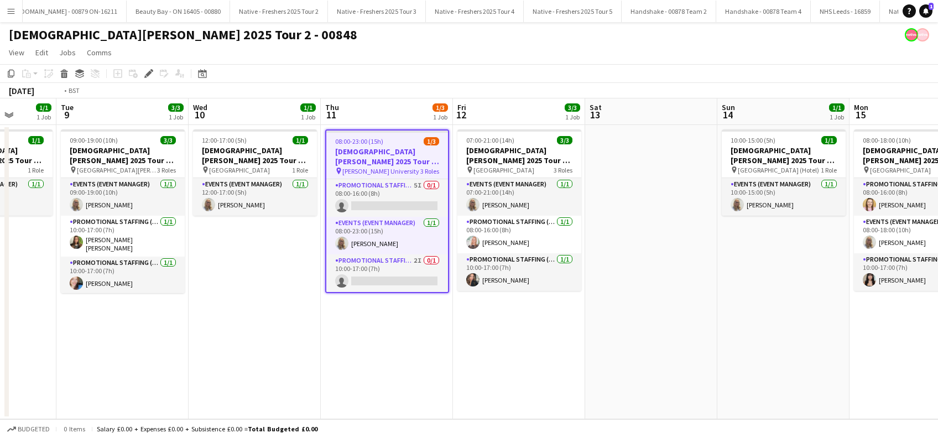
scroll to position [0, 487]
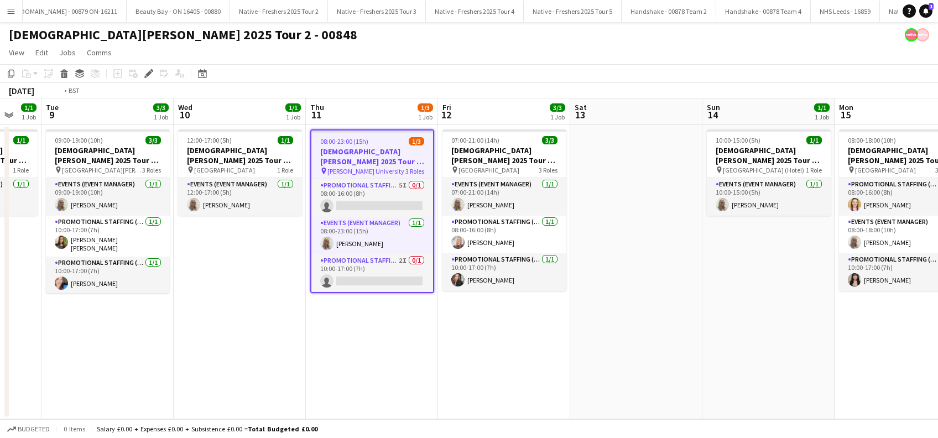
drag, startPoint x: 317, startPoint y: 351, endPoint x: 336, endPoint y: 331, distance: 27.0
click at [342, 340] on app-calendar-viewport "Fri 5 Sat 6 Sun 7 Mon 8 1/1 1 Job Tue 9 3/3 1 Job Wed 10 1/1 1 Job Thu 11 1/3 1…" at bounding box center [469, 258] width 938 height 321
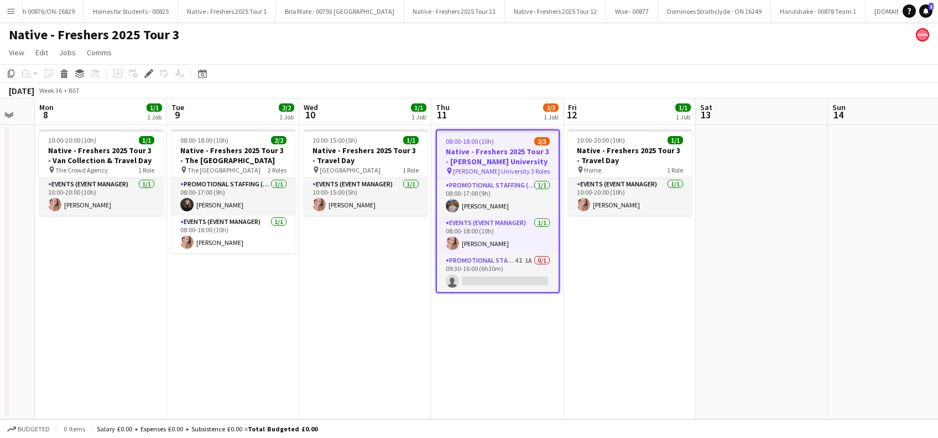
scroll to position [0, 495]
drag, startPoint x: 309, startPoint y: 353, endPoint x: 434, endPoint y: 353, distance: 125.0
click at [434, 353] on app-calendar-viewport "Thu 4 Fri 5 Sat 6 Sun 7 Mon 8 1/1 1 Job Tue 9 2/2 1 Job Wed 10 1/1 1 Job Thu 11…" at bounding box center [469, 258] width 938 height 321
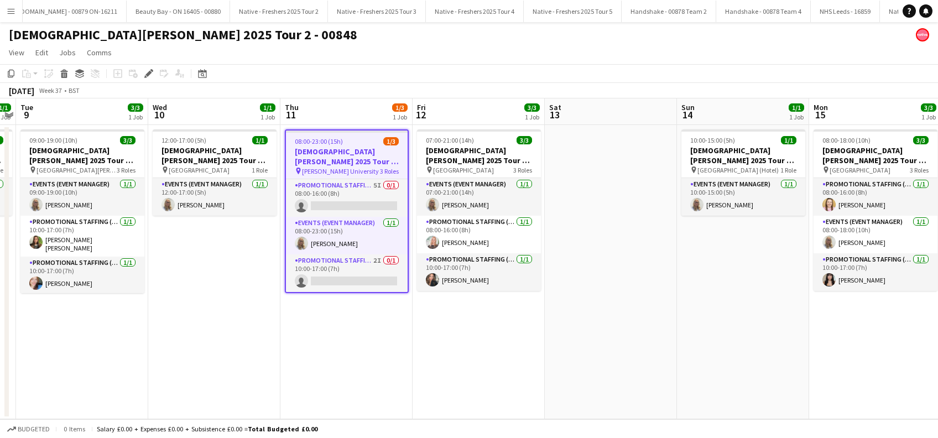
click at [346, 347] on app-date-cell "08:00-23:00 (15h) 1/3 [DEMOGRAPHIC_DATA][PERSON_NAME] 2025 Tour 2 - 00848 - [PE…" at bounding box center [346, 272] width 132 height 294
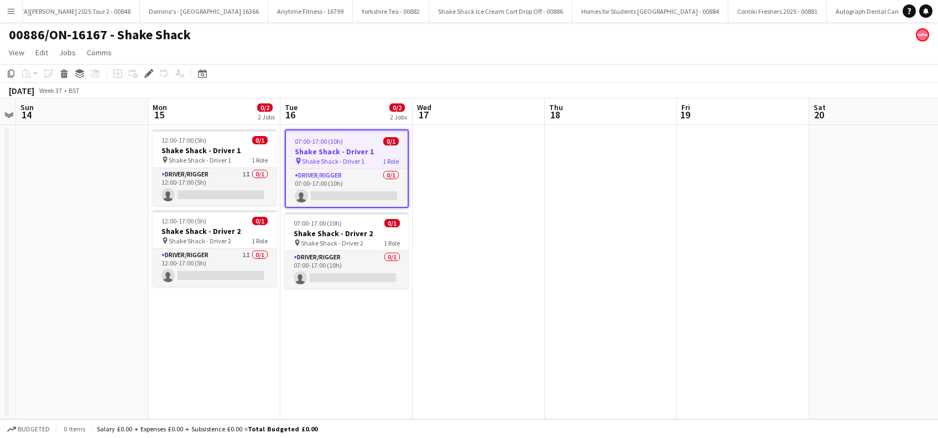
scroll to position [0, 4709]
click at [469, 291] on app-date-cell at bounding box center [478, 272] width 132 height 294
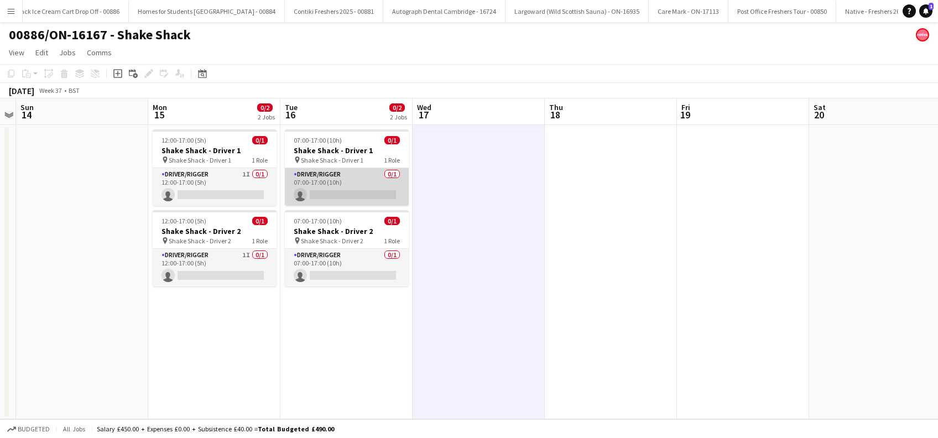
click at [341, 197] on app-card-role "Driver/Rigger 0/1 07:00-17:00 (10h) single-neutral-actions" at bounding box center [347, 187] width 124 height 38
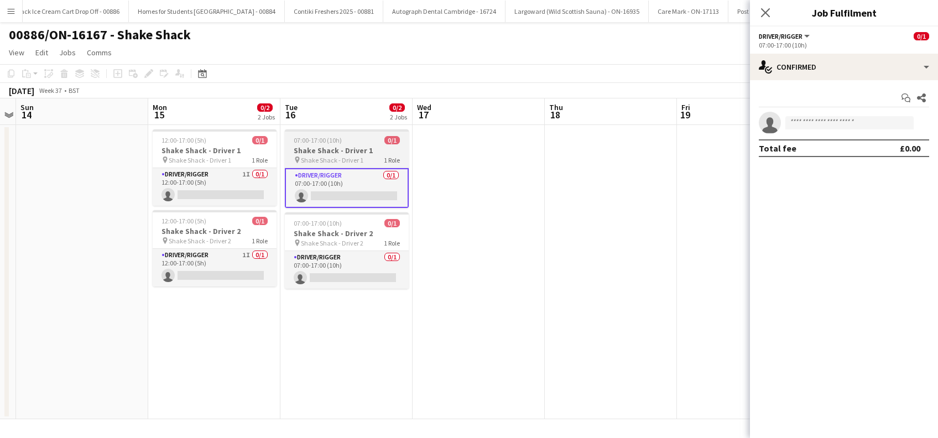
click at [335, 146] on h3 "Shake Shack - Driver 1" at bounding box center [347, 150] width 124 height 10
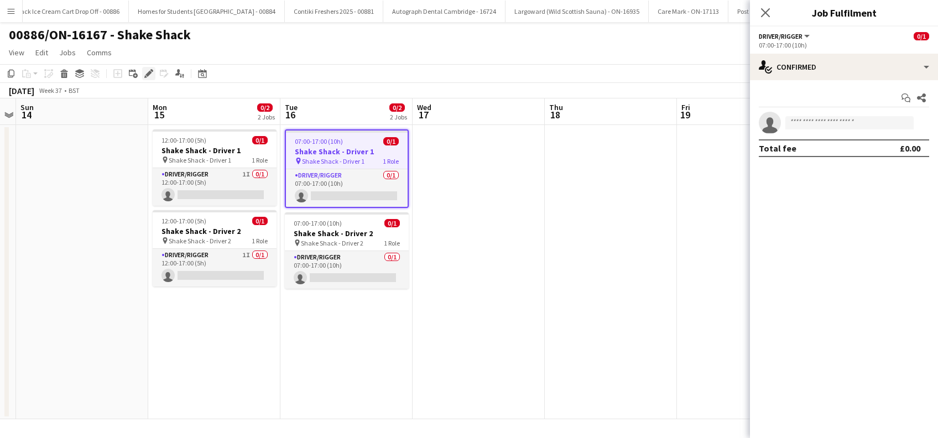
click at [146, 76] on icon "Edit" at bounding box center [148, 73] width 9 height 9
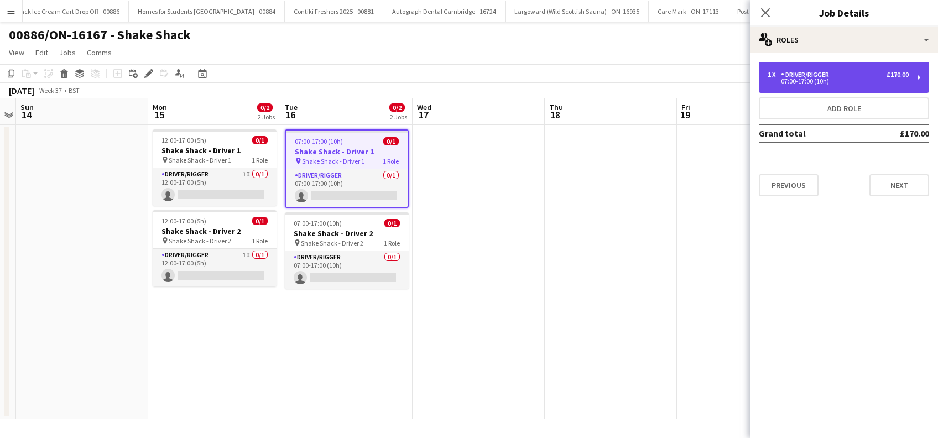
click at [861, 74] on div "1 x Driver/Rigger £170.00" at bounding box center [837, 75] width 141 height 8
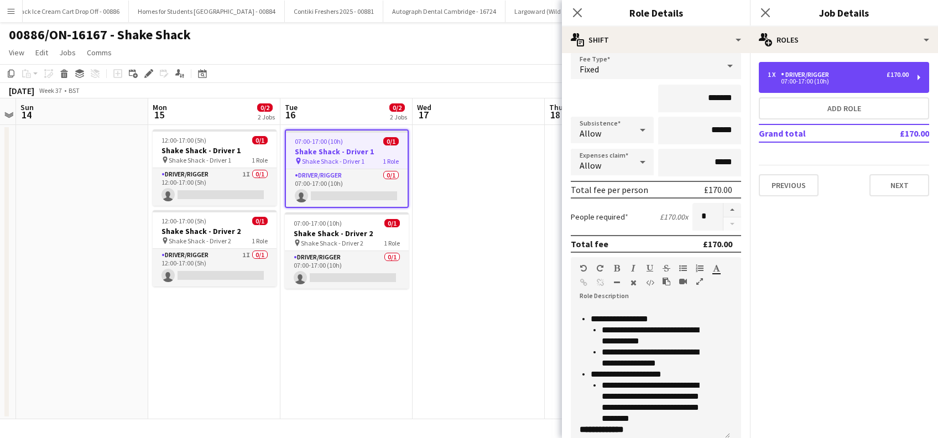
scroll to position [786, 0]
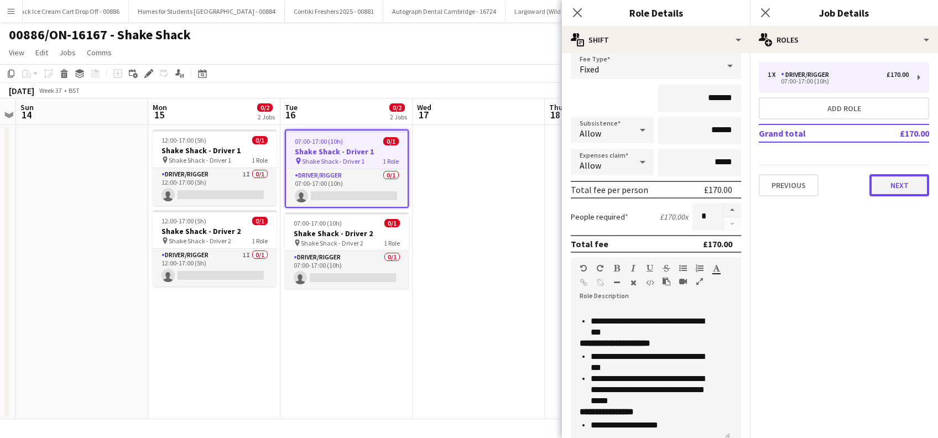
click at [919, 183] on button "Next" at bounding box center [899, 185] width 60 height 22
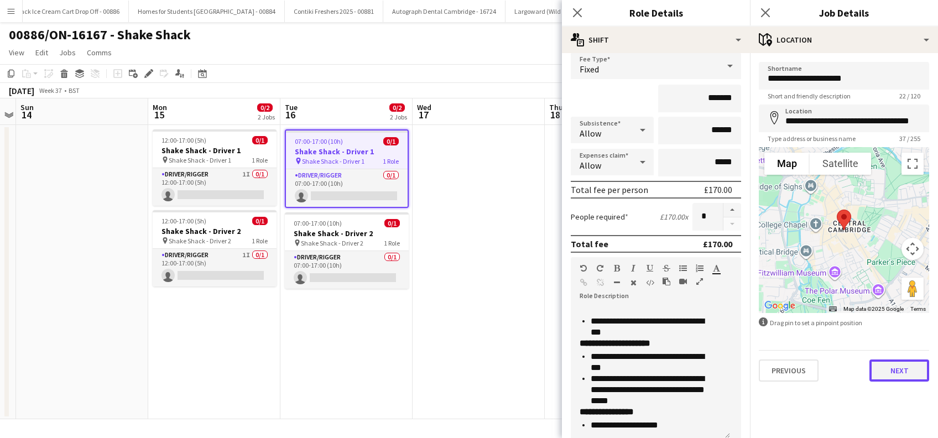
click at [887, 370] on button "Next" at bounding box center [899, 370] width 60 height 22
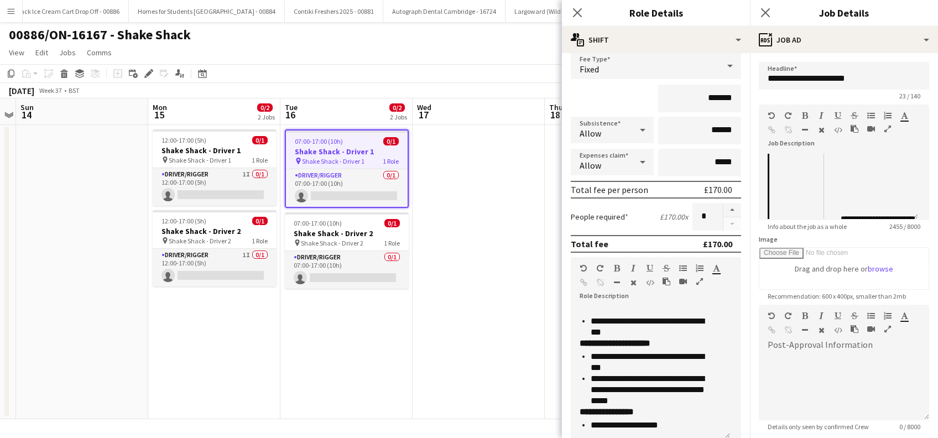
scroll to position [0, 0]
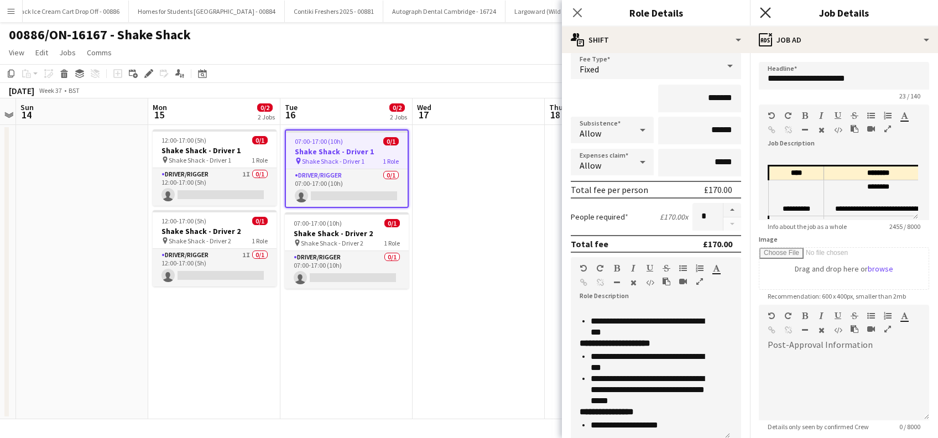
click at [764, 14] on icon at bounding box center [765, 12] width 11 height 11
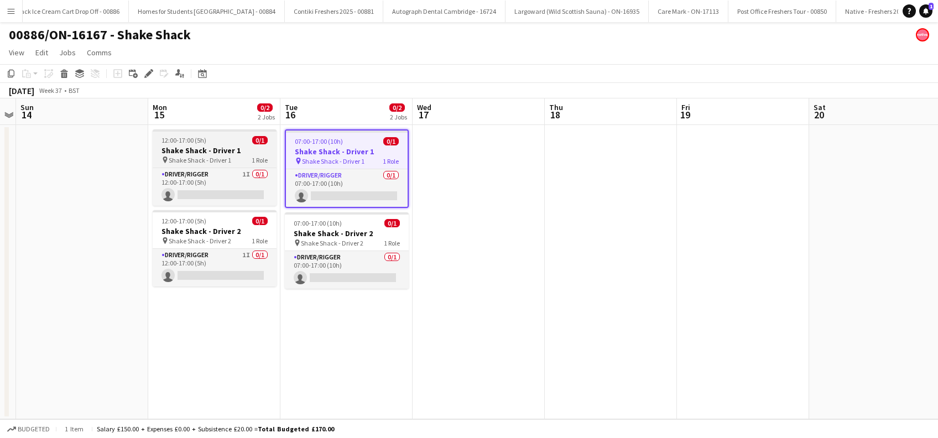
click at [207, 155] on app-job-card "12:00-17:00 (5h) 0/1 Shake Shack - Driver 1 pin Shake Shack - Driver 1 1 Role D…" at bounding box center [215, 167] width 124 height 76
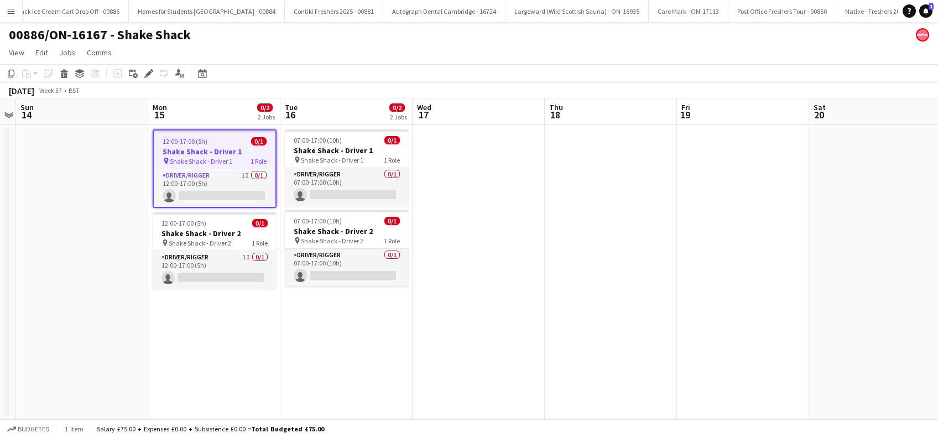
click at [199, 161] on span "Shake Shack - Driver 1" at bounding box center [201, 161] width 62 height 8
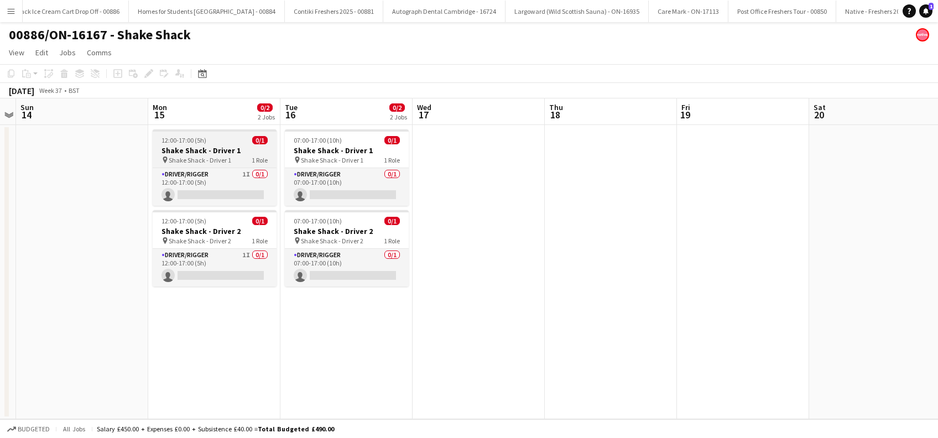
click at [199, 161] on span "Shake Shack - Driver 1" at bounding box center [200, 160] width 62 height 8
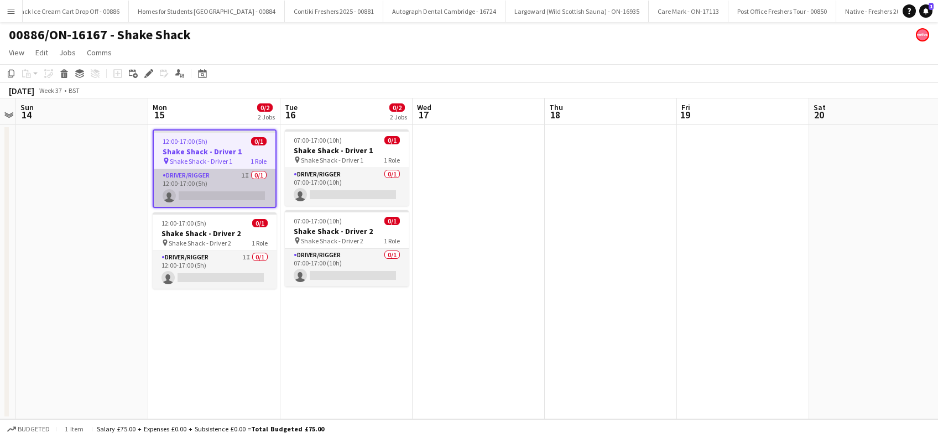
click at [213, 199] on app-card-role "Driver/Rigger 1I 0/1 12:00-17:00 (5h) single-neutral-actions" at bounding box center [215, 188] width 122 height 38
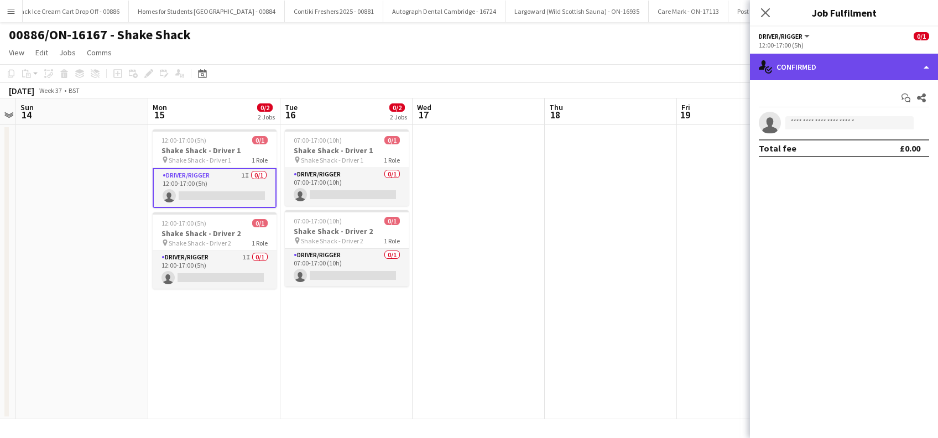
click at [872, 74] on div "single-neutral-actions-check-2 Confirmed" at bounding box center [844, 67] width 188 height 27
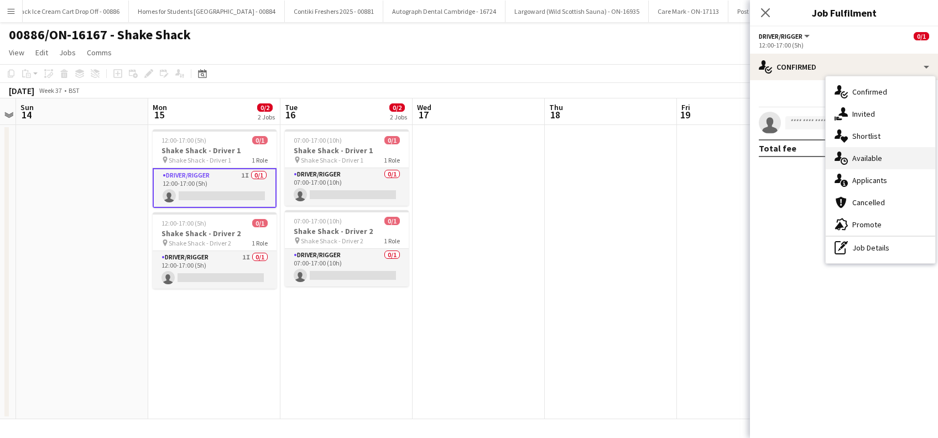
click at [871, 153] on span "Available" at bounding box center [867, 158] width 30 height 10
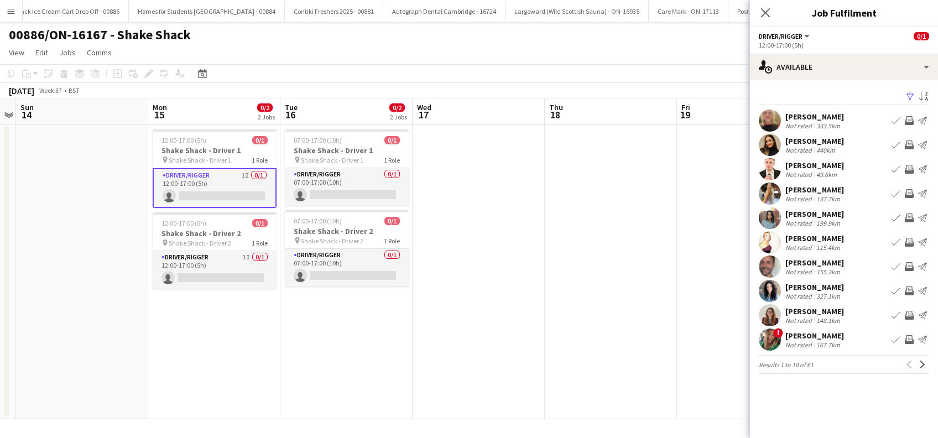
click at [911, 95] on app-icon "Filter" at bounding box center [910, 97] width 9 height 11
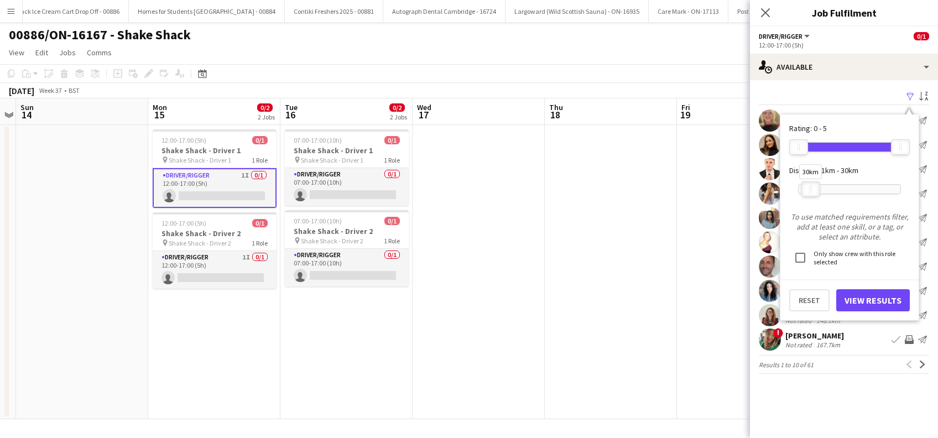
drag, startPoint x: 900, startPoint y: 187, endPoint x: 810, endPoint y: 194, distance: 90.4
click at [810, 194] on div at bounding box center [811, 189] width 18 height 14
click at [876, 301] on button "View Results" at bounding box center [873, 300] width 74 height 22
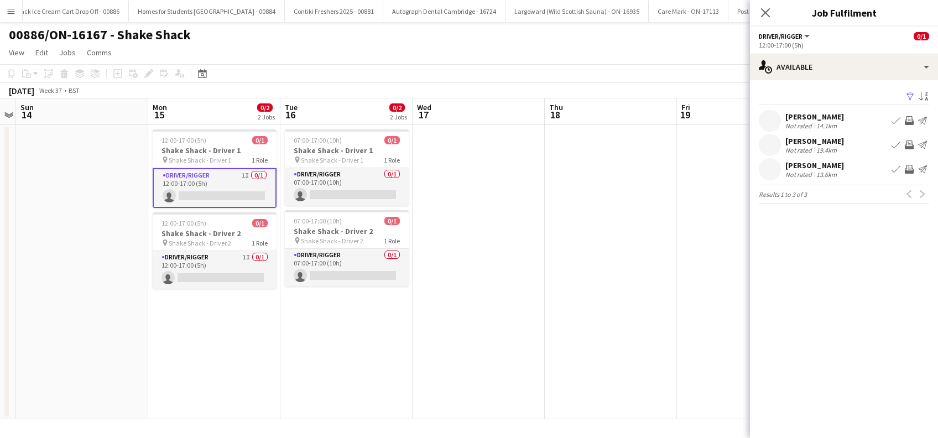
click at [840, 165] on div "Samuel Hutchinson" at bounding box center [814, 165] width 59 height 10
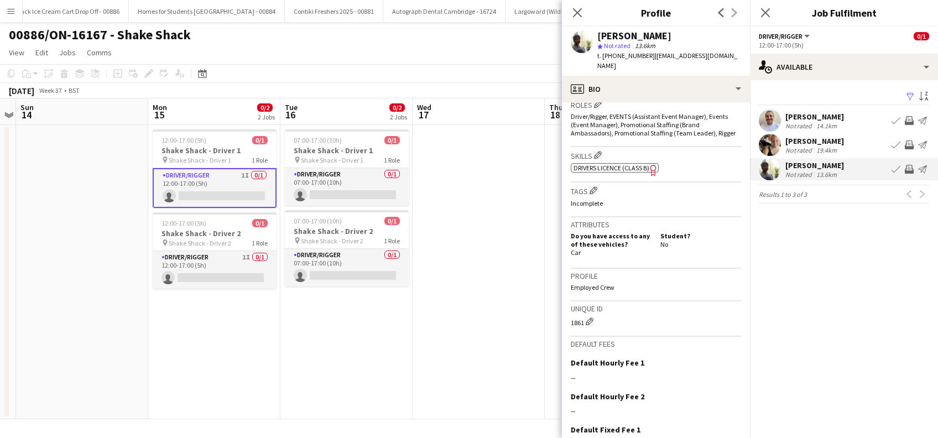
scroll to position [481, 0]
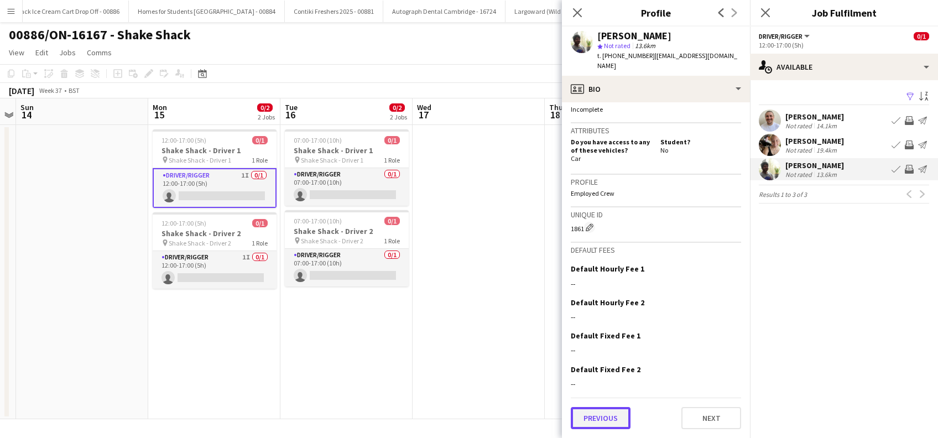
click at [605, 415] on button "Previous" at bounding box center [601, 418] width 60 height 22
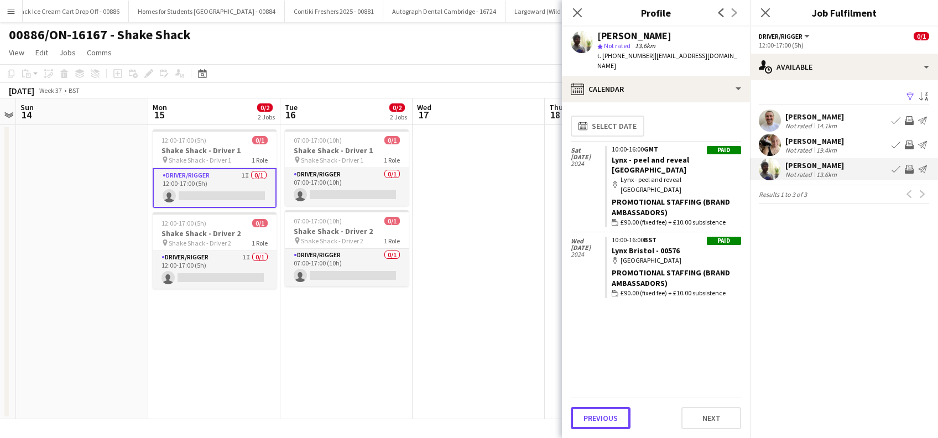
click at [605, 415] on button "Previous" at bounding box center [601, 418] width 60 height 22
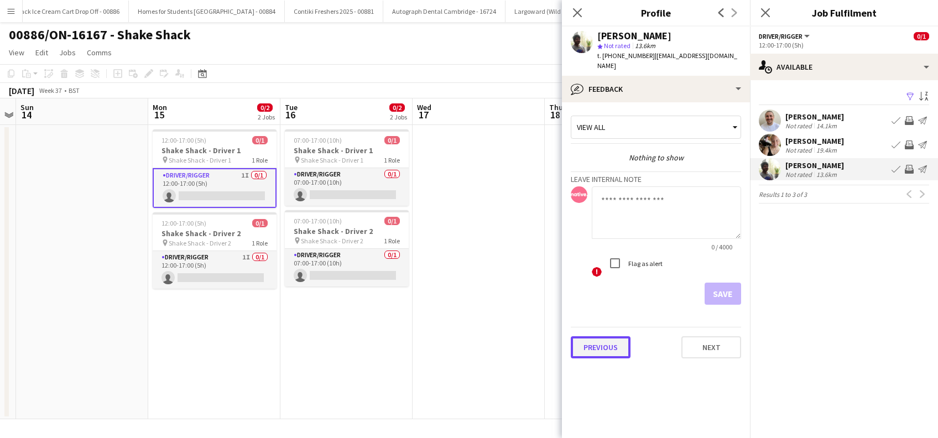
click at [602, 341] on button "Previous" at bounding box center [601, 347] width 60 height 22
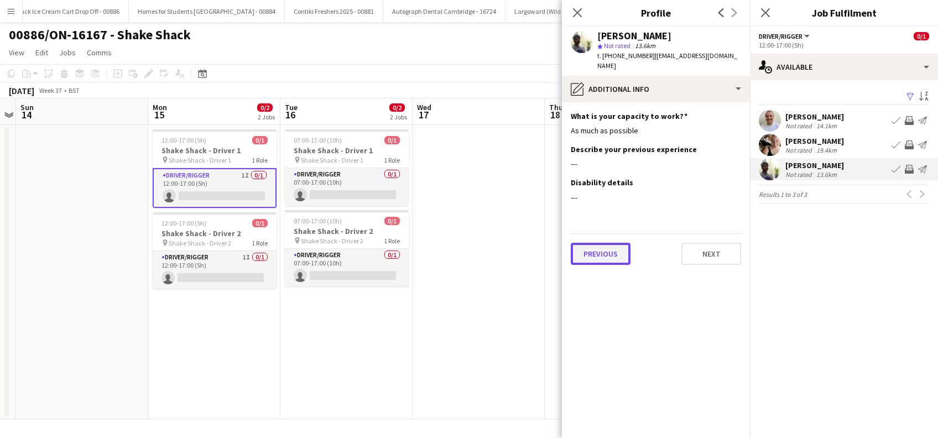
click at [593, 252] on button "Previous" at bounding box center [601, 254] width 60 height 22
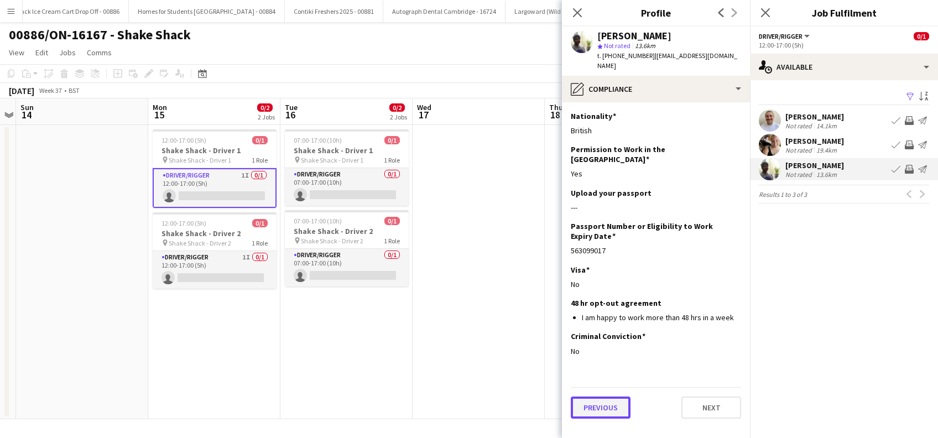
click at [601, 396] on button "Previous" at bounding box center [601, 407] width 60 height 22
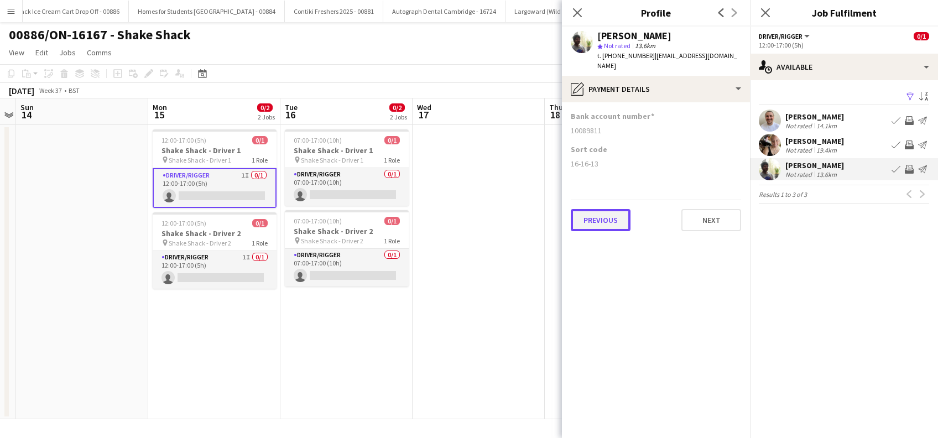
click at [611, 222] on button "Previous" at bounding box center [601, 220] width 60 height 22
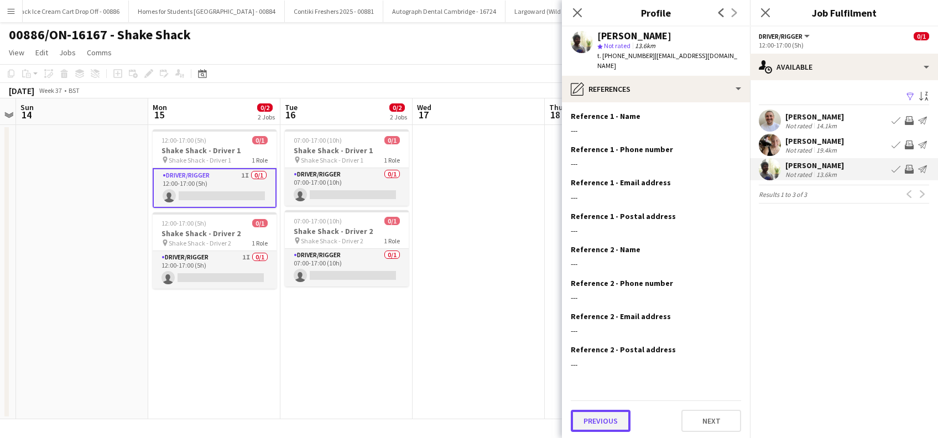
click at [601, 420] on button "Previous" at bounding box center [601, 421] width 60 height 22
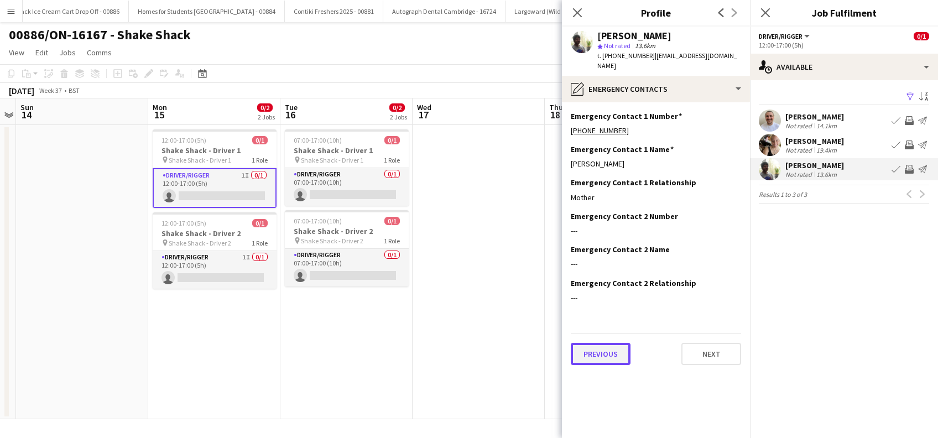
click at [601, 358] on button "Previous" at bounding box center [601, 354] width 60 height 22
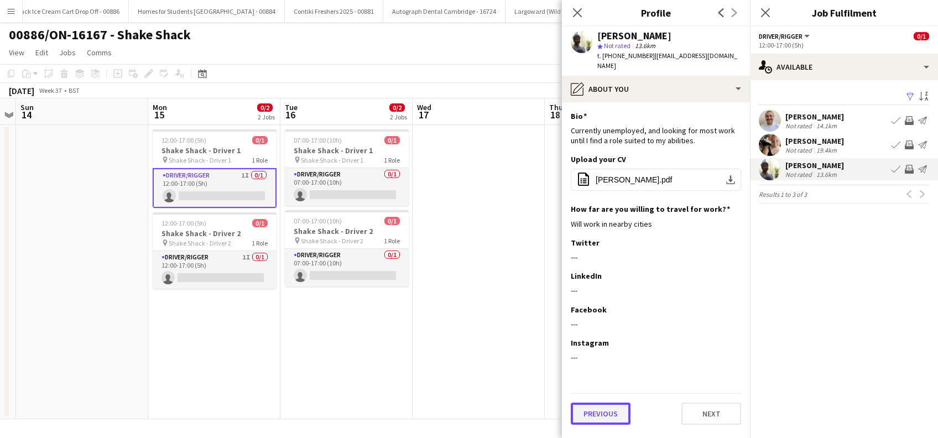
click at [599, 415] on button "Previous" at bounding box center [601, 413] width 60 height 22
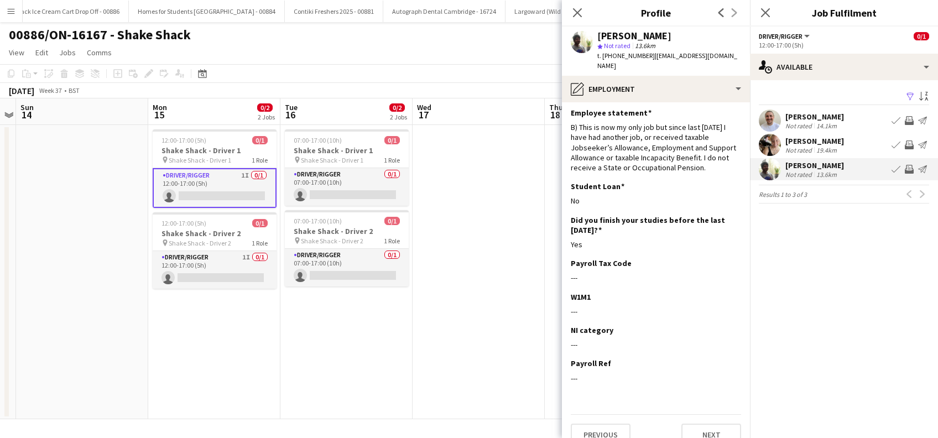
scroll to position [53, 0]
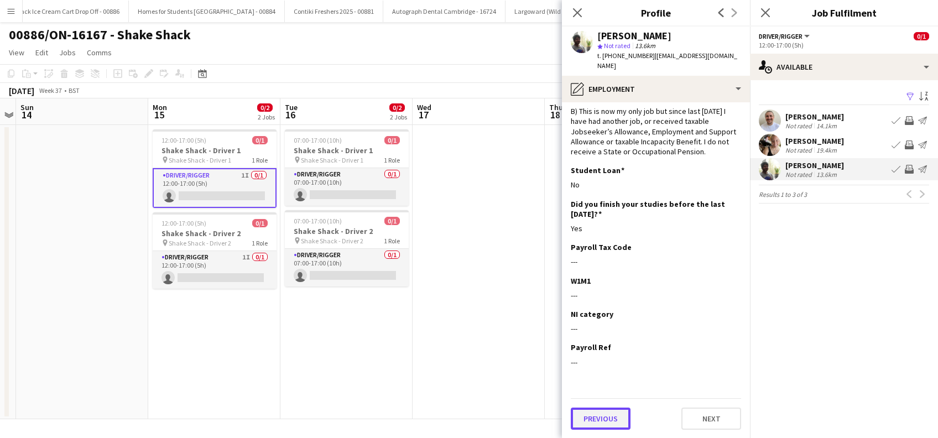
click at [585, 416] on button "Previous" at bounding box center [601, 418] width 60 height 22
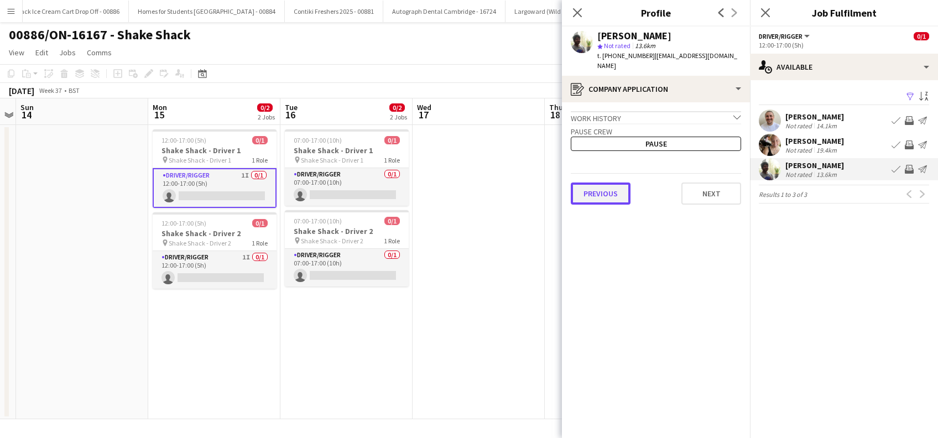
click at [610, 199] on button "Previous" at bounding box center [601, 193] width 60 height 22
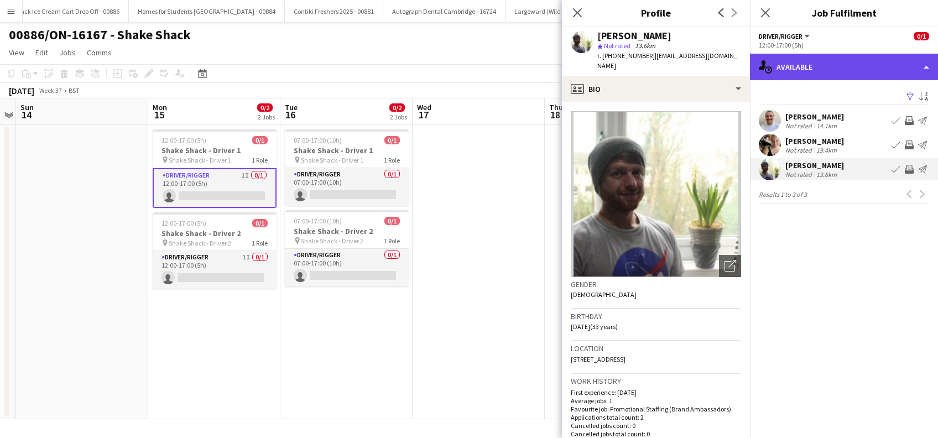
click at [850, 73] on div "single-neutral-actions-upload Available" at bounding box center [844, 67] width 188 height 27
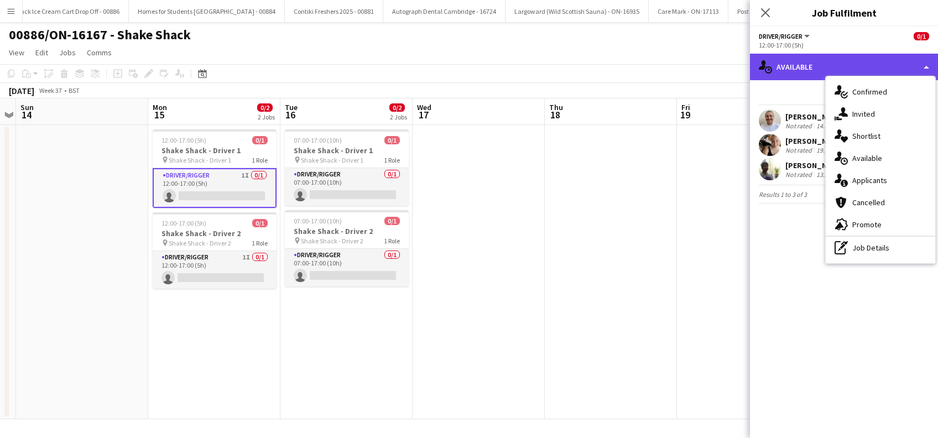
click at [862, 66] on div "single-neutral-actions-upload Available" at bounding box center [844, 67] width 188 height 27
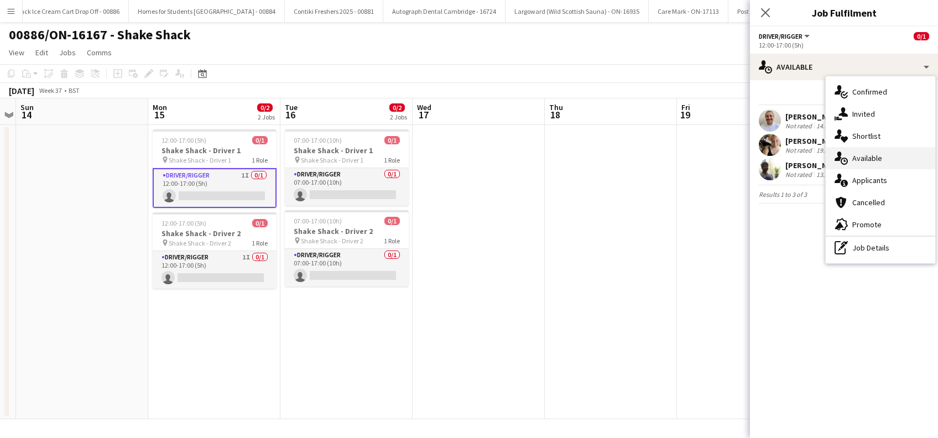
click at [865, 159] on span "Available" at bounding box center [867, 158] width 30 height 10
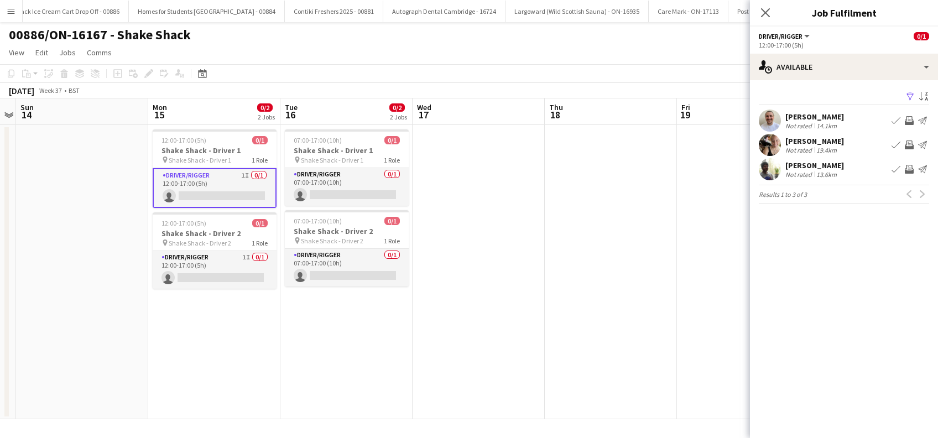
click at [911, 95] on app-icon "Filter" at bounding box center [910, 97] width 9 height 11
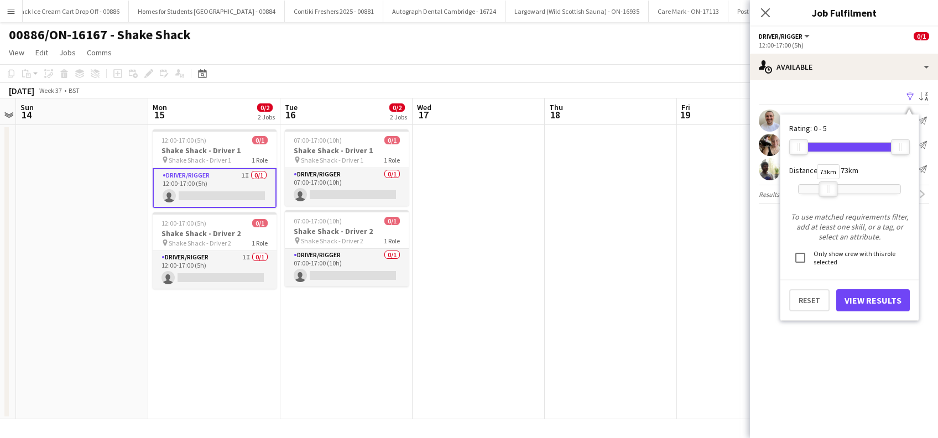
drag, startPoint x: 814, startPoint y: 188, endPoint x: 832, endPoint y: 188, distance: 17.7
click at [832, 188] on div at bounding box center [828, 189] width 18 height 14
click at [863, 302] on button "View Results" at bounding box center [873, 300] width 74 height 22
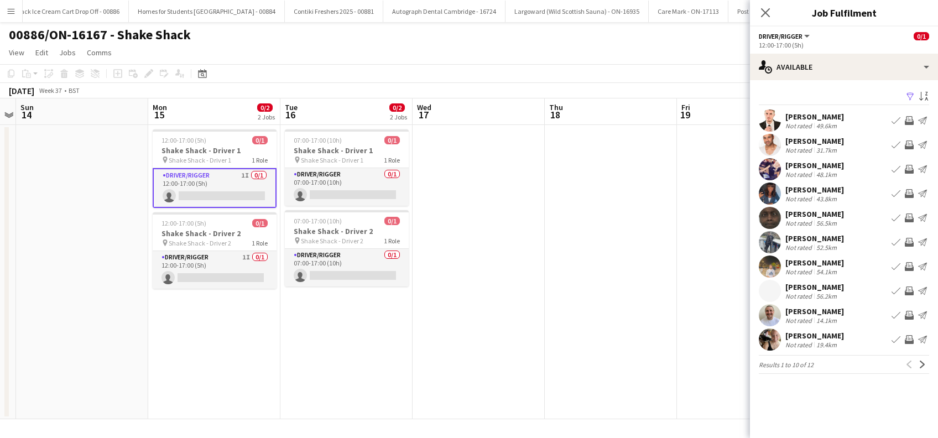
click at [801, 264] on div "Farrukh Aziz" at bounding box center [814, 263] width 59 height 10
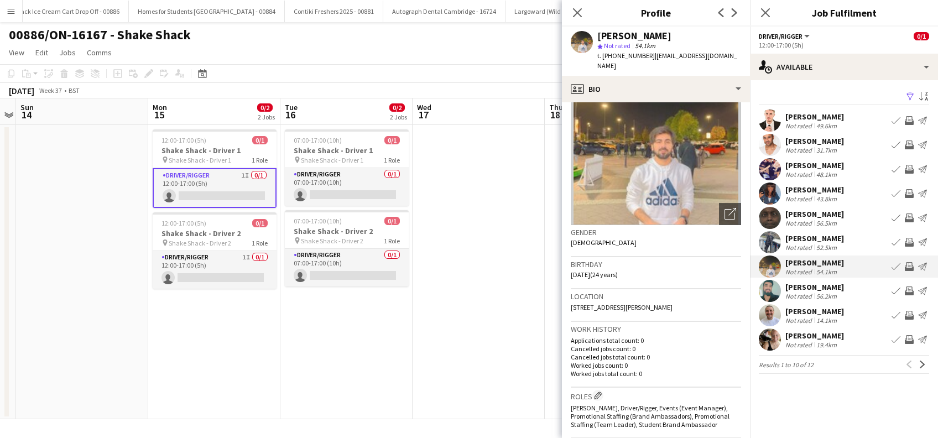
scroll to position [74, 0]
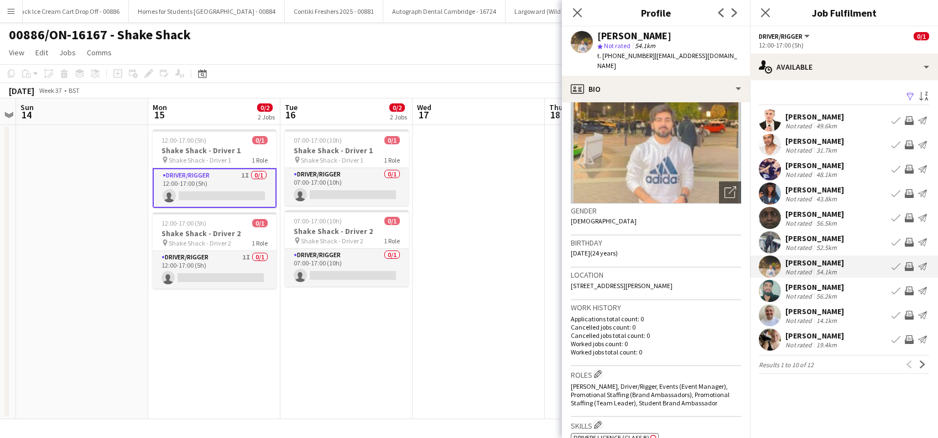
click at [808, 238] on div "Saif Hassan" at bounding box center [814, 238] width 59 height 10
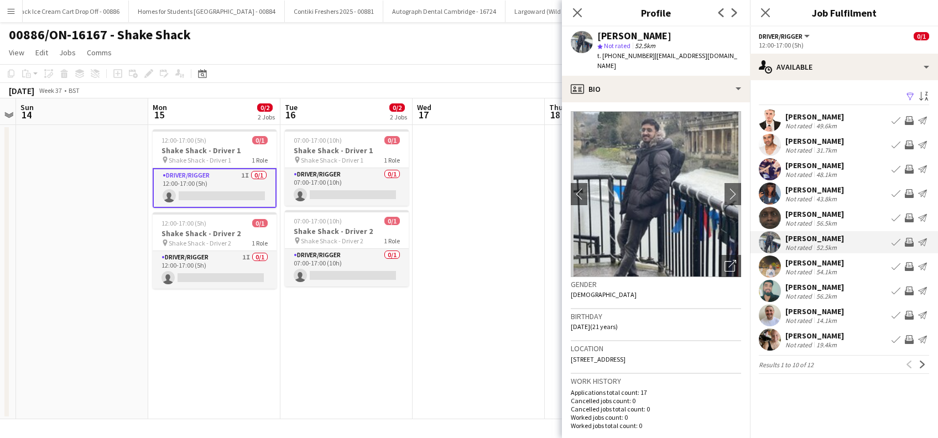
click at [807, 216] on div "keith blake" at bounding box center [814, 214] width 59 height 10
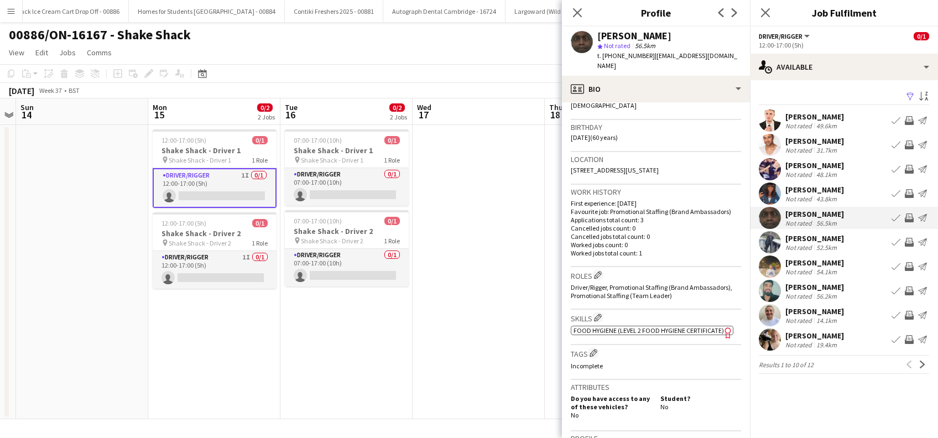
scroll to position [221, 0]
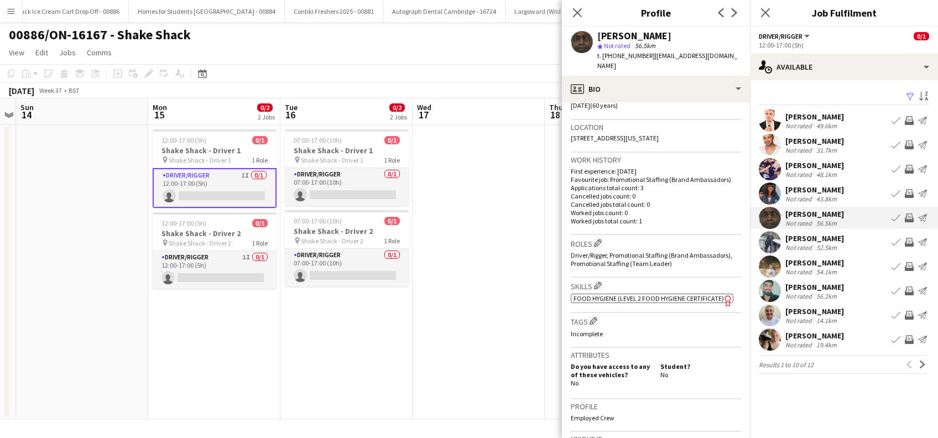
click at [820, 189] on div "Gail Whitehouse" at bounding box center [814, 190] width 59 height 10
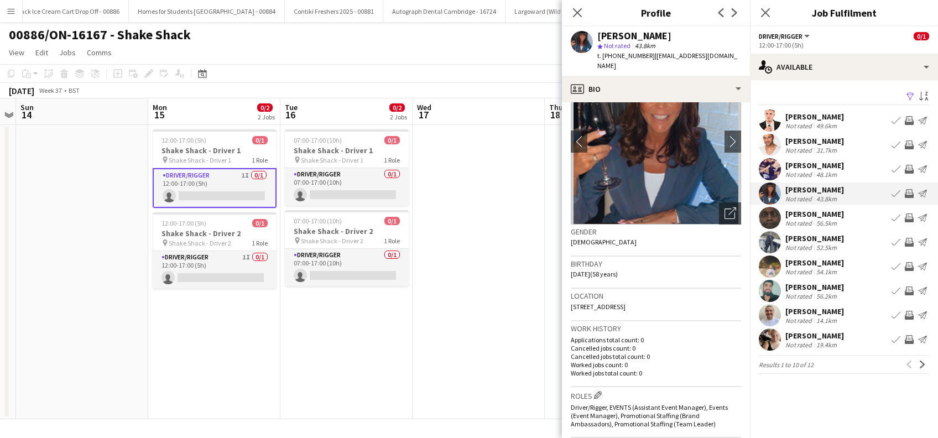
scroll to position [0, 0]
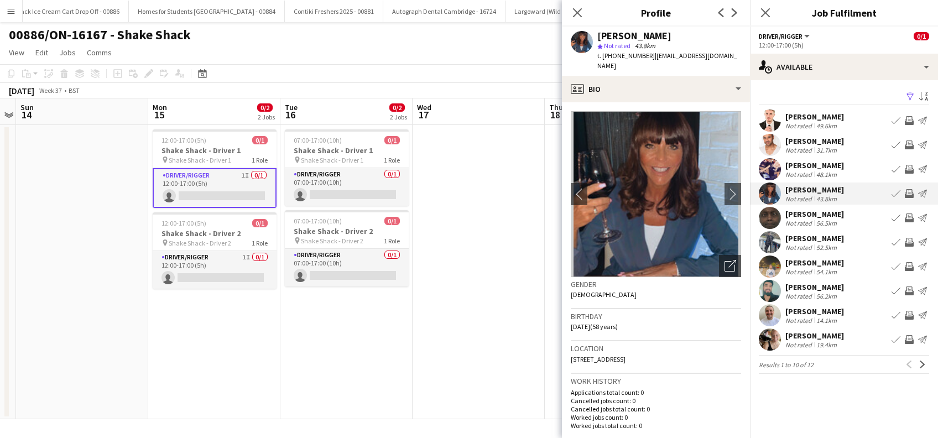
click at [827, 164] on div "Victoria Whitehouse" at bounding box center [814, 165] width 59 height 10
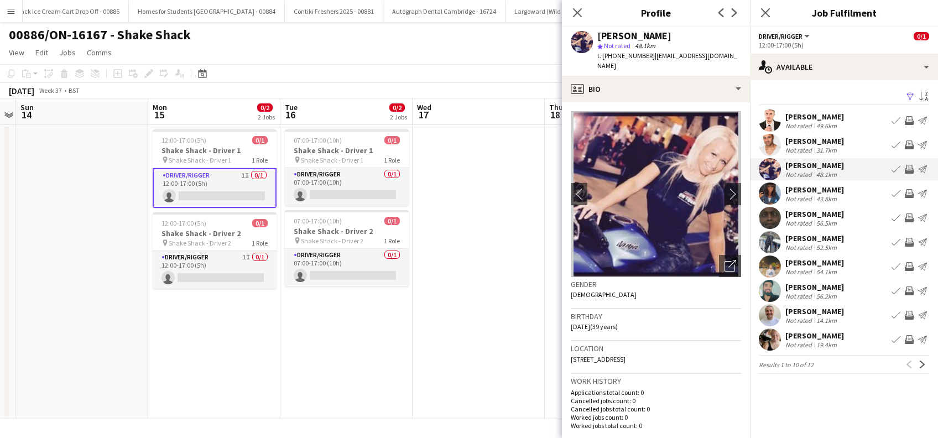
click at [824, 187] on div "Gail Whitehouse" at bounding box center [814, 190] width 59 height 10
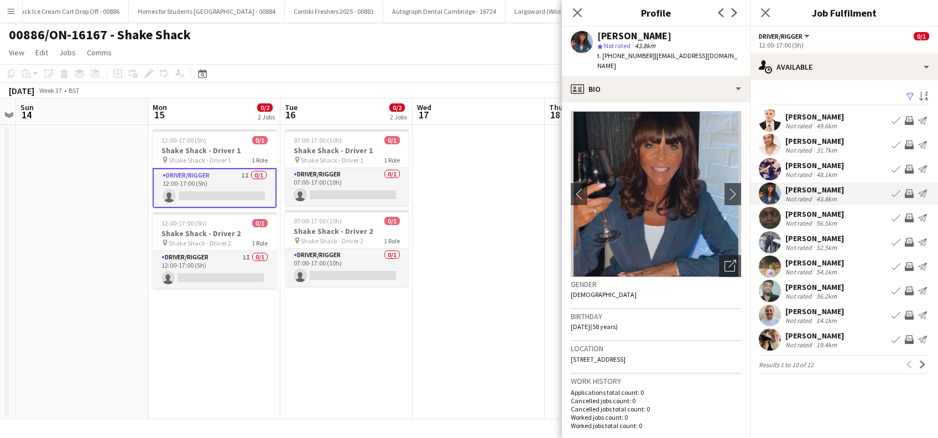
click at [828, 162] on div "Victoria Whitehouse" at bounding box center [814, 165] width 59 height 10
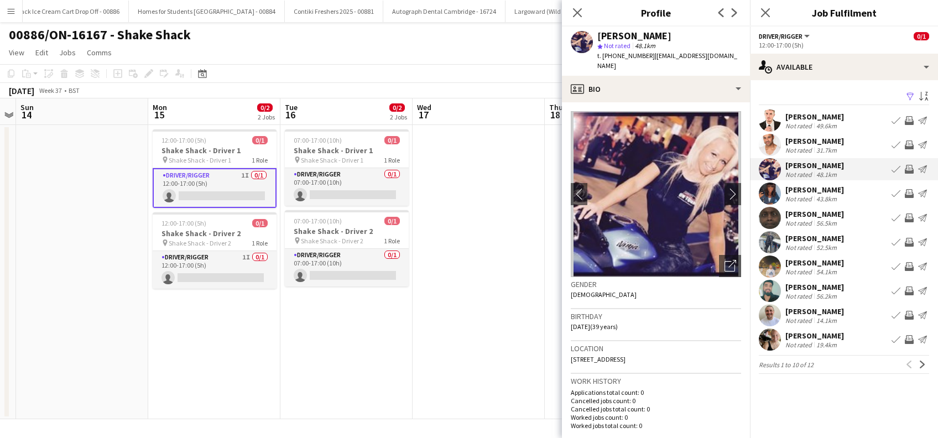
click at [826, 138] on div "Cameron Dean" at bounding box center [814, 141] width 59 height 10
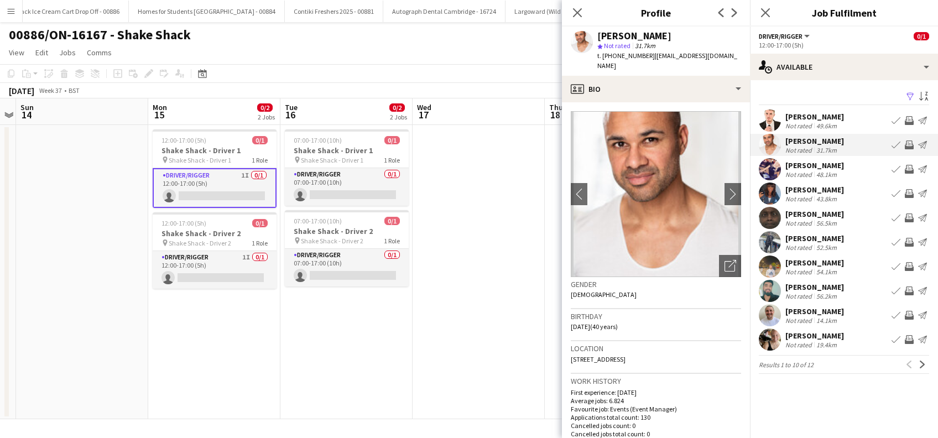
click at [813, 119] on div "Ryan Hogg" at bounding box center [814, 117] width 59 height 10
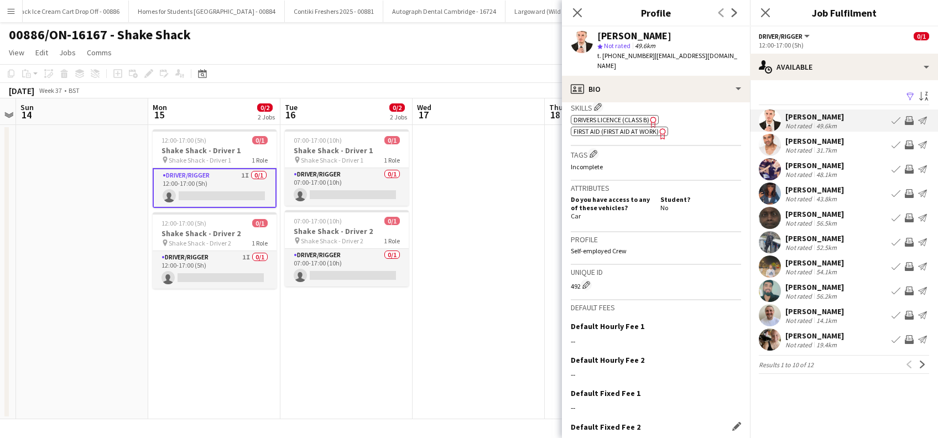
scroll to position [473, 0]
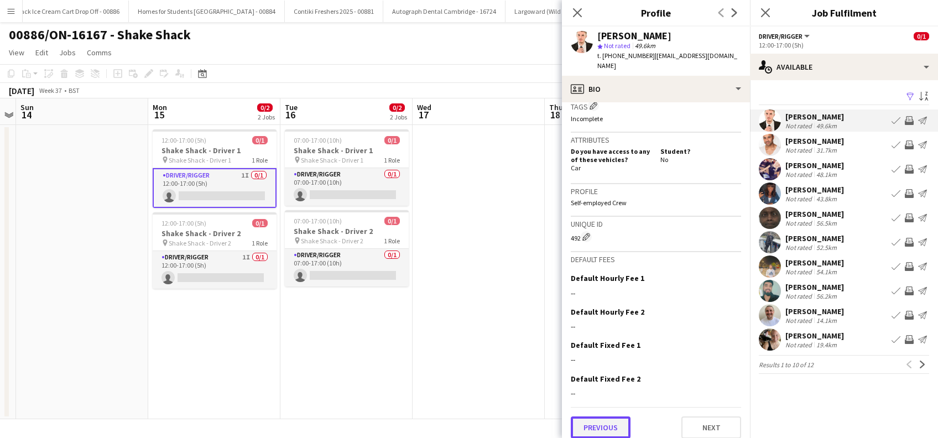
click at [614, 416] on button "Previous" at bounding box center [601, 427] width 60 height 22
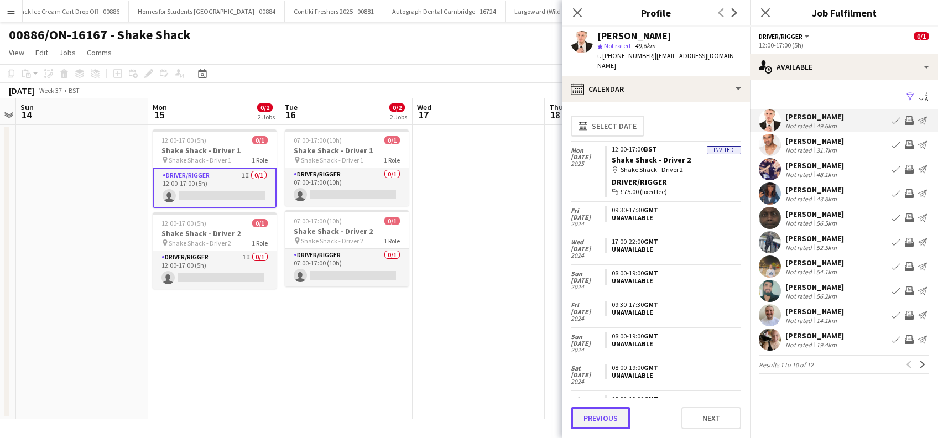
click at [598, 419] on button "Previous" at bounding box center [601, 418] width 60 height 22
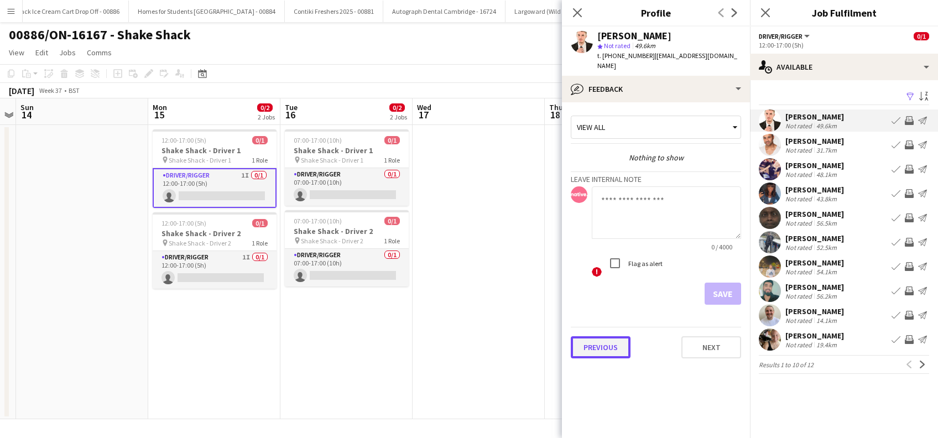
click at [602, 338] on button "Previous" at bounding box center [601, 347] width 60 height 22
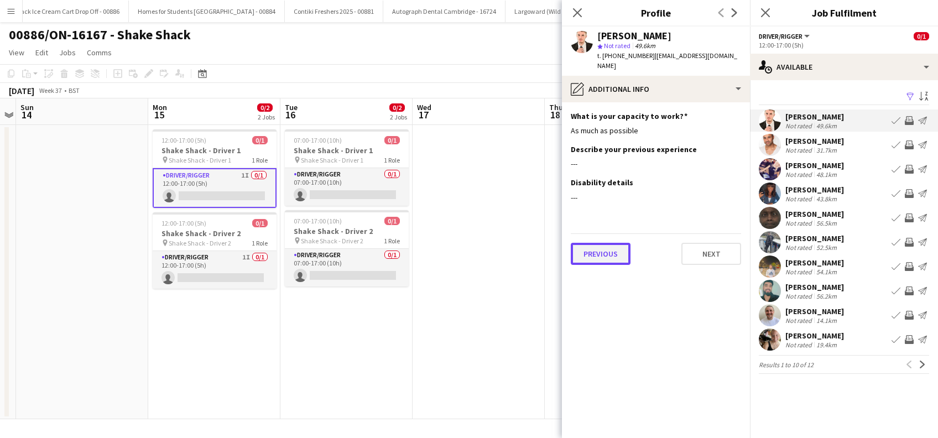
click at [604, 248] on button "Previous" at bounding box center [601, 254] width 60 height 22
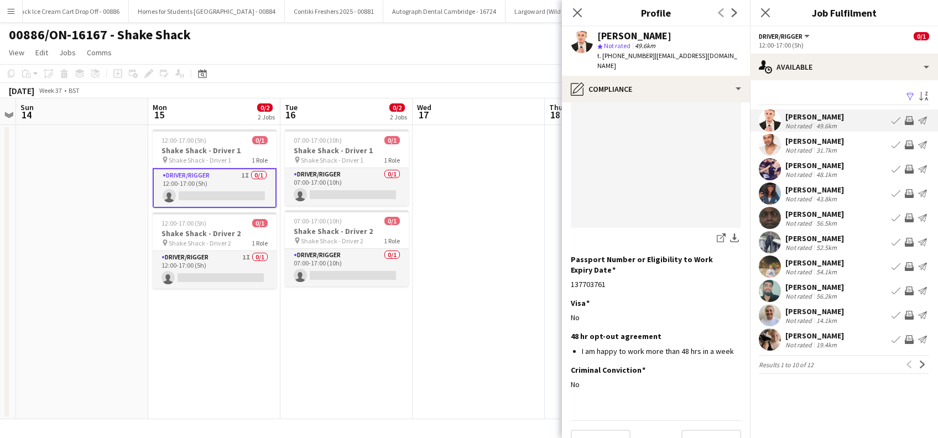
scroll to position [149, 0]
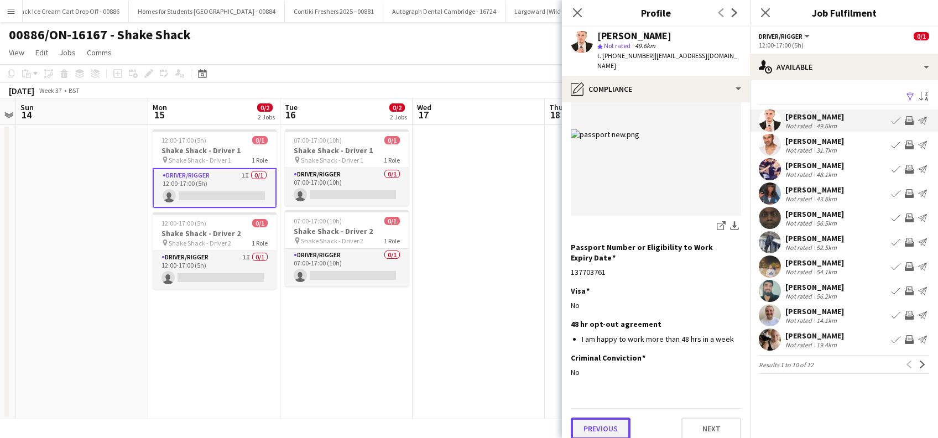
click at [588, 417] on button "Previous" at bounding box center [601, 428] width 60 height 22
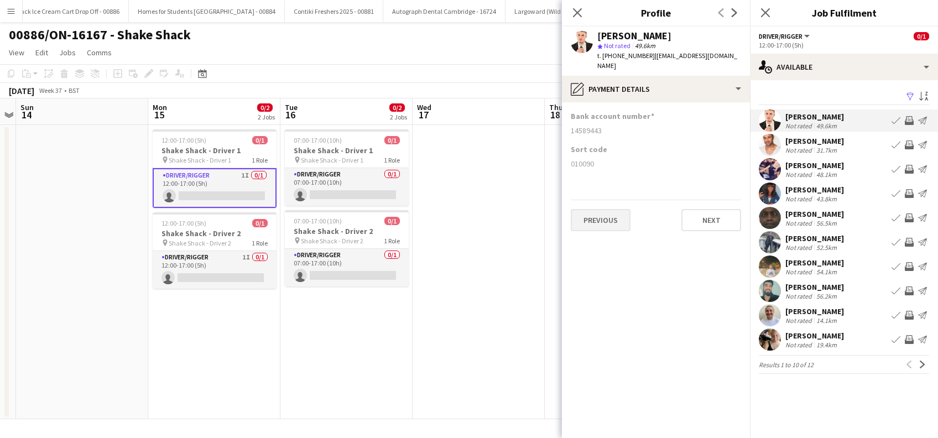
scroll to position [0, 0]
click at [592, 209] on button "Previous" at bounding box center [601, 220] width 60 height 22
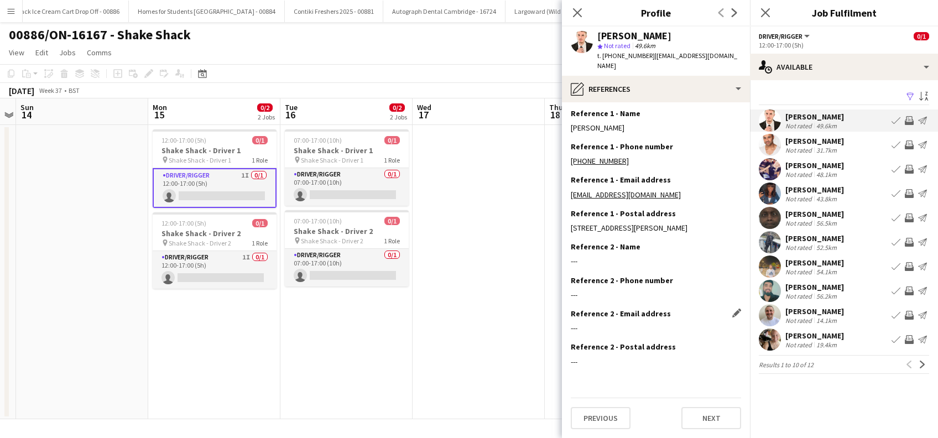
scroll to position [22, 0]
click at [589, 425] on button "Previous" at bounding box center [601, 418] width 60 height 22
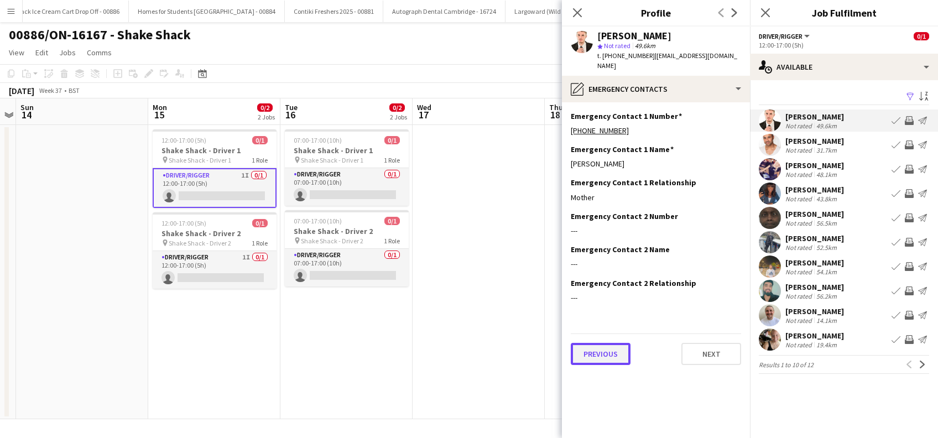
click at [597, 343] on button "Previous" at bounding box center [601, 354] width 60 height 22
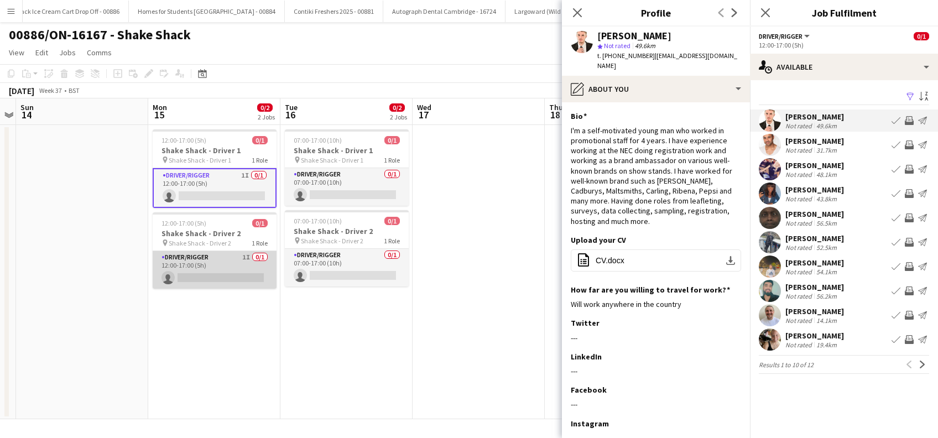
click at [210, 281] on app-card-role "Driver/Rigger 1I 0/1 12:00-17:00 (5h) single-neutral-actions" at bounding box center [215, 270] width 124 height 38
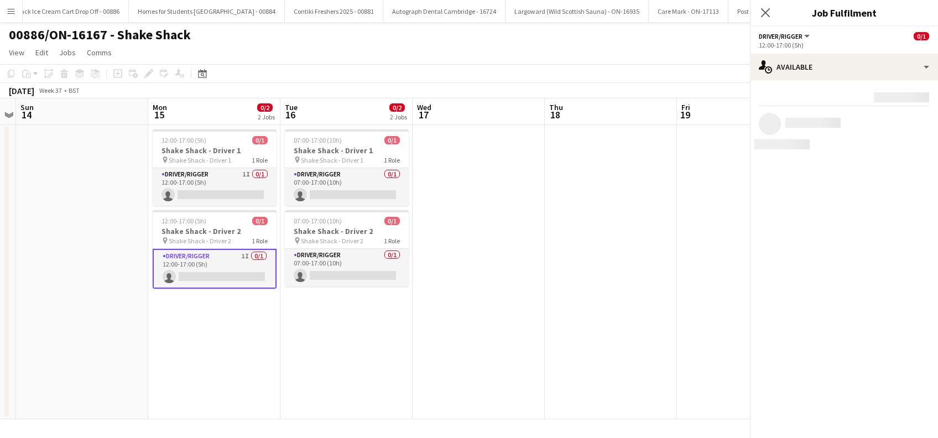
scroll to position [0, 380]
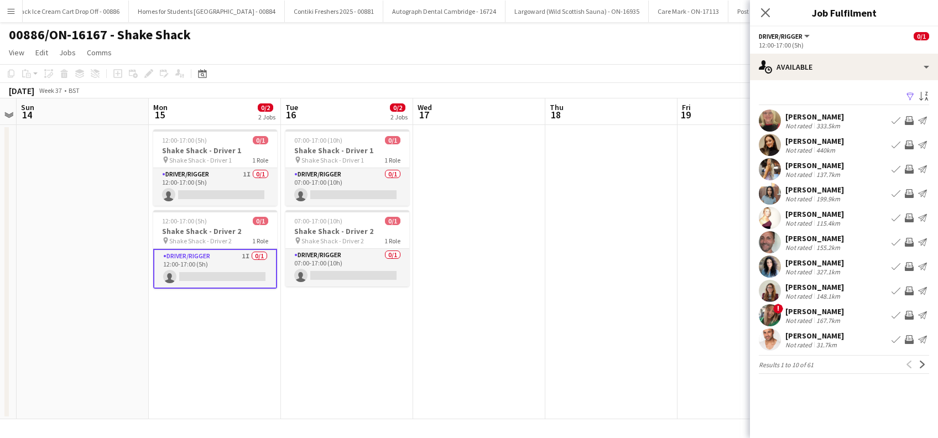
click at [818, 239] on div "Alan Johnstone" at bounding box center [814, 238] width 59 height 10
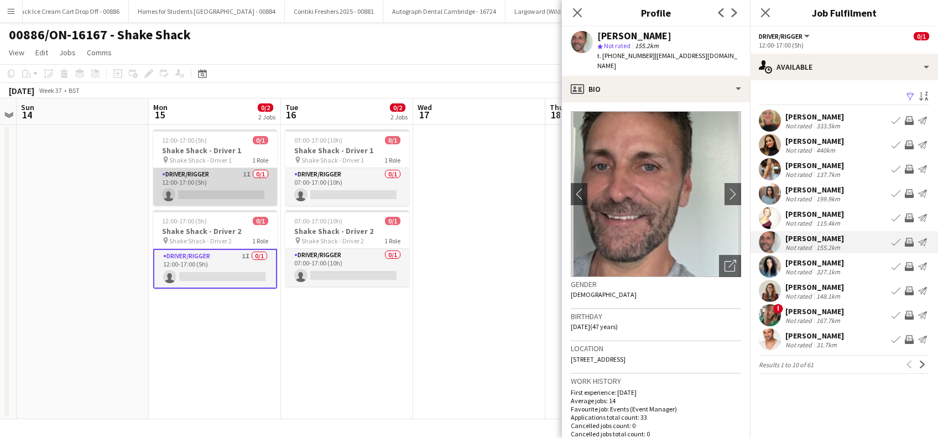
click at [213, 188] on app-card-role "Driver/Rigger 1I 0/1 12:00-17:00 (5h) single-neutral-actions" at bounding box center [215, 187] width 124 height 38
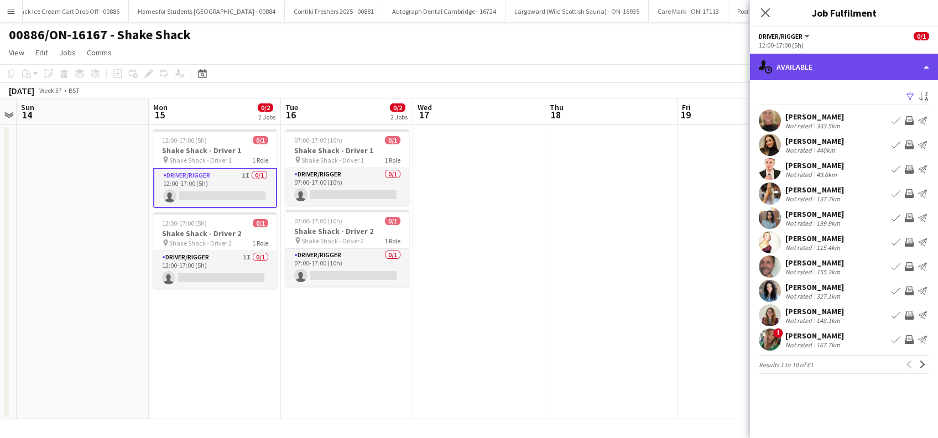
click at [837, 69] on div "single-neutral-actions-upload Available" at bounding box center [844, 67] width 188 height 27
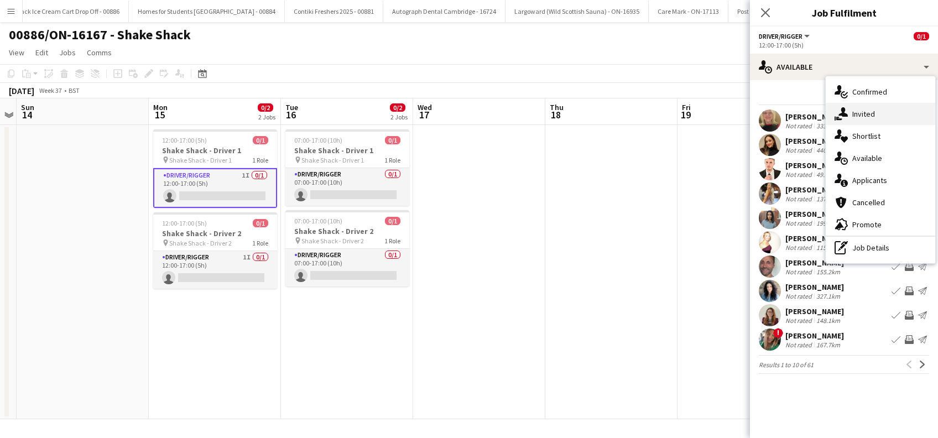
click at [858, 111] on span "Invited" at bounding box center [863, 114] width 23 height 10
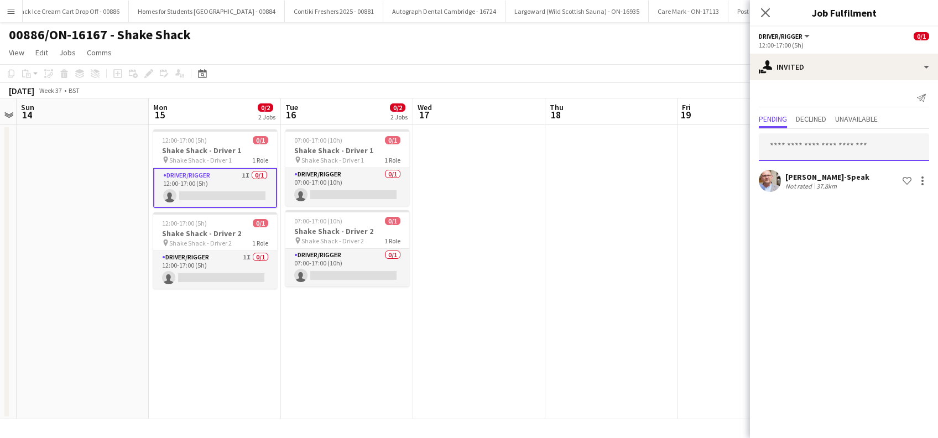
click at [786, 137] on input "text" at bounding box center [844, 147] width 170 height 28
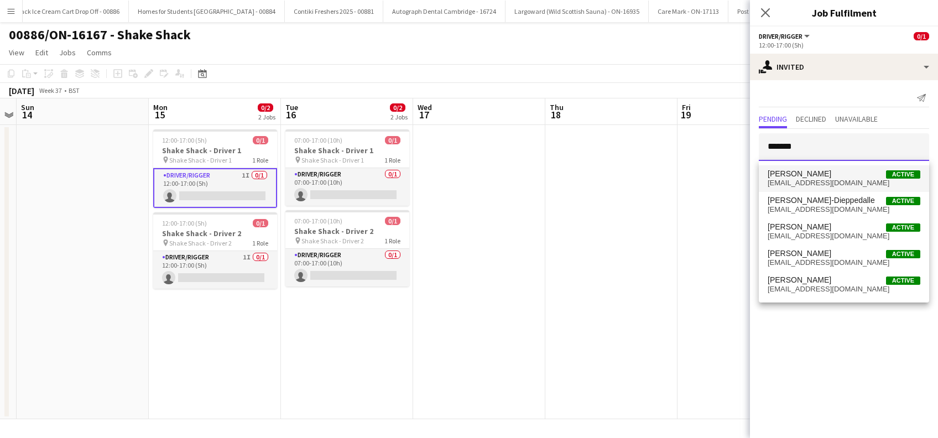
type input "*******"
click at [802, 182] on span "camerondean007@hotmail.com" at bounding box center [843, 183] width 153 height 9
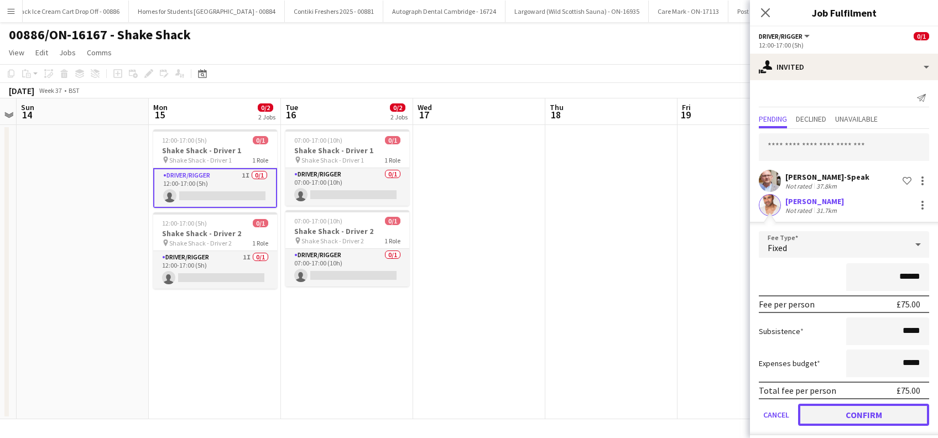
click at [845, 417] on button "Confirm" at bounding box center [863, 415] width 131 height 22
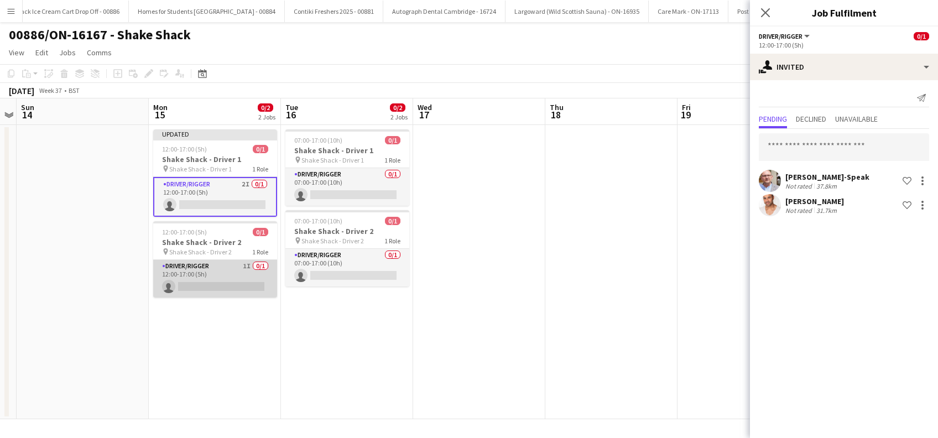
click at [203, 285] on app-card-role "Driver/Rigger 1I 0/1 12:00-17:00 (5h) single-neutral-actions" at bounding box center [215, 279] width 124 height 38
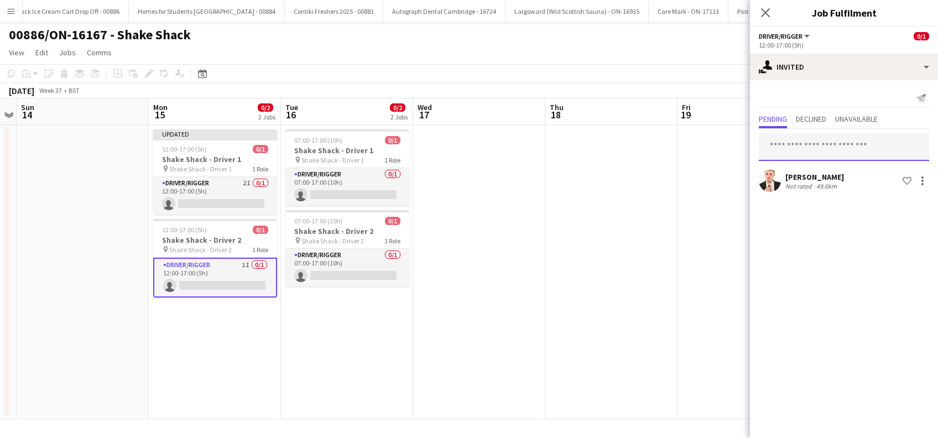
click at [796, 146] on input "text" at bounding box center [844, 147] width 170 height 28
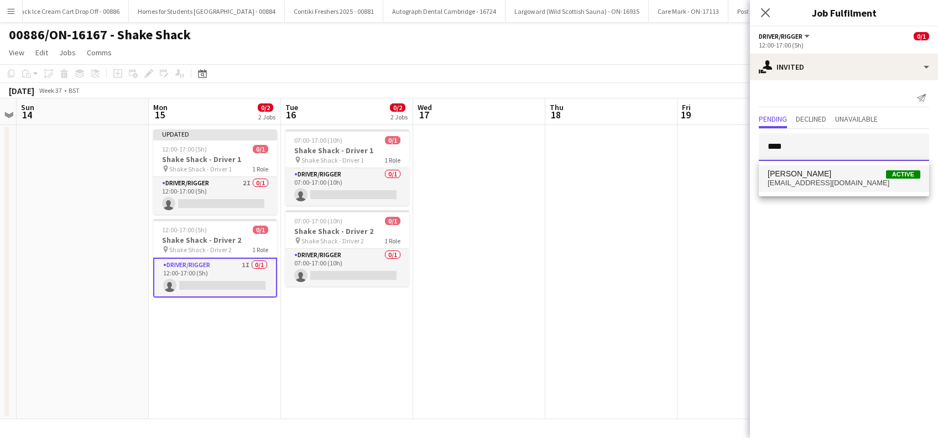
type input "****"
click at [798, 176] on span "Alan Johnstone" at bounding box center [799, 173] width 64 height 9
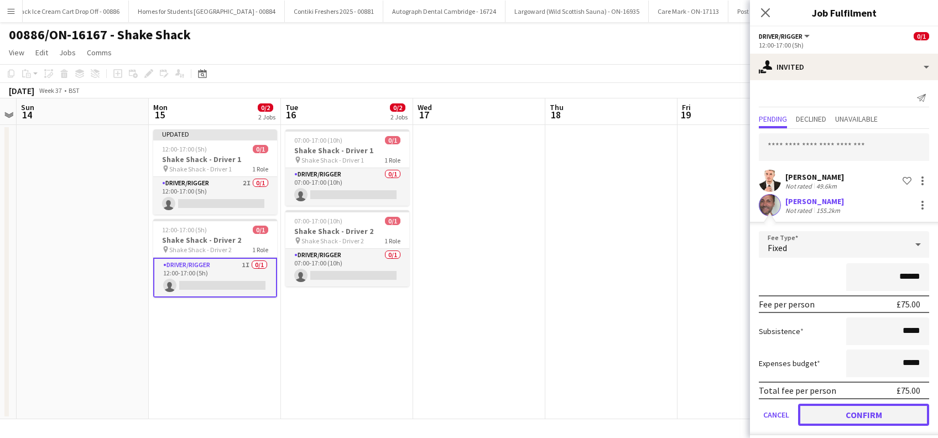
click at [836, 410] on button "Confirm" at bounding box center [863, 415] width 131 height 22
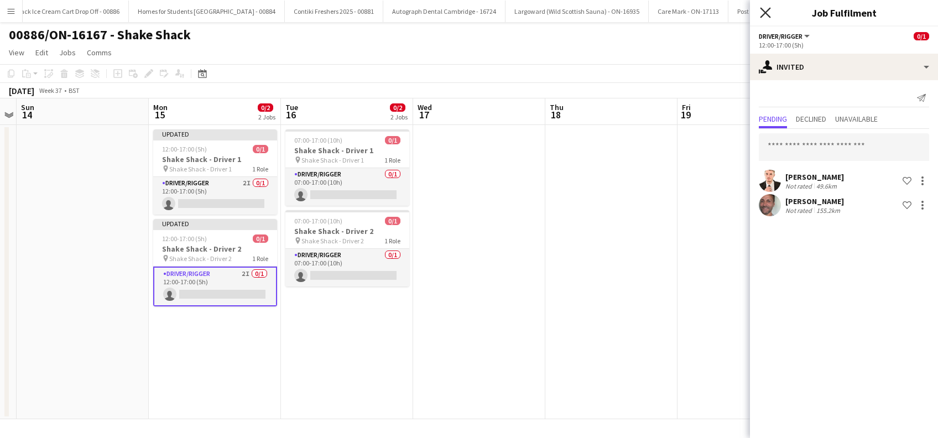
click at [765, 15] on icon "Close pop-in" at bounding box center [765, 12] width 11 height 11
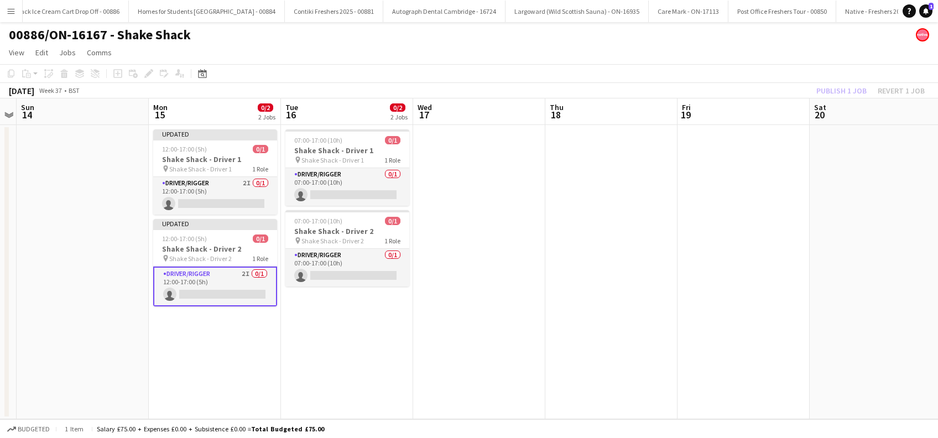
click at [463, 261] on app-date-cell at bounding box center [479, 272] width 132 height 294
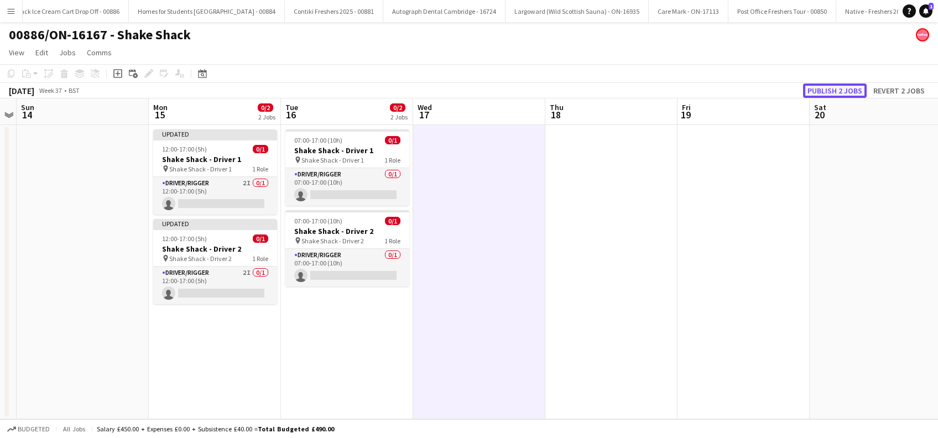
click at [827, 93] on button "Publish 2 jobs" at bounding box center [835, 90] width 64 height 14
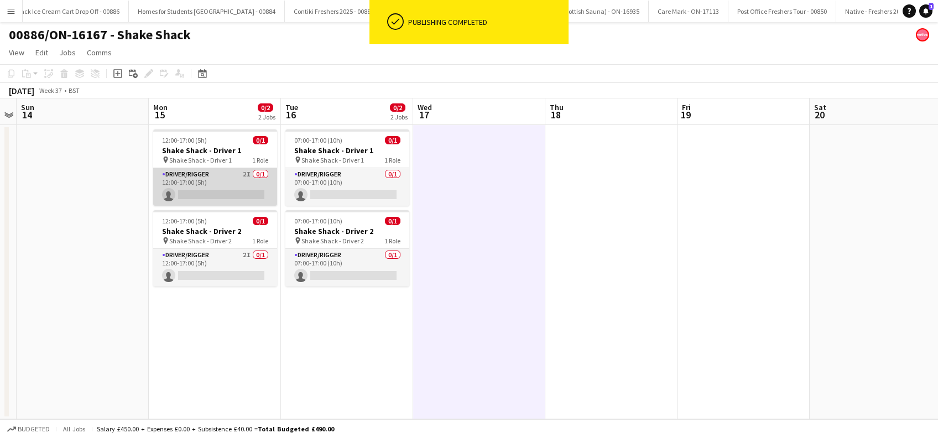
click at [211, 196] on app-card-role "Driver/Rigger 2I 0/1 12:00-17:00 (5h) single-neutral-actions" at bounding box center [215, 187] width 124 height 38
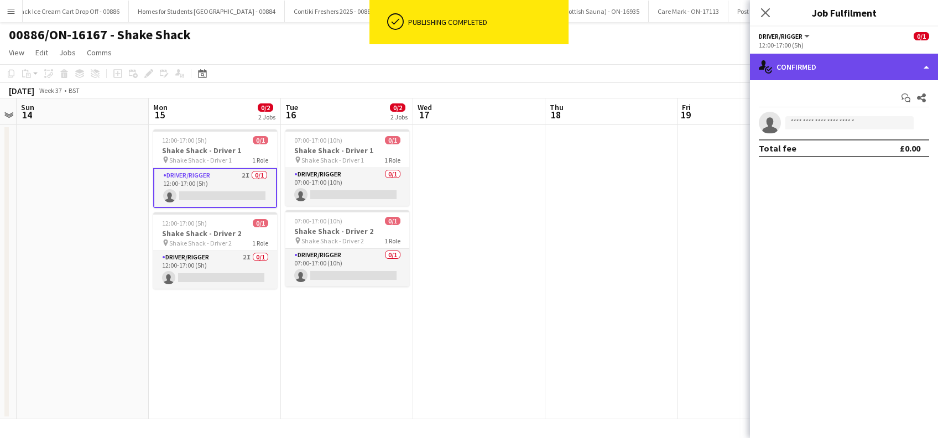
click at [832, 72] on div "single-neutral-actions-check-2 Confirmed" at bounding box center [844, 67] width 188 height 27
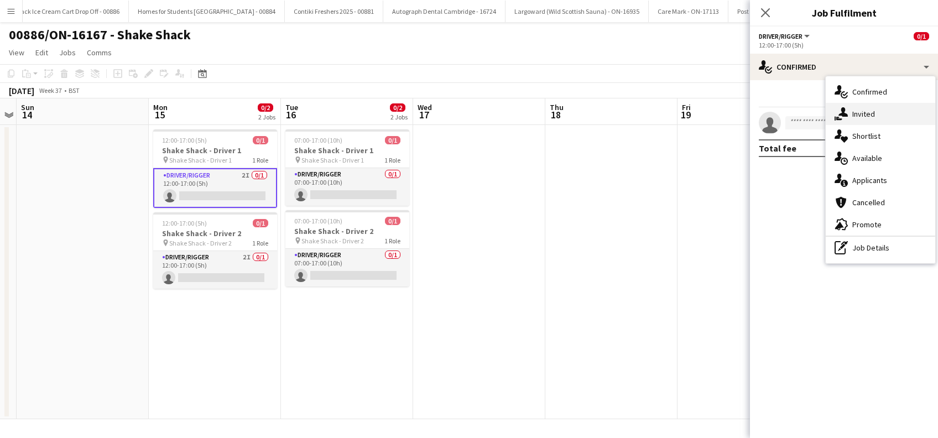
click at [868, 116] on span "Invited" at bounding box center [863, 114] width 23 height 10
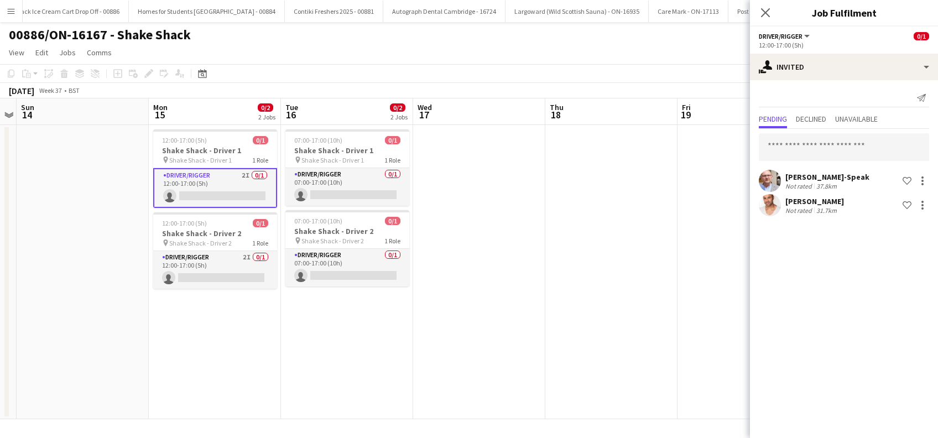
click at [831, 176] on div "Mark Todd-Speak" at bounding box center [827, 177] width 84 height 10
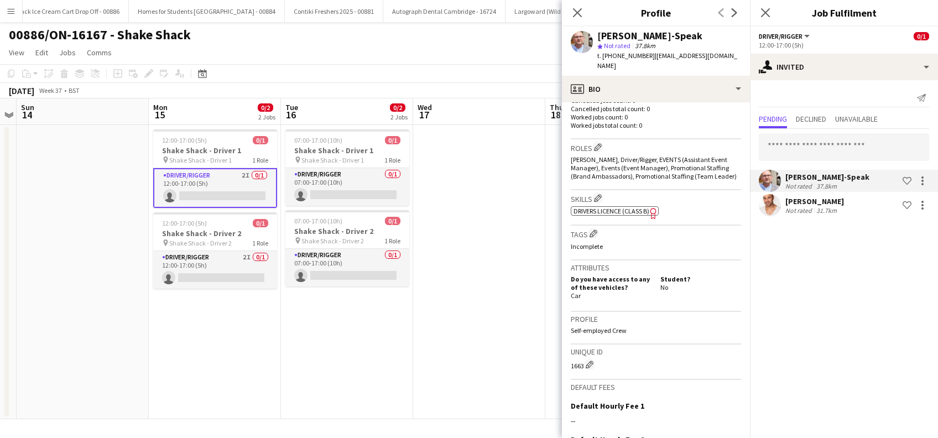
scroll to position [436, 0]
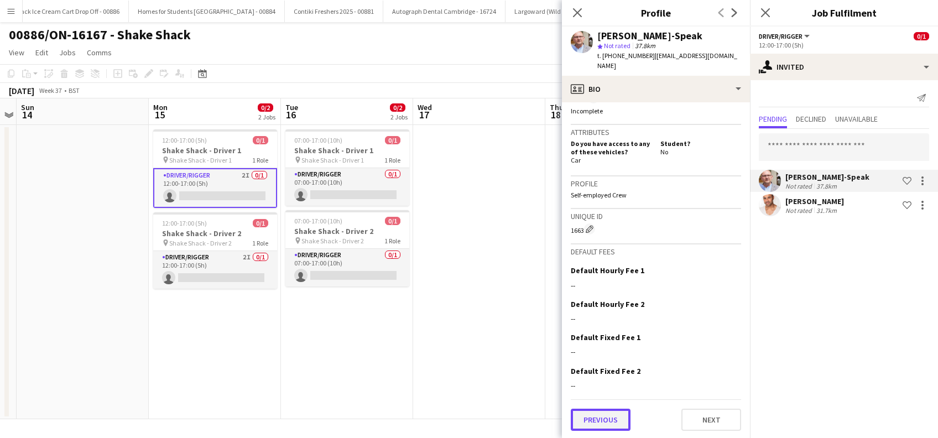
click at [614, 417] on button "Previous" at bounding box center [601, 420] width 60 height 22
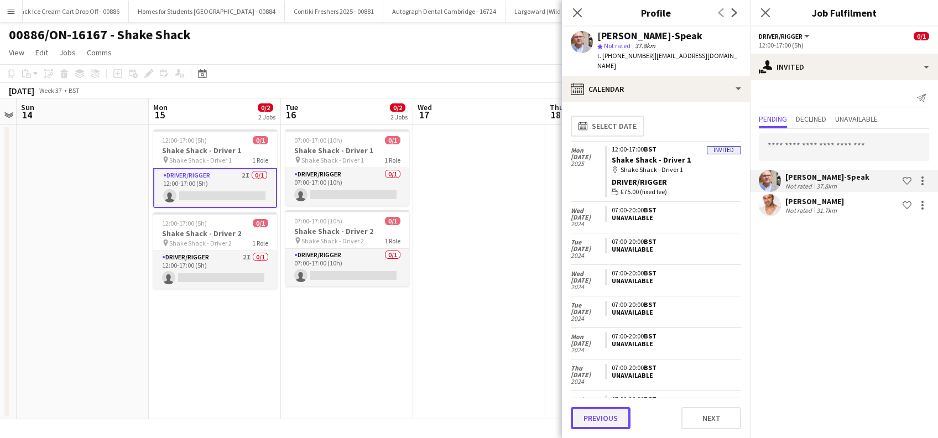
click at [614, 416] on button "Previous" at bounding box center [601, 418] width 60 height 22
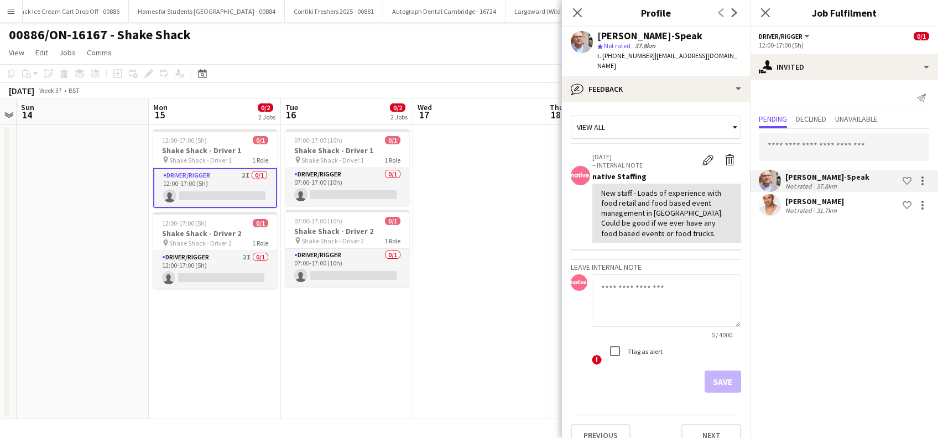
click at [619, 287] on textarea at bounding box center [666, 300] width 149 height 53
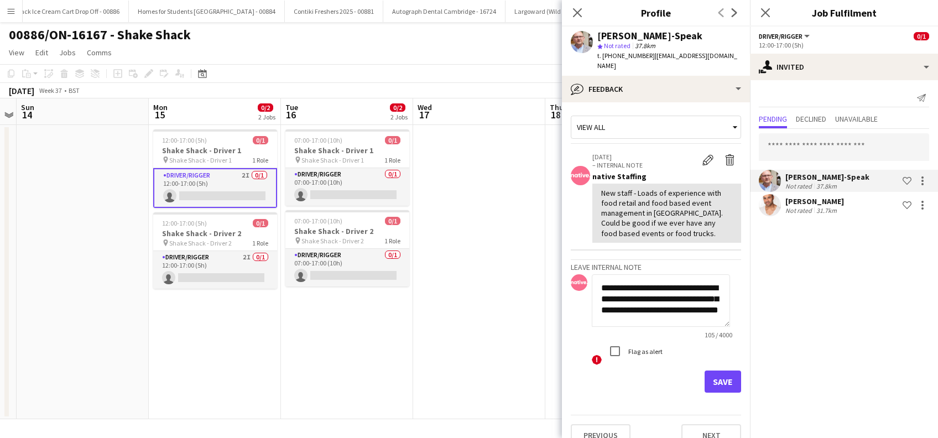
scroll to position [11, 0]
click at [665, 287] on textarea "**********" at bounding box center [661, 300] width 138 height 53
click at [652, 323] on textarea "**********" at bounding box center [661, 300] width 138 height 53
type textarea "**********"
click at [710, 382] on button "Save" at bounding box center [722, 381] width 36 height 22
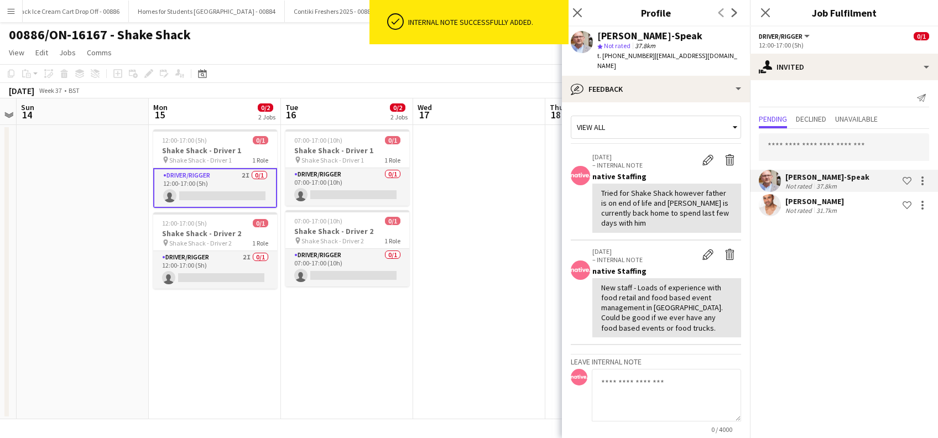
scroll to position [0, 0]
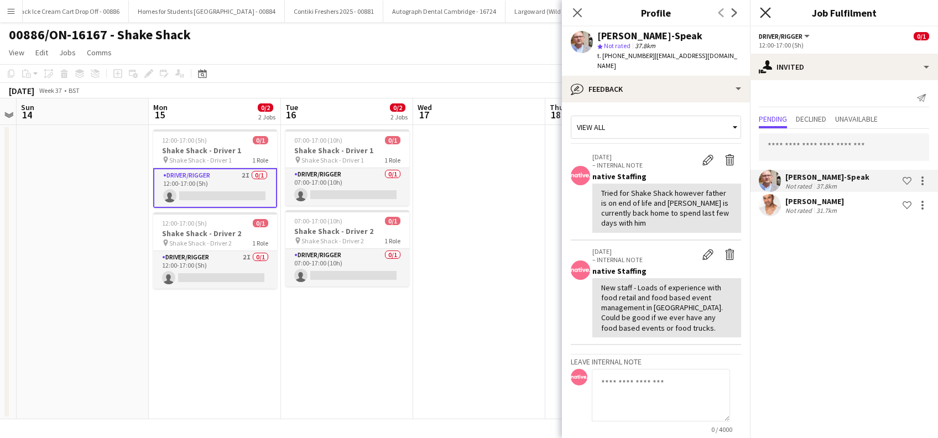
click at [766, 14] on icon "Close pop-in" at bounding box center [765, 12] width 11 height 11
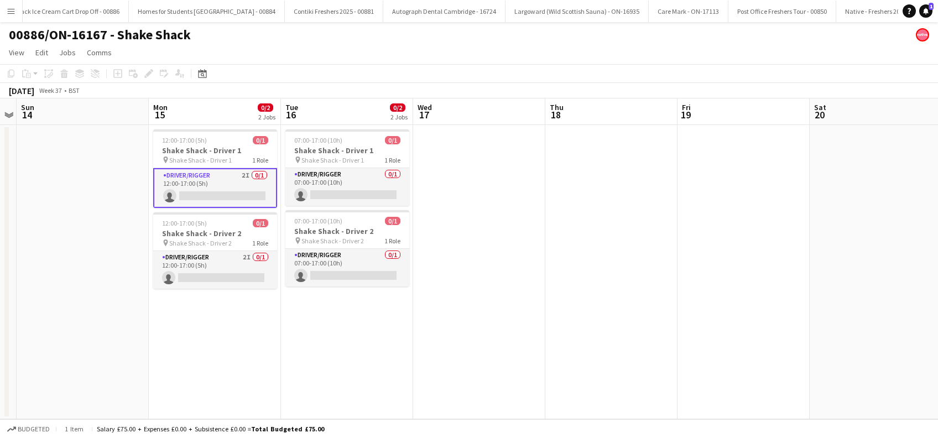
click at [222, 318] on app-date-cell "12:00-17:00 (5h) 0/1 Shake Shack - Driver 1 pin Shake Shack - Driver 1 1 Role D…" at bounding box center [215, 272] width 132 height 294
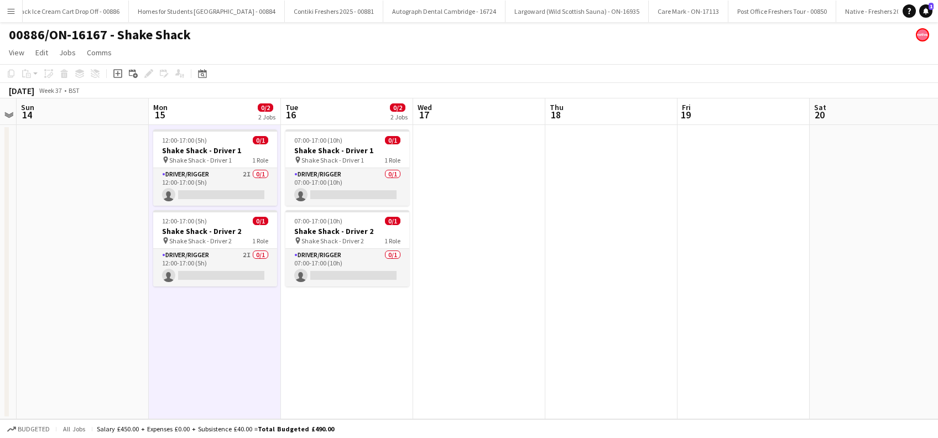
click at [322, 334] on app-calendar-viewport "Thu 11 Fri 12 Sat 13 Sun 14 Mon 15 0/2 2 Jobs Tue 16 0/2 2 Jobs Wed 17 Thu 18 F…" at bounding box center [469, 258] width 938 height 321
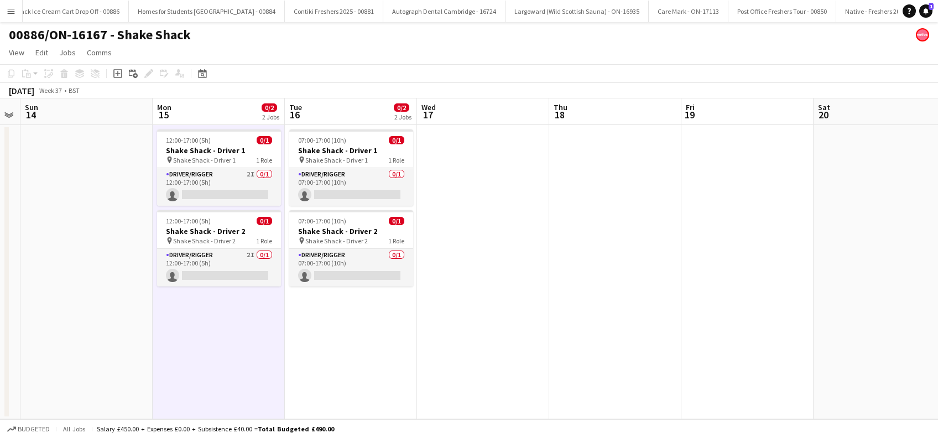
click at [508, 338] on app-date-cell at bounding box center [483, 272] width 132 height 294
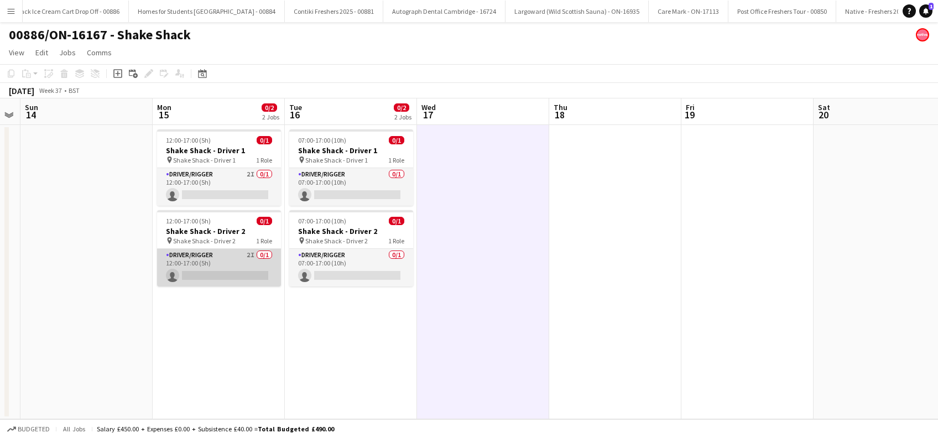
click at [221, 275] on app-card-role "Driver/Rigger 2I 0/1 12:00-17:00 (5h) single-neutral-actions" at bounding box center [219, 268] width 124 height 38
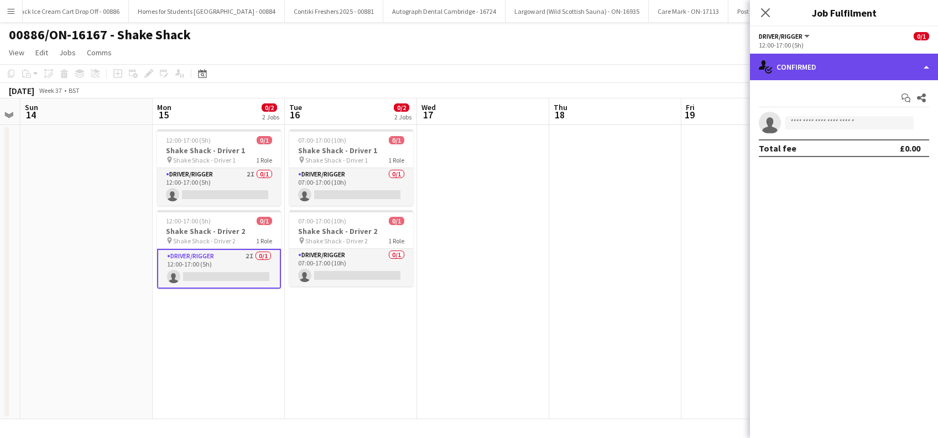
click at [864, 57] on div "single-neutral-actions-check-2 Confirmed" at bounding box center [844, 67] width 188 height 27
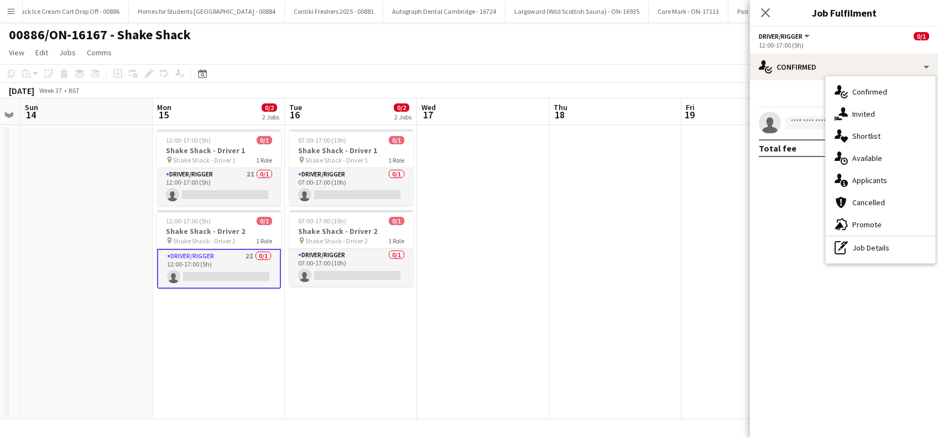
click at [869, 115] on span "Invited" at bounding box center [863, 114] width 23 height 10
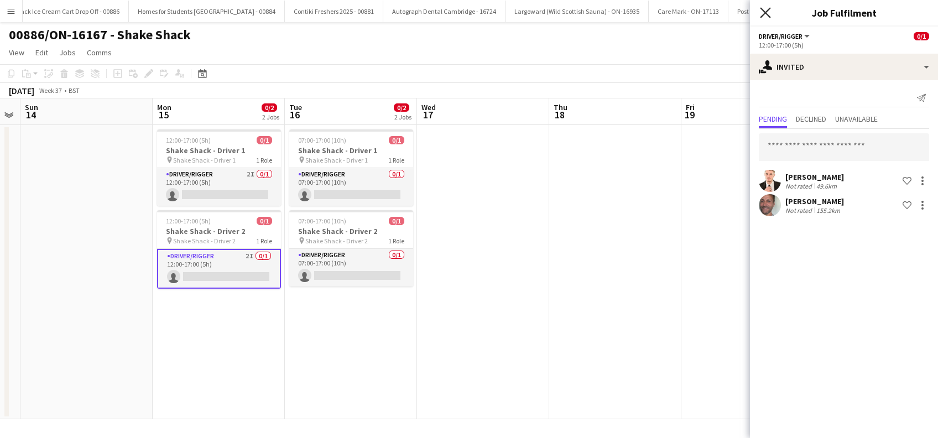
click at [767, 10] on icon "Close pop-in" at bounding box center [765, 12] width 11 height 11
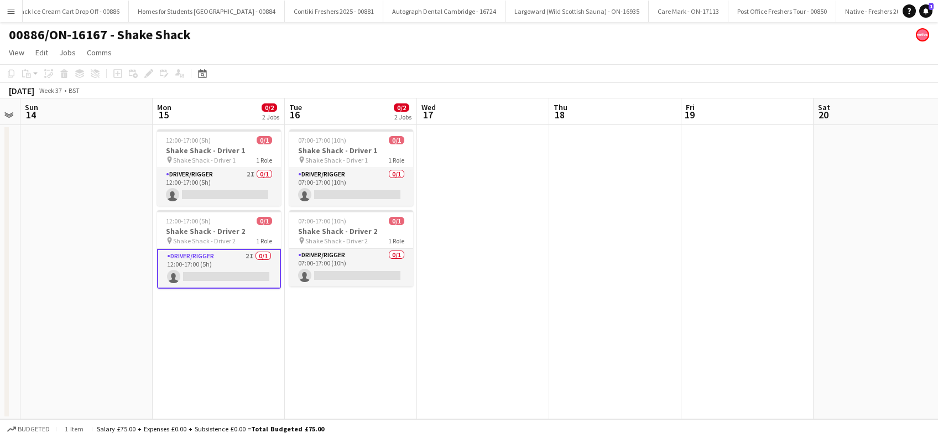
click at [528, 237] on app-date-cell at bounding box center [483, 272] width 132 height 294
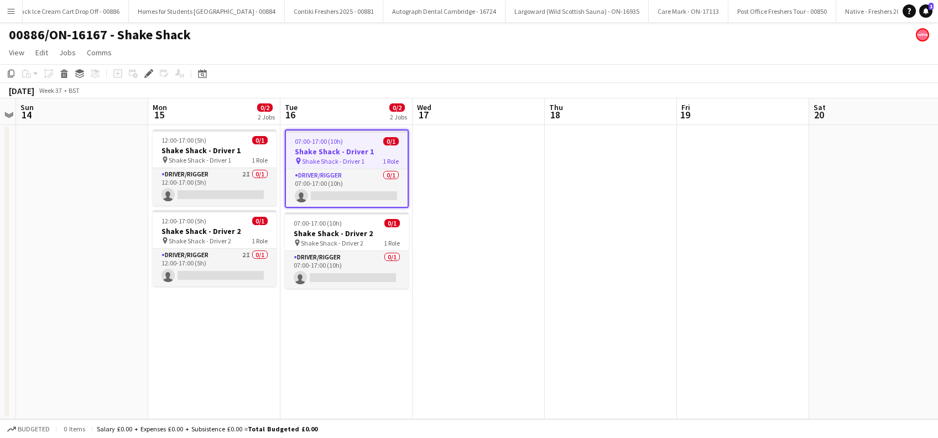
click at [219, 314] on app-date-cell "12:00-17:00 (5h) 0/1 Shake Shack - Driver 1 pin Shake Shack - Driver 1 1 Role D…" at bounding box center [214, 272] width 132 height 294
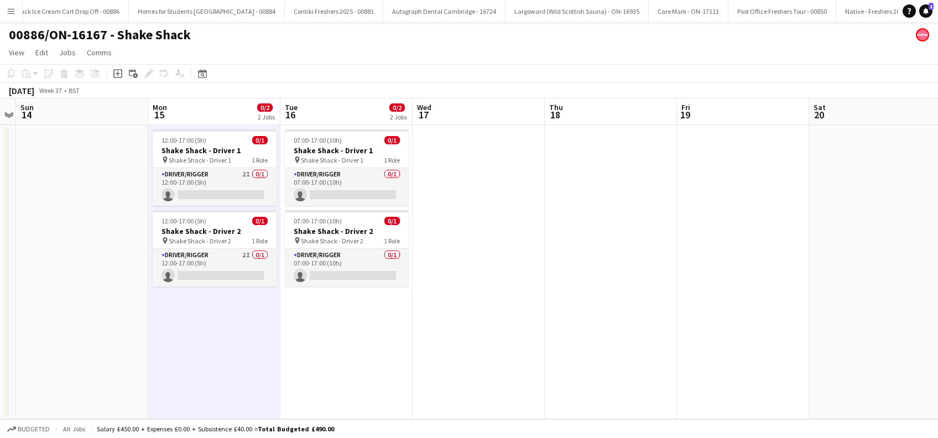
click at [438, 314] on app-date-cell at bounding box center [478, 272] width 132 height 294
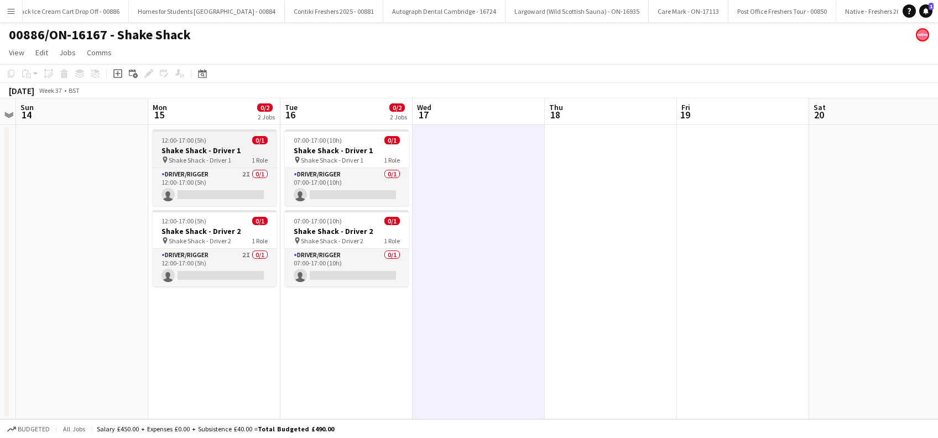
click at [208, 163] on span "Shake Shack - Driver 1" at bounding box center [200, 160] width 62 height 8
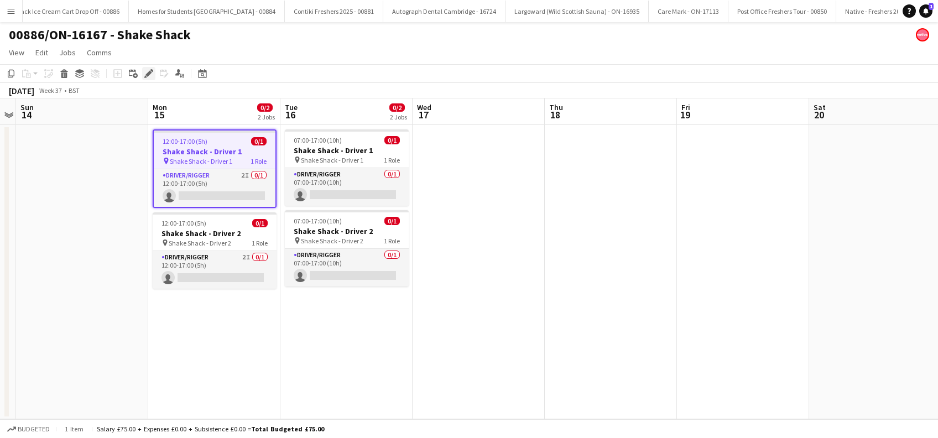
click at [149, 74] on icon at bounding box center [148, 74] width 6 height 6
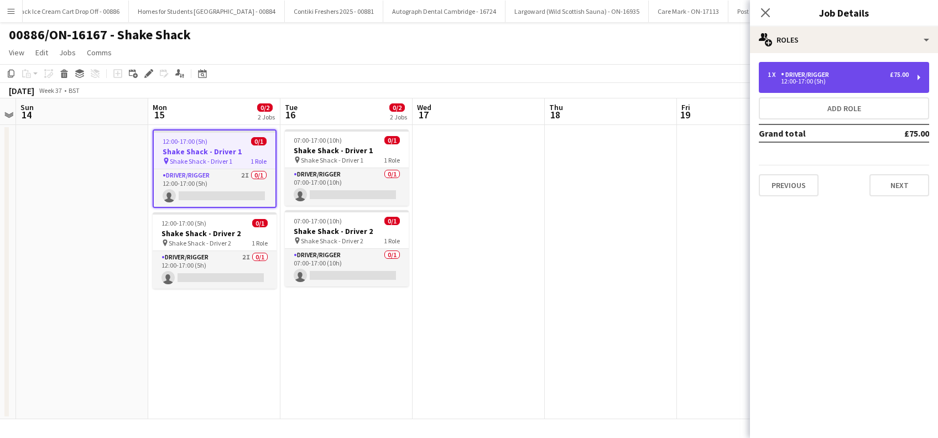
click at [819, 78] on div "Driver/Rigger" at bounding box center [807, 75] width 53 height 8
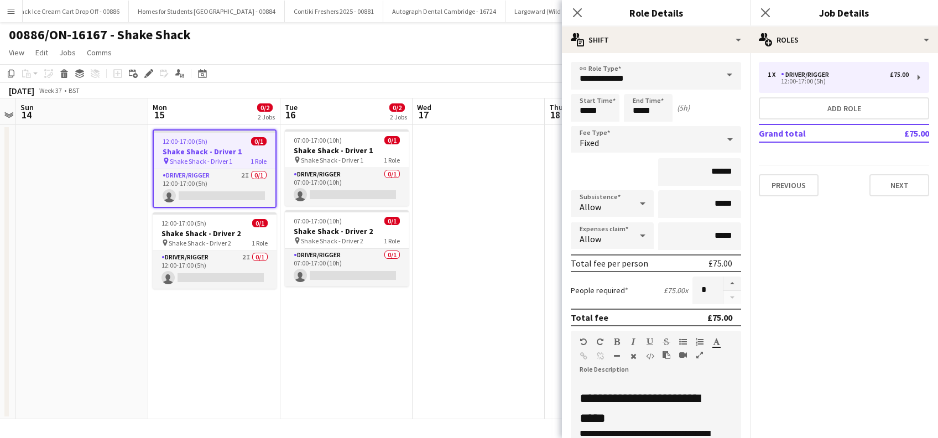
click at [237, 363] on app-calendar-viewport "Thu 11 Fri 12 Sat 13 Sun 14 Mon 15 0/2 2 Jobs Tue 16 0/2 2 Jobs Wed 17 Thu 18 F…" at bounding box center [469, 258] width 938 height 321
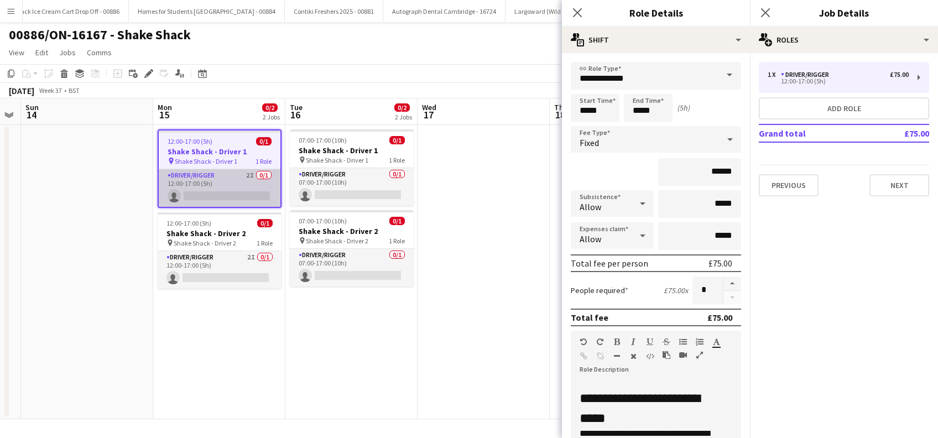
click at [204, 205] on app-card-role "Driver/Rigger 2I 0/1 12:00-17:00 (5h) single-neutral-actions" at bounding box center [220, 188] width 122 height 38
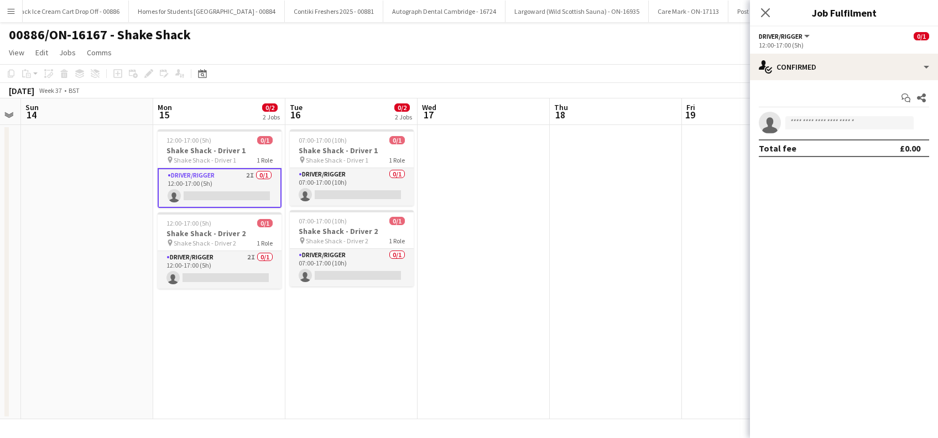
click at [227, 191] on app-card-role "Driver/Rigger 2I 0/1 12:00-17:00 (5h) single-neutral-actions" at bounding box center [220, 188] width 124 height 40
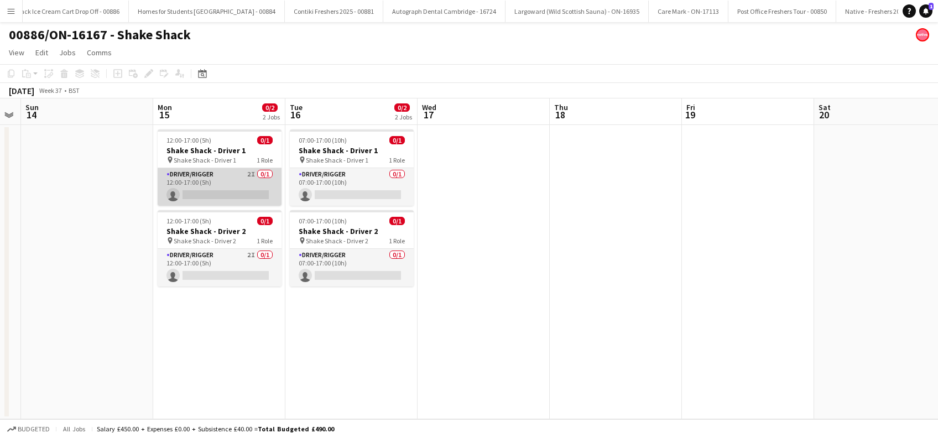
click at [227, 191] on app-card-role "Driver/Rigger 2I 0/1 12:00-17:00 (5h) single-neutral-actions" at bounding box center [220, 187] width 124 height 38
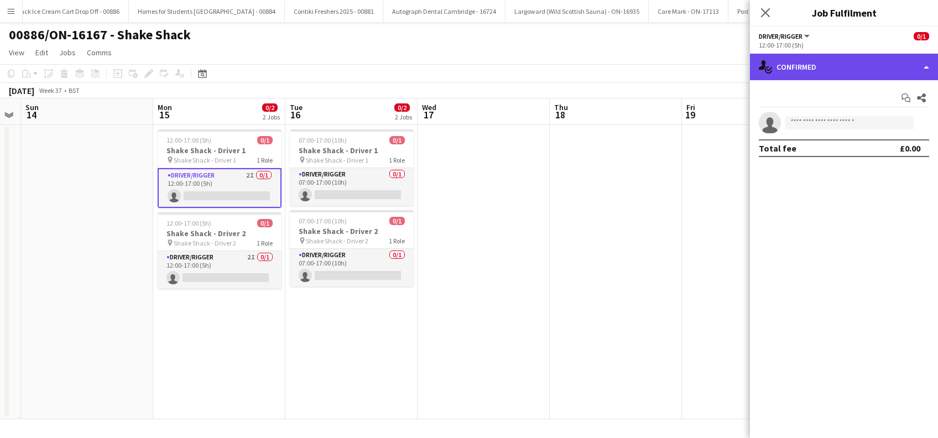
click at [862, 60] on div "single-neutral-actions-check-2 Confirmed" at bounding box center [844, 67] width 188 height 27
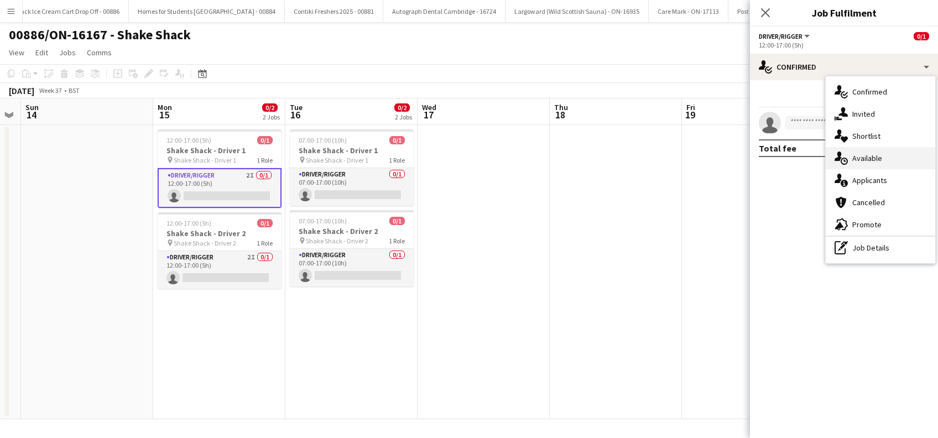
click at [872, 157] on span "Available" at bounding box center [867, 158] width 30 height 10
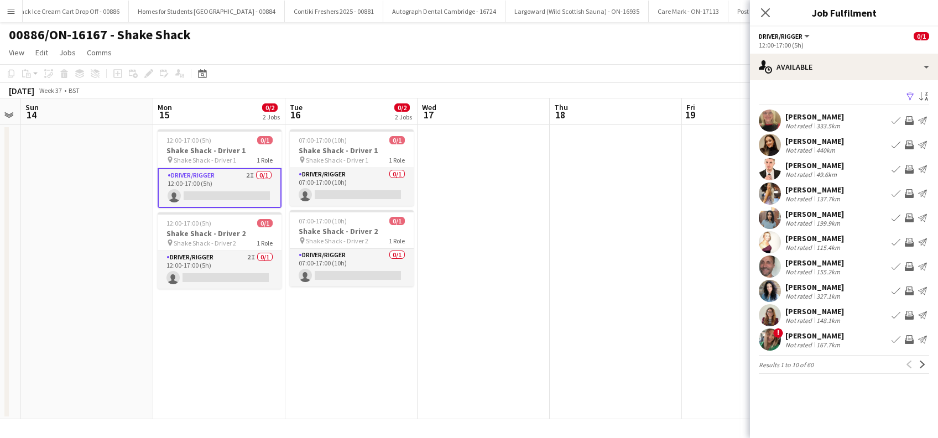
click at [911, 98] on app-icon "Filter" at bounding box center [910, 97] width 9 height 11
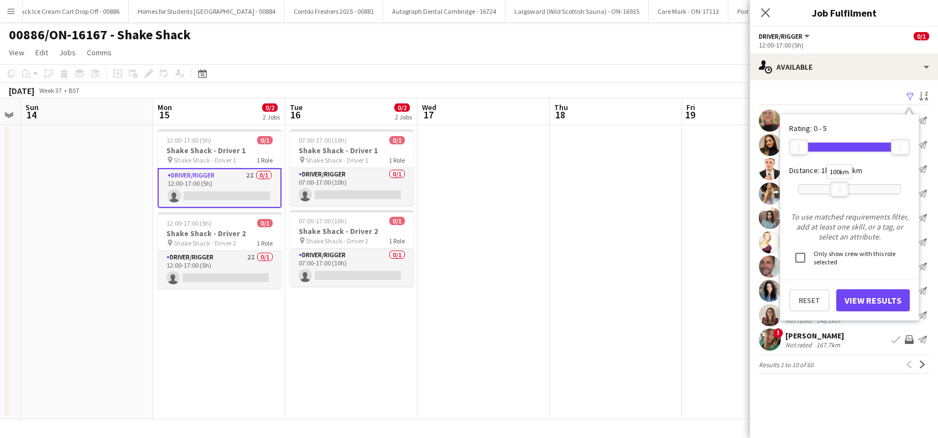
drag, startPoint x: 896, startPoint y: 191, endPoint x: 856, endPoint y: 210, distance: 43.3
click at [836, 187] on div at bounding box center [839, 189] width 18 height 14
click at [881, 304] on button "View Results" at bounding box center [873, 300] width 74 height 22
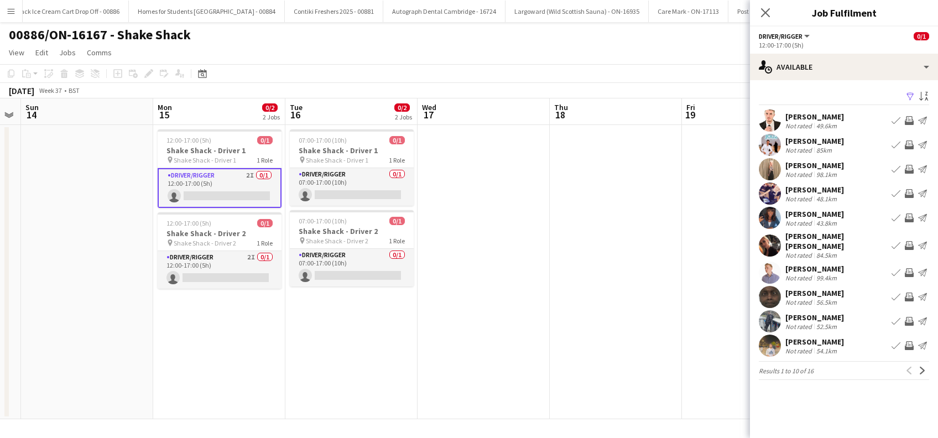
click at [830, 139] on div "Shane Matthews" at bounding box center [814, 141] width 59 height 10
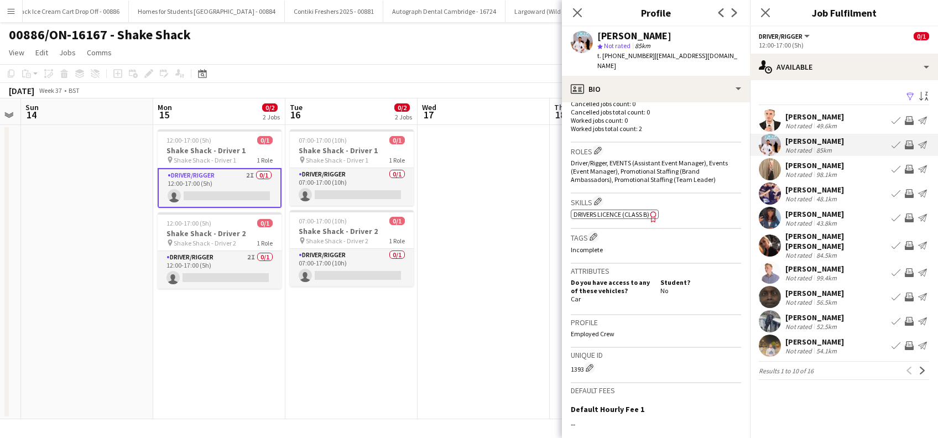
scroll to position [452, 0]
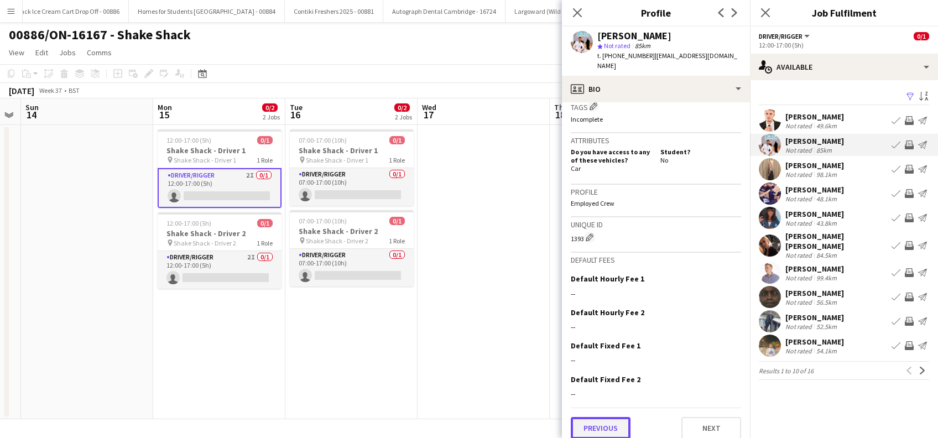
click at [609, 417] on button "Previous" at bounding box center [601, 428] width 60 height 22
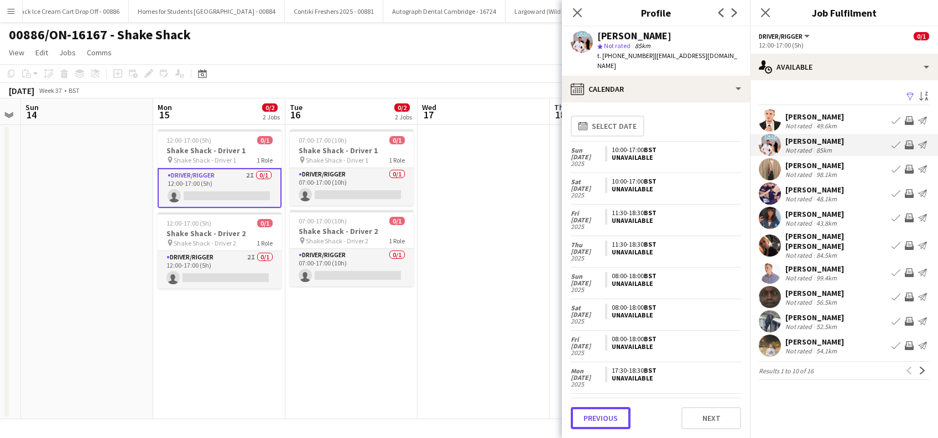
click at [608, 417] on button "Previous" at bounding box center [601, 418] width 60 height 22
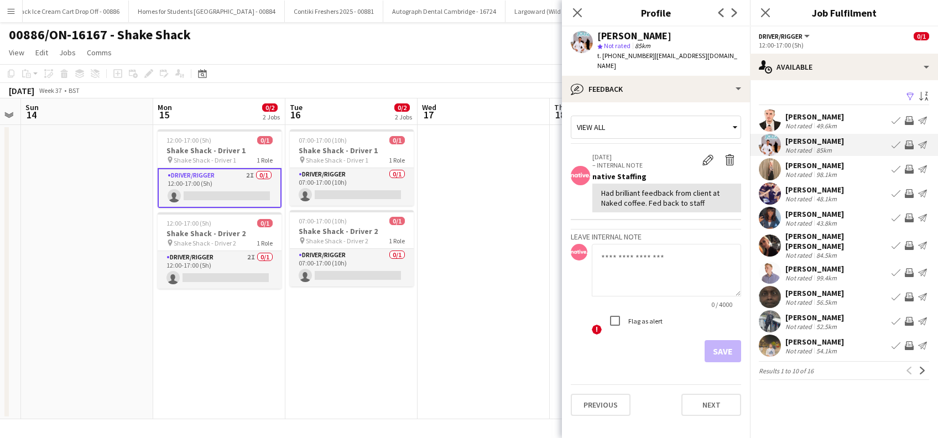
click at [815, 264] on div "Ed Bradshaw" at bounding box center [814, 269] width 59 height 10
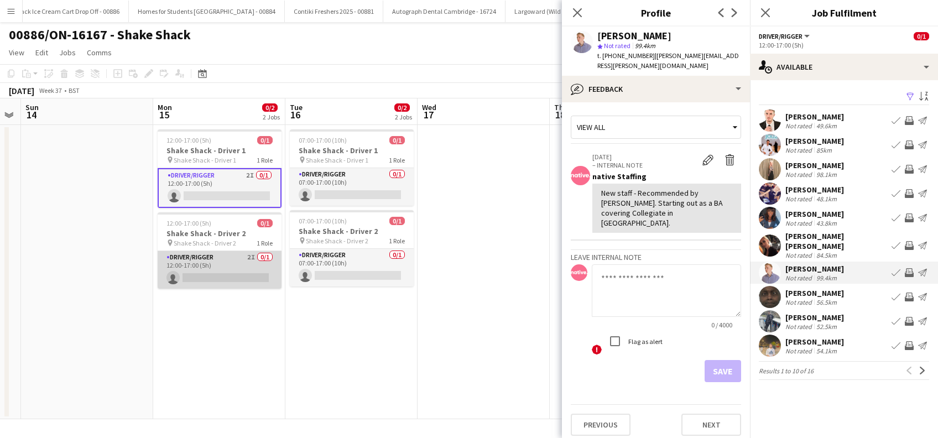
click at [211, 274] on app-card-role "Driver/Rigger 2I 0/1 12:00-17:00 (5h) single-neutral-actions" at bounding box center [220, 270] width 124 height 38
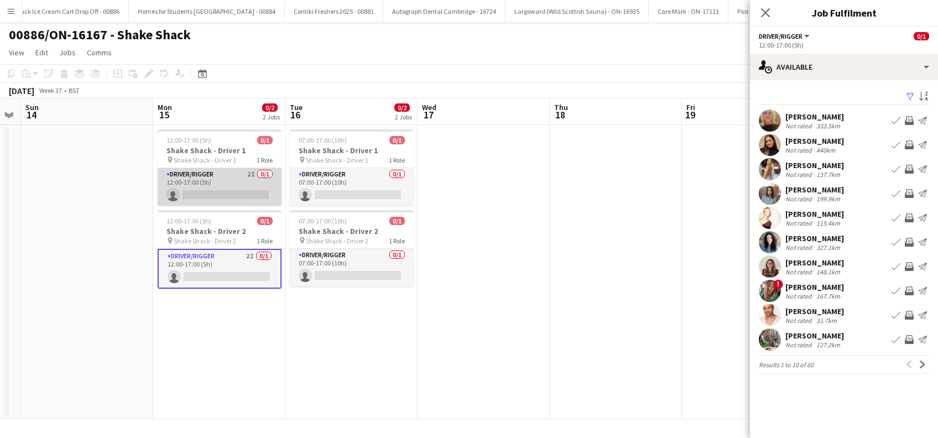
click at [230, 197] on app-card-role "Driver/Rigger 2I 0/1 12:00-17:00 (5h) single-neutral-actions" at bounding box center [220, 187] width 124 height 38
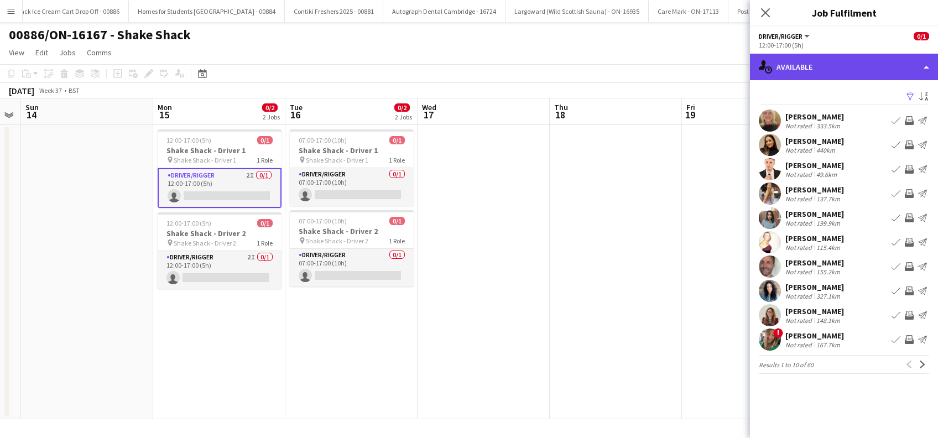
click at [876, 67] on div "single-neutral-actions-upload Available" at bounding box center [844, 67] width 188 height 27
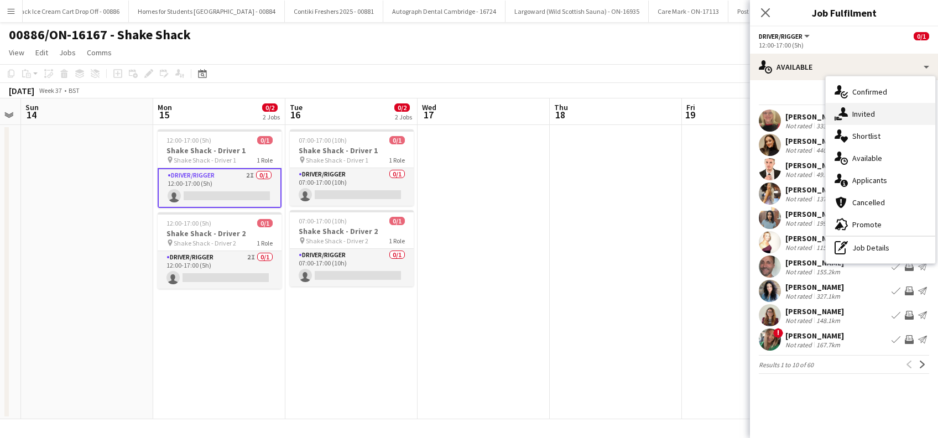
click at [875, 119] on div "single-neutral-actions-share-1 Invited" at bounding box center [879, 114] width 109 height 22
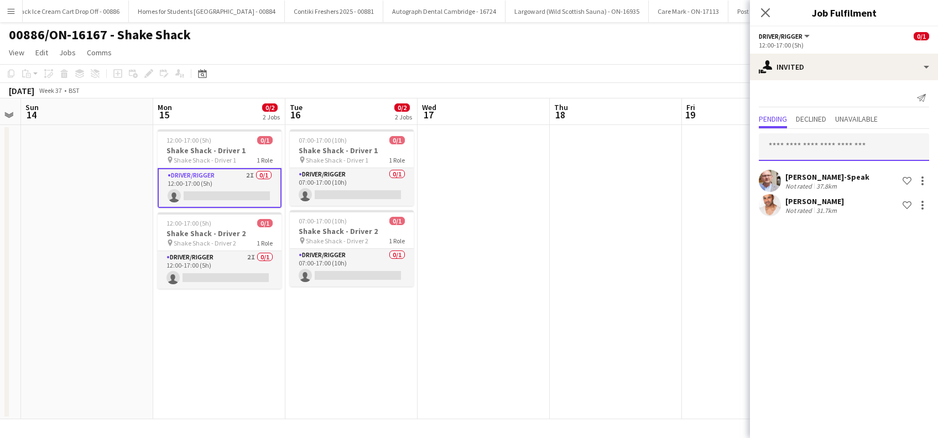
click at [823, 145] on input "text" at bounding box center [844, 147] width 170 height 28
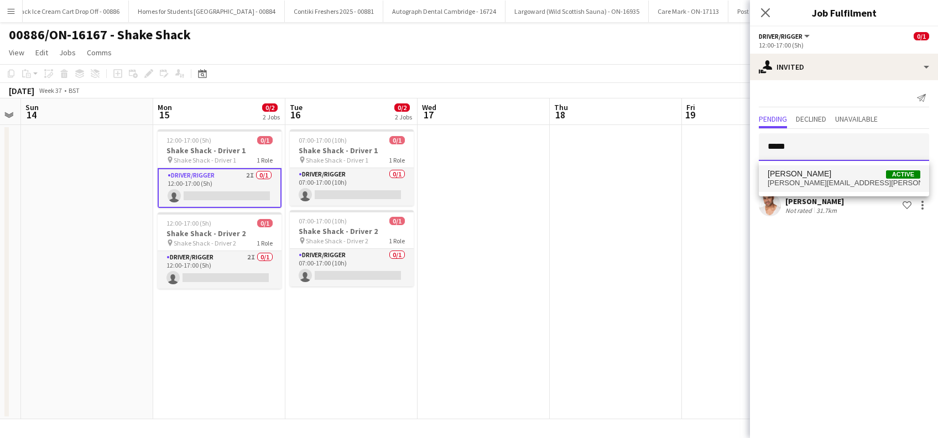
type input "*****"
click at [795, 182] on span "eddie.bradshaw@rocketmail.com" at bounding box center [843, 183] width 153 height 9
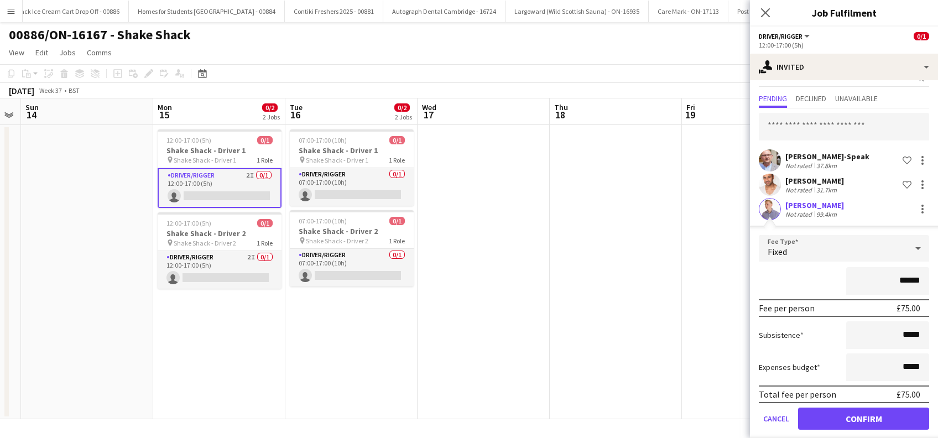
scroll to position [31, 0]
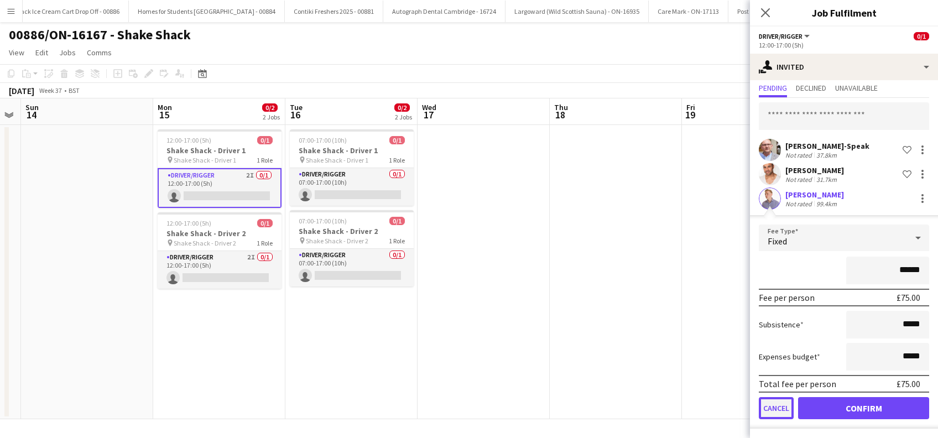
click at [781, 404] on button "Cancel" at bounding box center [776, 408] width 35 height 22
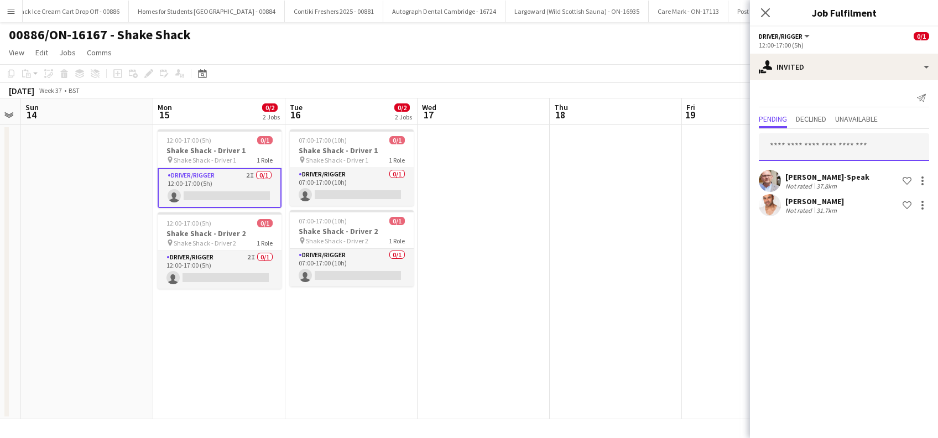
click at [782, 137] on input "text" at bounding box center [844, 147] width 170 height 28
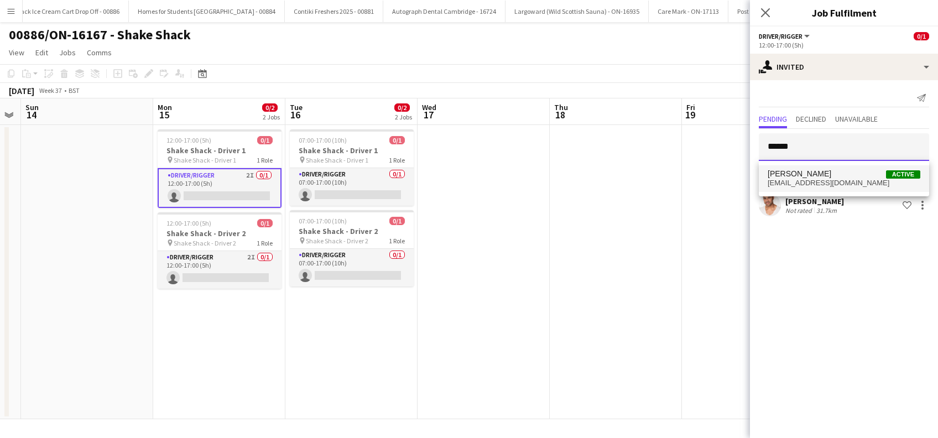
type input "*****"
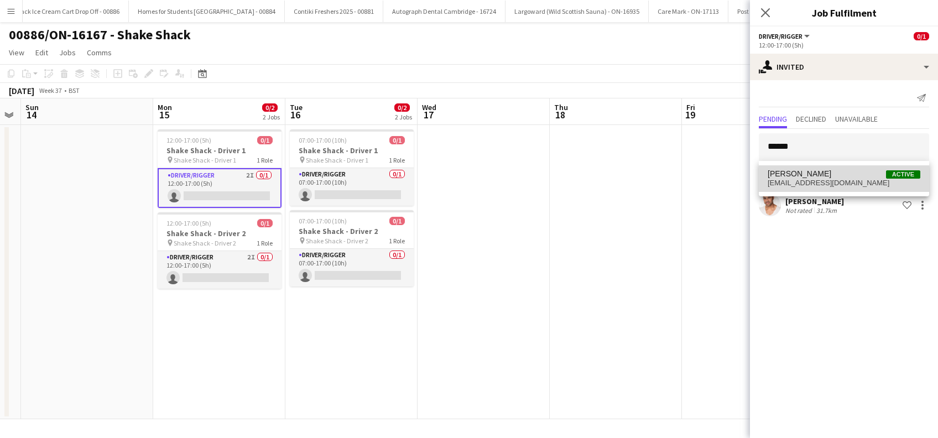
click at [801, 176] on span "Shane Matthews" at bounding box center [799, 173] width 64 height 9
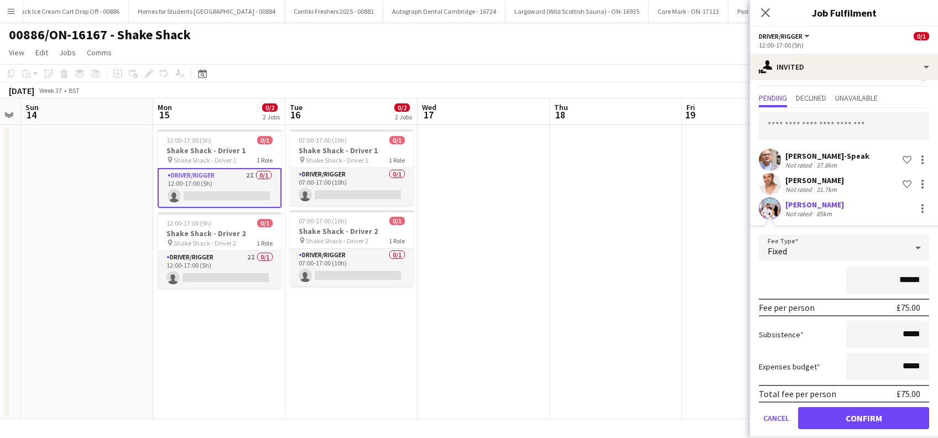
scroll to position [31, 0]
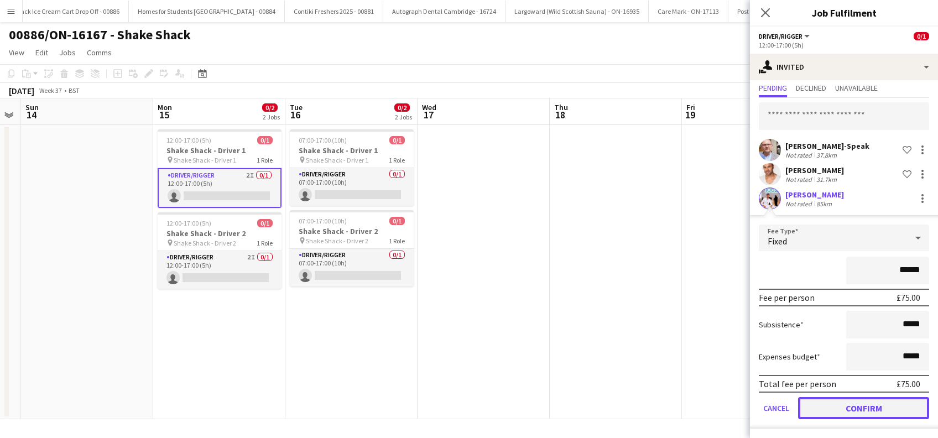
click at [844, 402] on button "Confirm" at bounding box center [863, 408] width 131 height 22
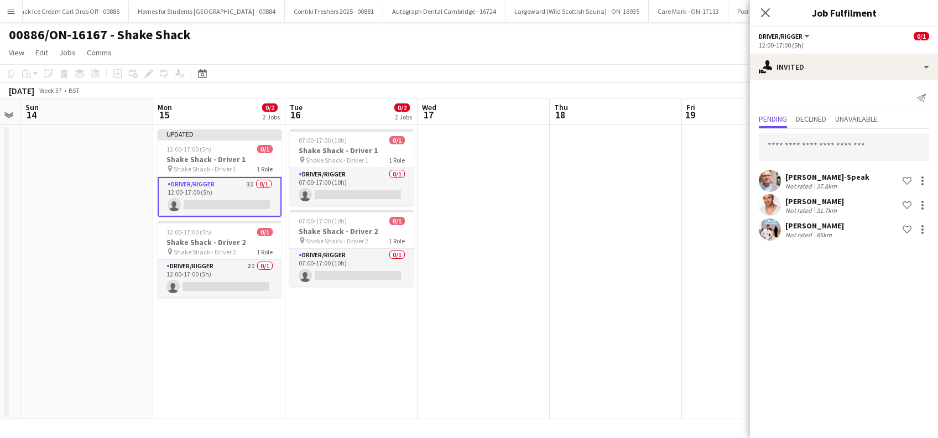
scroll to position [0, 0]
click at [503, 315] on app-date-cell at bounding box center [483, 272] width 132 height 294
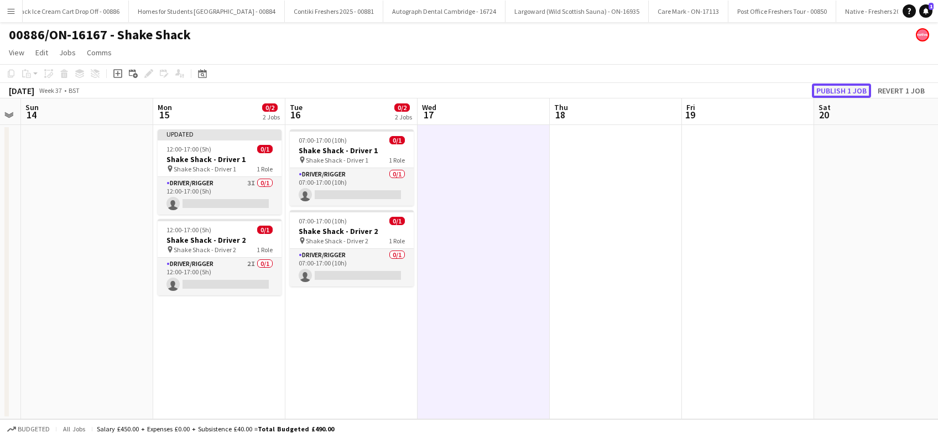
click at [850, 93] on button "Publish 1 job" at bounding box center [841, 90] width 59 height 14
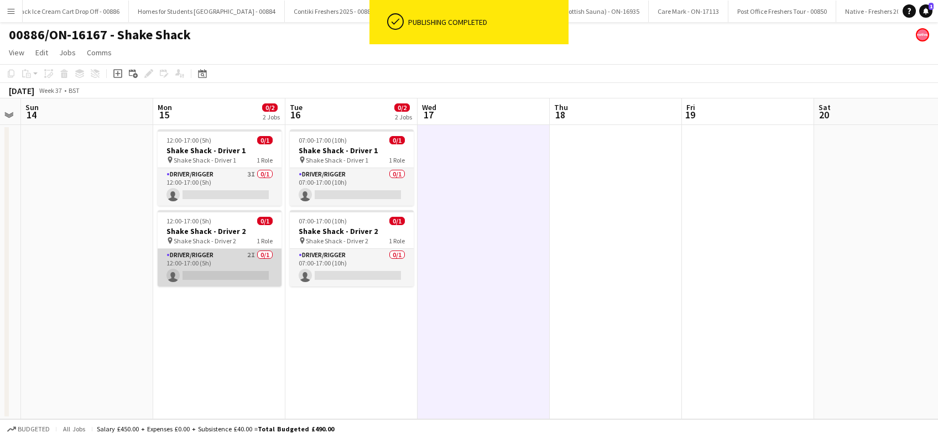
click at [232, 271] on app-card-role "Driver/Rigger 2I 0/1 12:00-17:00 (5h) single-neutral-actions" at bounding box center [220, 268] width 124 height 38
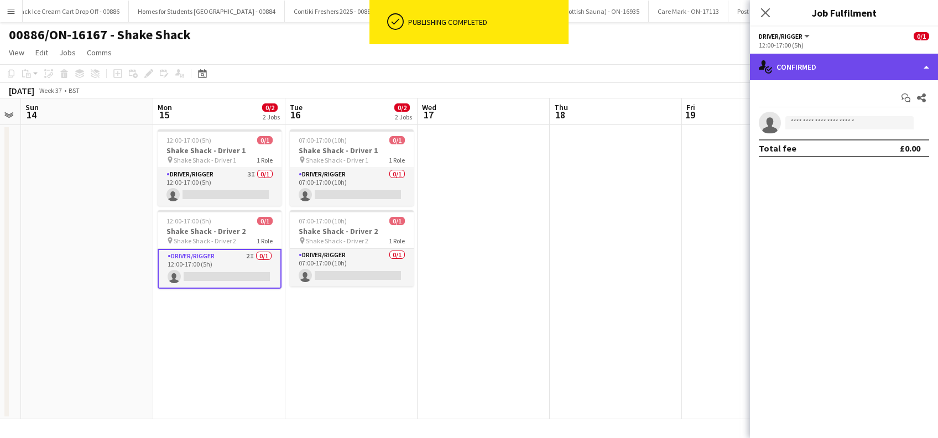
click at [841, 66] on div "single-neutral-actions-check-2 Confirmed" at bounding box center [844, 67] width 188 height 27
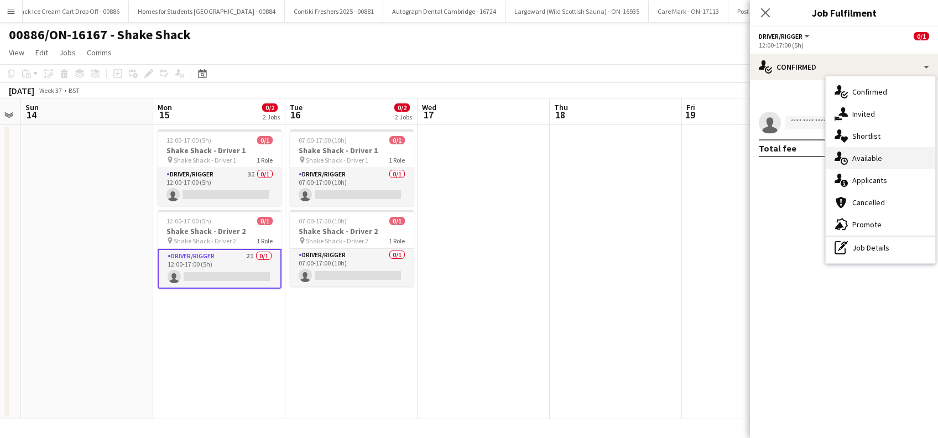
click at [859, 156] on span "Available" at bounding box center [867, 158] width 30 height 10
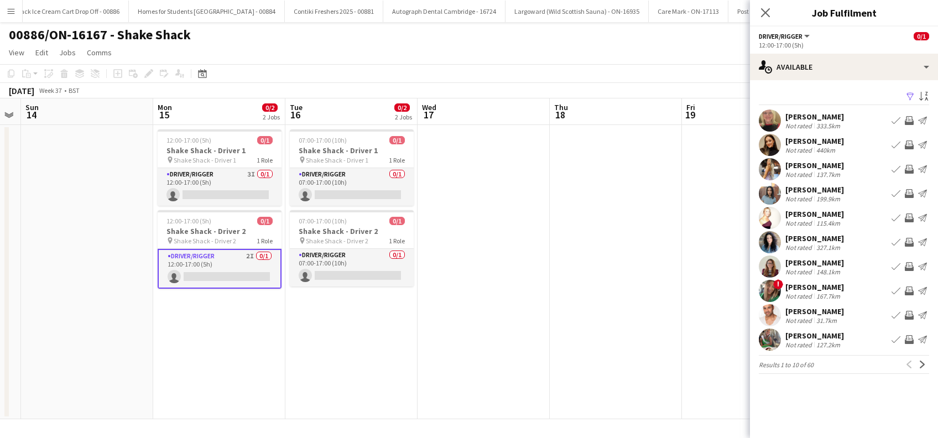
click at [909, 94] on app-icon "Filter" at bounding box center [910, 97] width 9 height 11
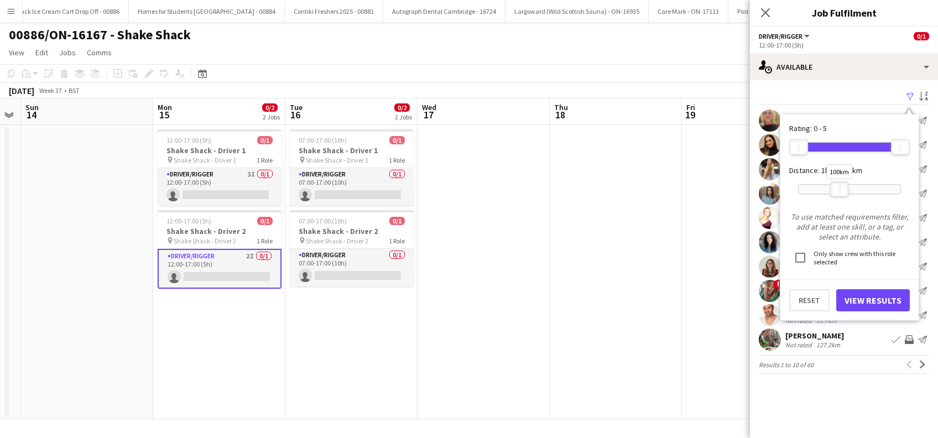
drag, startPoint x: 902, startPoint y: 184, endPoint x: 842, endPoint y: 188, distance: 60.4
click at [842, 188] on div at bounding box center [839, 189] width 18 height 14
click at [867, 297] on button "View Results" at bounding box center [873, 300] width 74 height 22
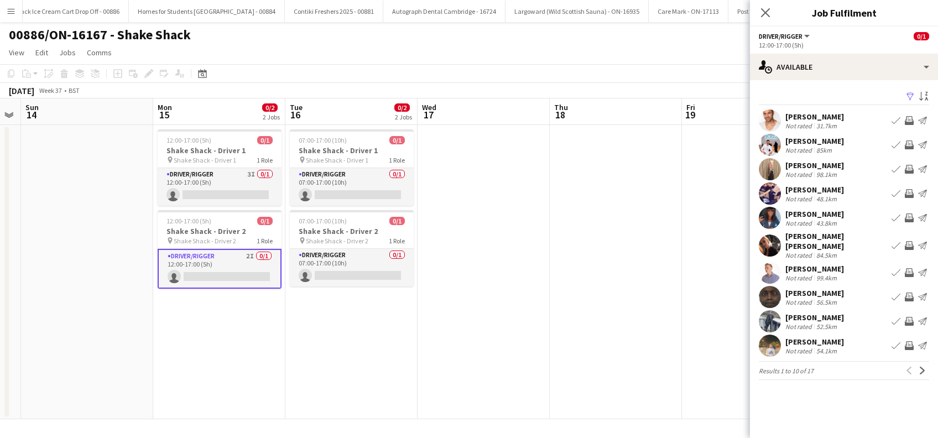
click at [819, 165] on div "Sarah Saunders" at bounding box center [814, 165] width 59 height 10
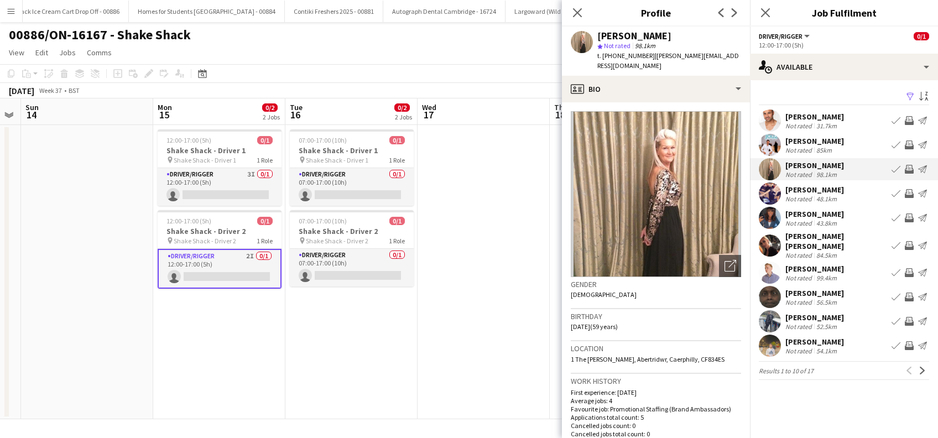
click at [828, 237] on div "Evangeline Elizabeth" at bounding box center [836, 241] width 102 height 20
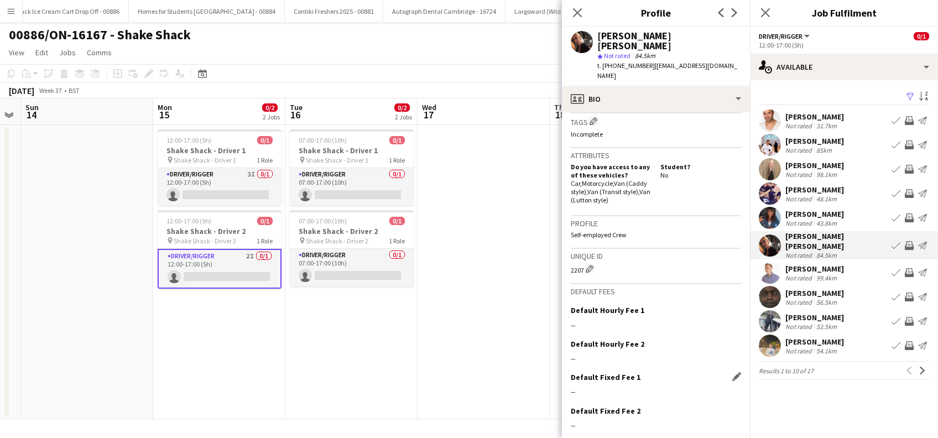
scroll to position [489, 0]
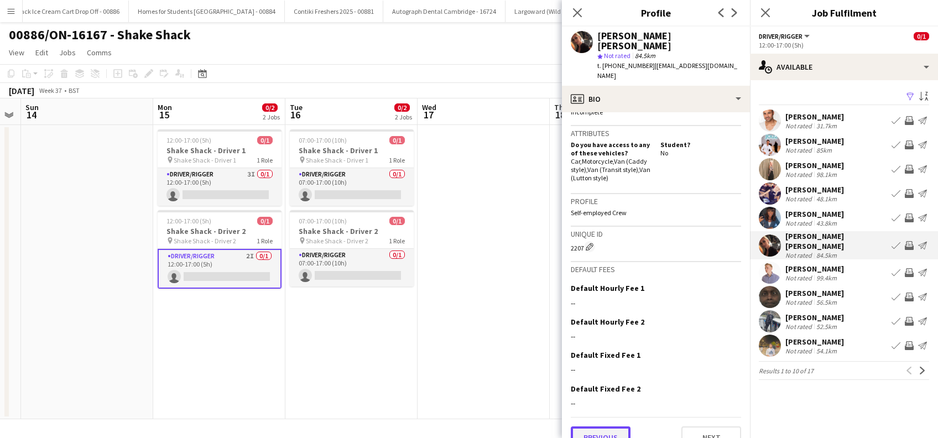
click at [613, 426] on button "Previous" at bounding box center [601, 437] width 60 height 22
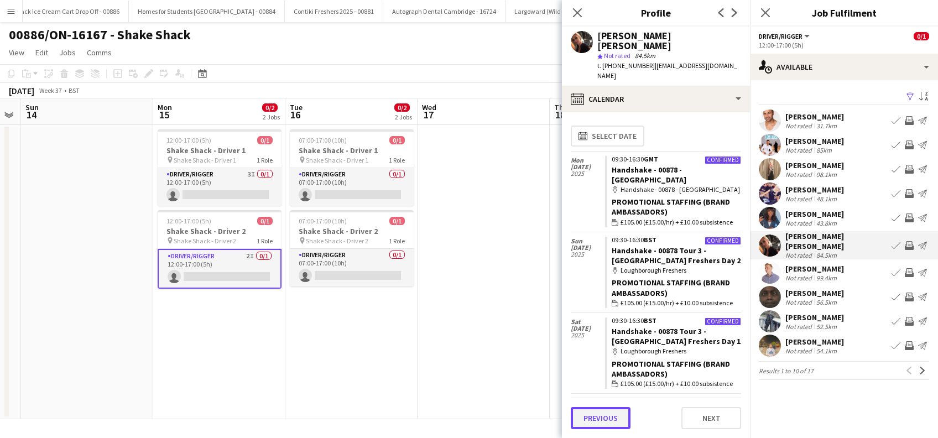
click at [601, 415] on button "Previous" at bounding box center [601, 418] width 60 height 22
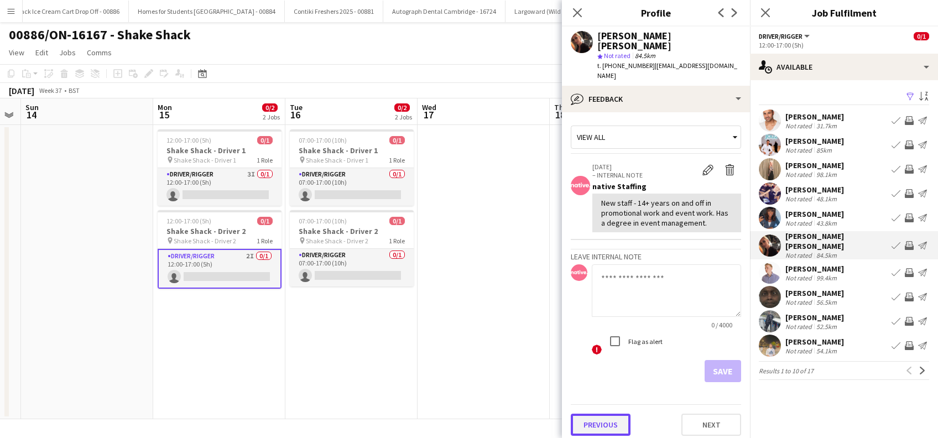
click at [598, 414] on button "Previous" at bounding box center [601, 425] width 60 height 22
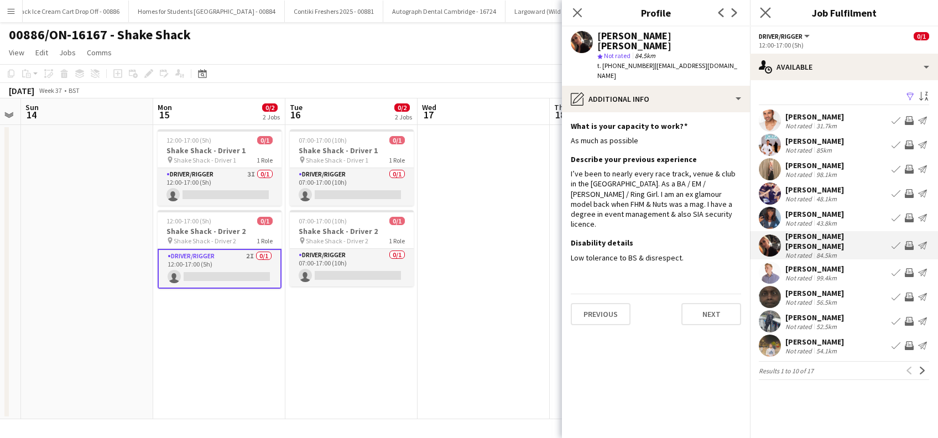
click at [771, 15] on app-icon "Close pop-in" at bounding box center [765, 13] width 16 height 16
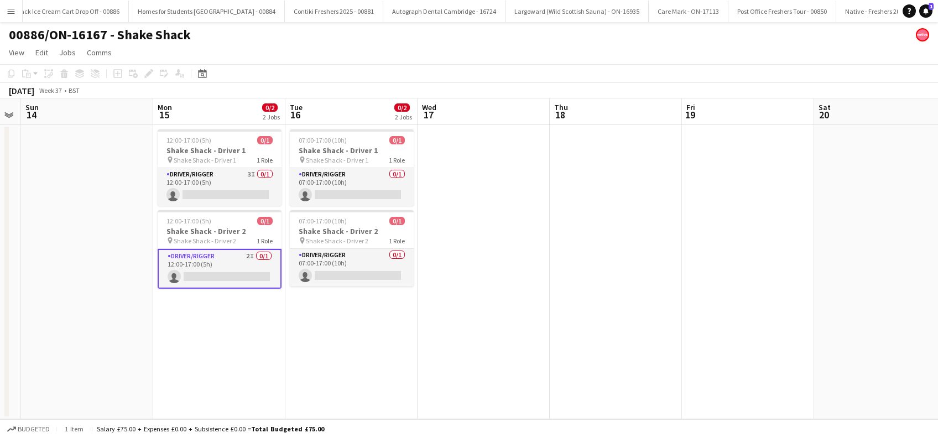
click at [612, 235] on app-date-cell at bounding box center [616, 272] width 132 height 294
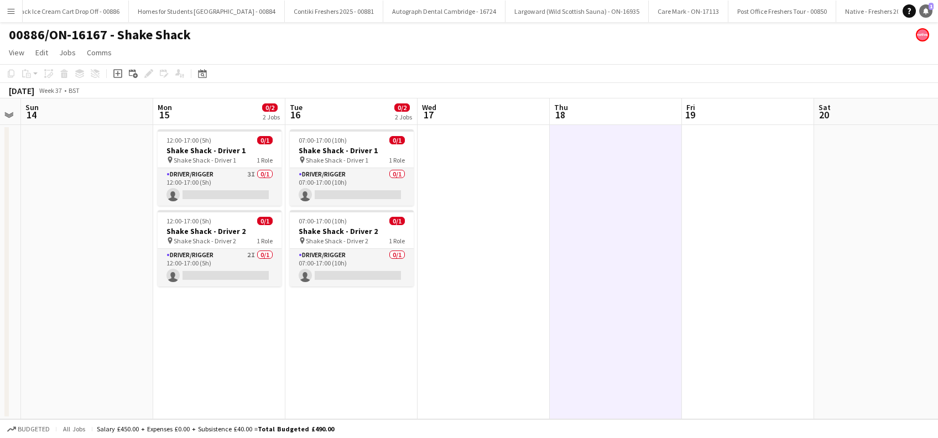
click at [924, 13] on icon "Notifications" at bounding box center [925, 11] width 7 height 7
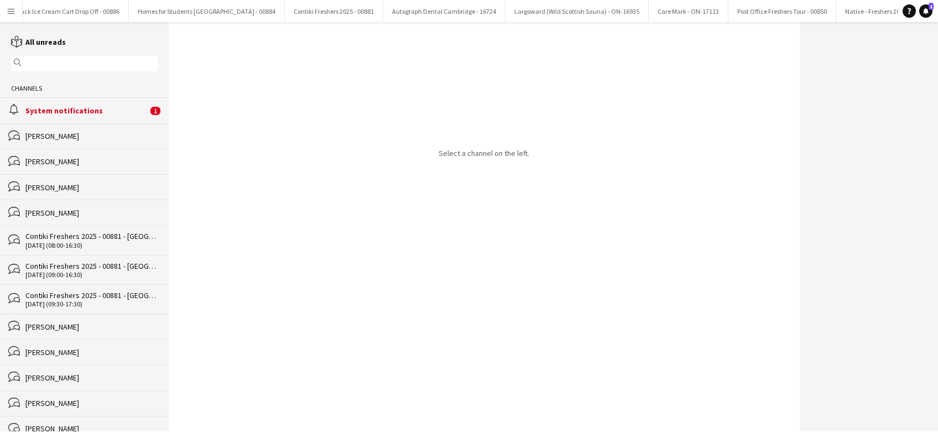
click at [90, 113] on div "System notifications" at bounding box center [86, 111] width 122 height 10
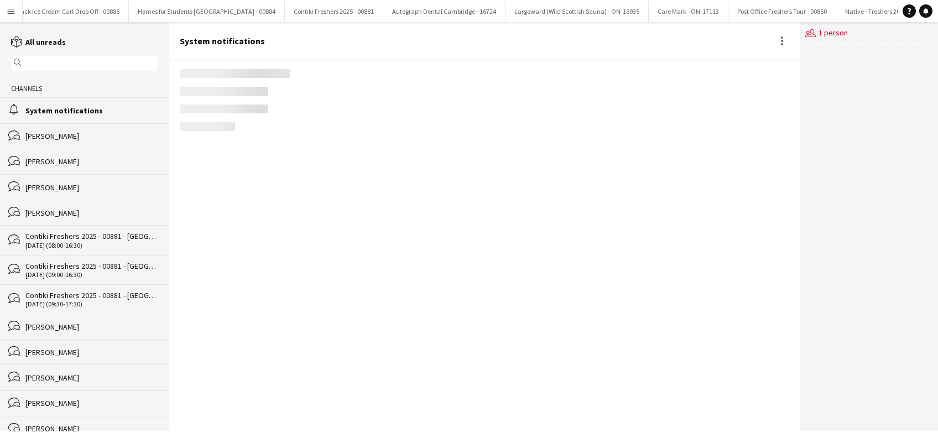
scroll to position [1381, 0]
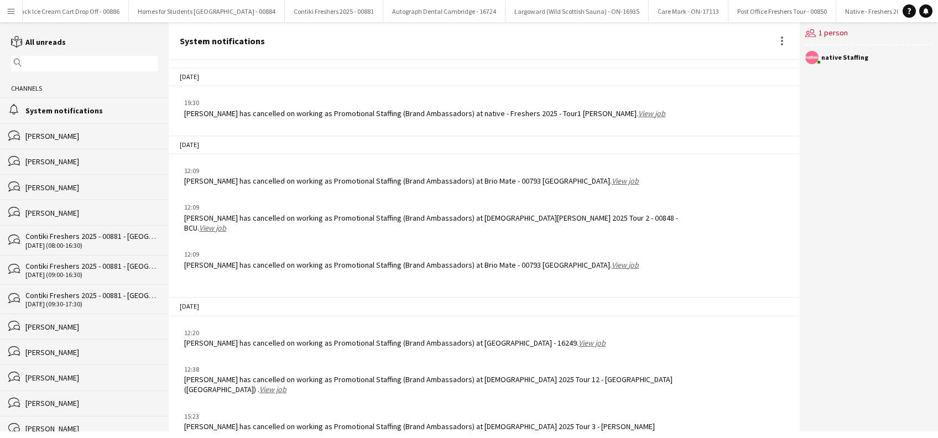
click at [280, 431] on link "View job" at bounding box center [266, 436] width 27 height 10
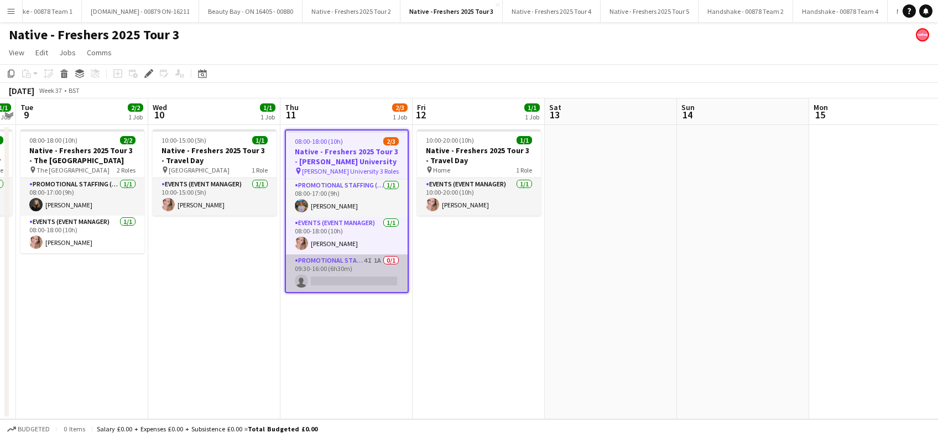
scroll to position [0, 2881]
click at [357, 284] on app-card-role "Promotional Staffing (Brand Ambassadors) 4I 1A 0/1 09:30-16:00 (6h30m) single-n…" at bounding box center [347, 273] width 122 height 38
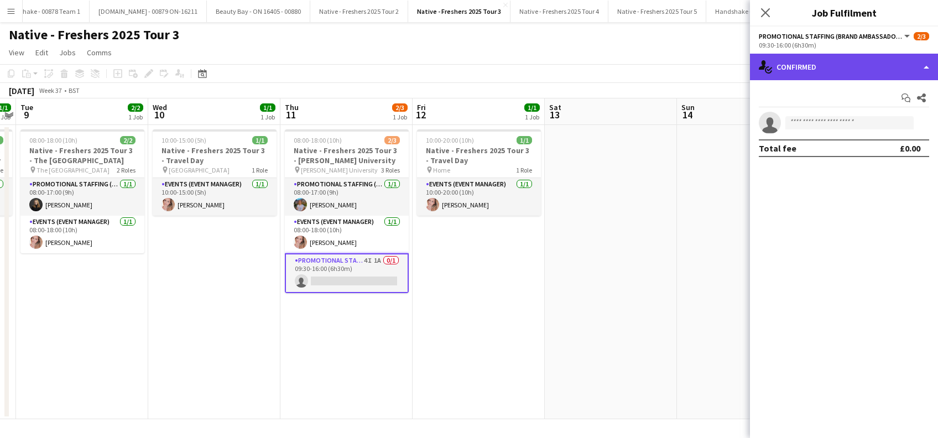
click at [838, 58] on div "single-neutral-actions-check-2 Confirmed" at bounding box center [844, 67] width 188 height 27
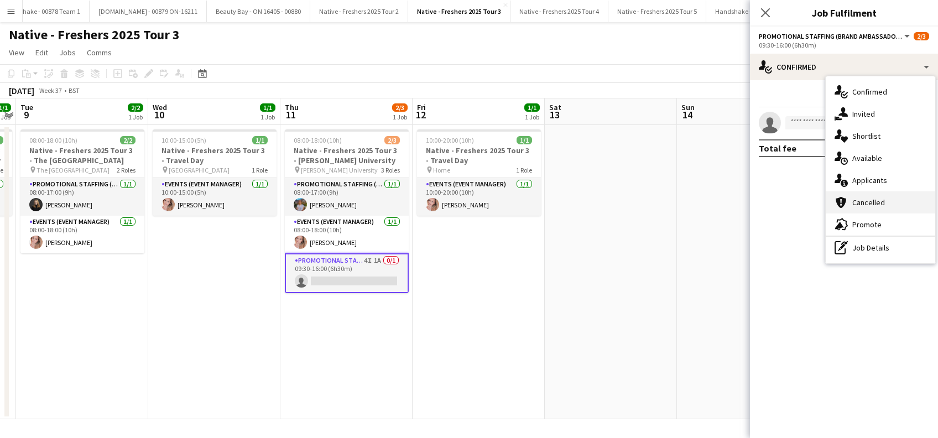
click at [855, 198] on span "Cancelled" at bounding box center [868, 202] width 33 height 10
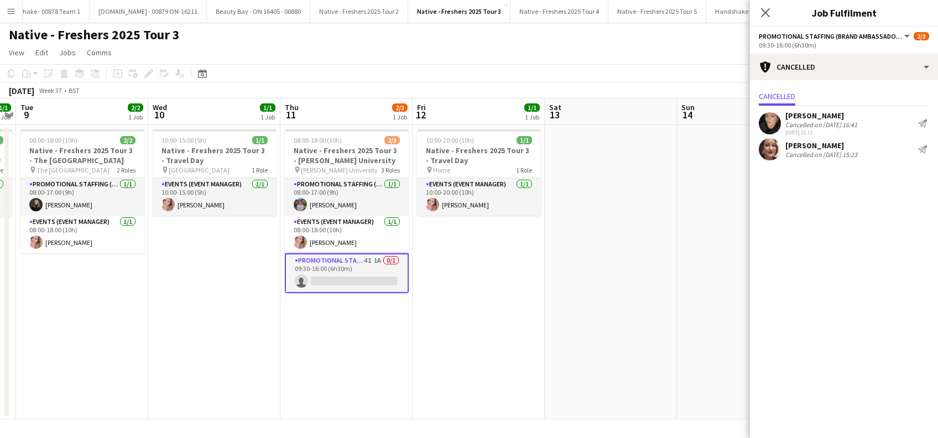
click at [806, 143] on div "Angela Duguid" at bounding box center [821, 145] width 72 height 10
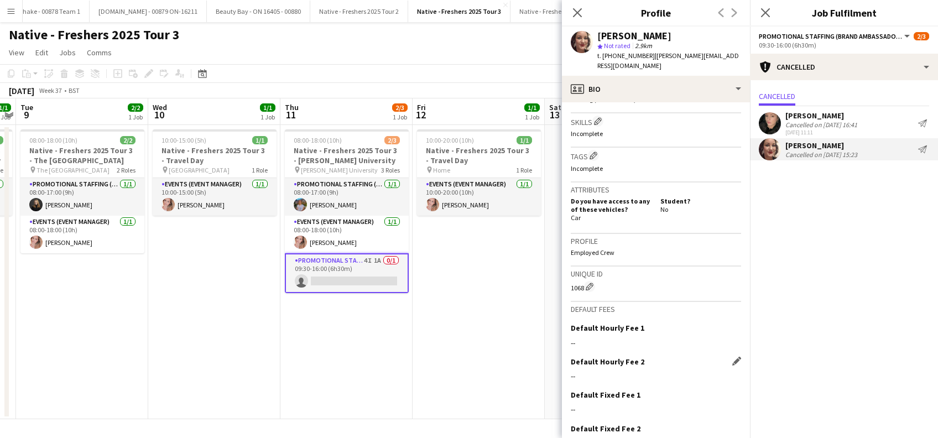
scroll to position [442, 0]
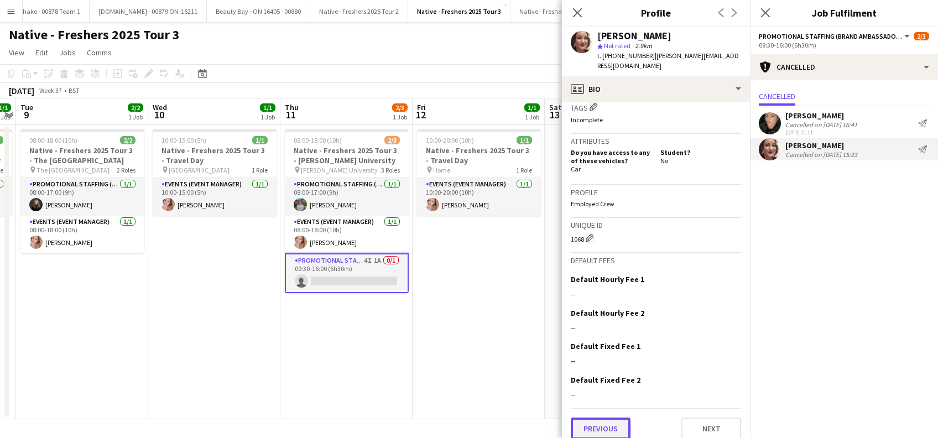
click at [600, 417] on button "Previous" at bounding box center [601, 428] width 60 height 22
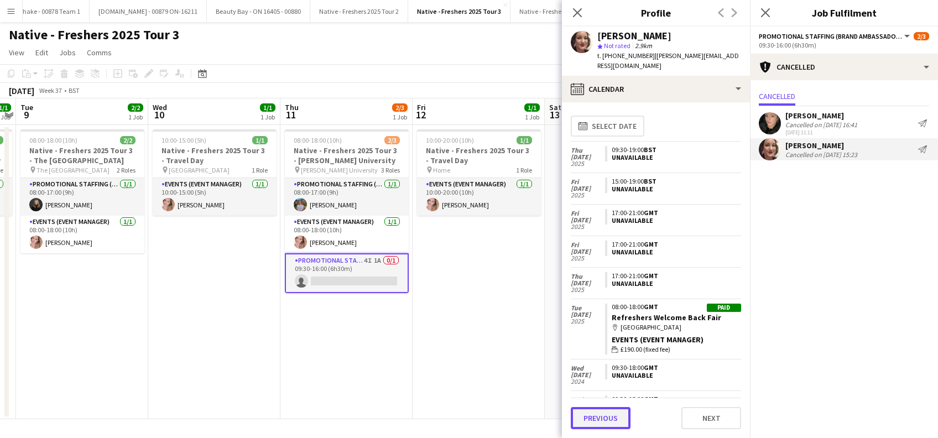
click at [600, 419] on button "Previous" at bounding box center [601, 418] width 60 height 22
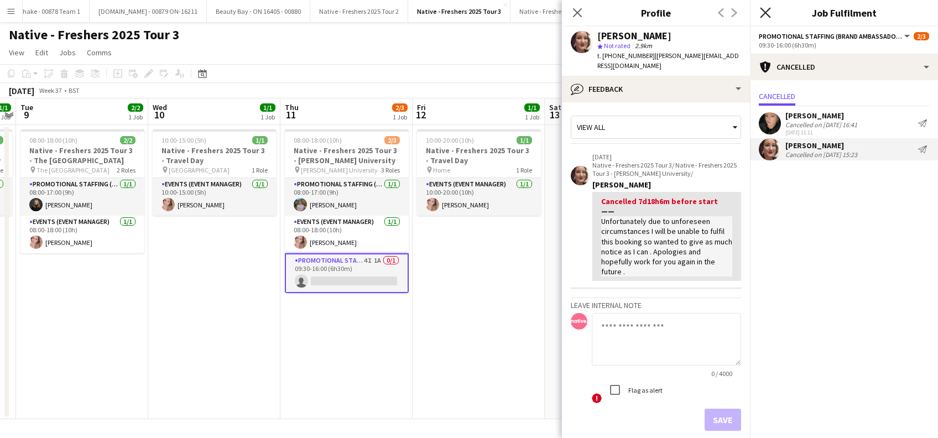
click at [767, 11] on icon at bounding box center [765, 12] width 11 height 11
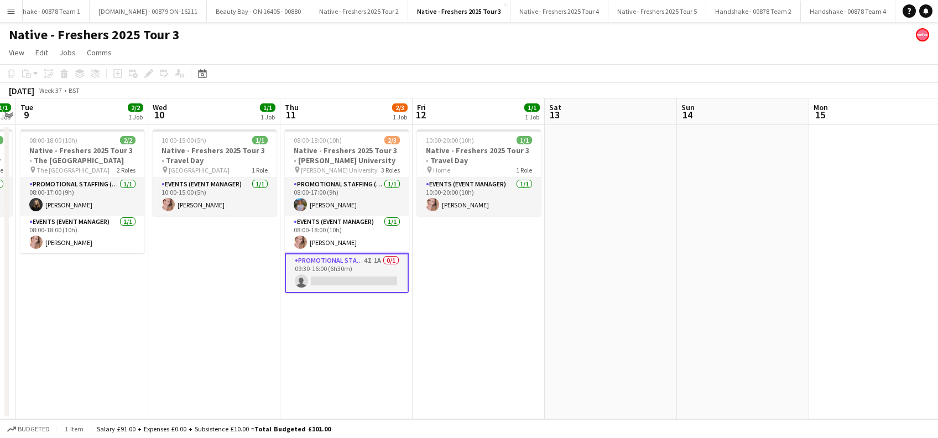
click at [495, 263] on app-date-cell "10:00-20:00 (10h) 1/1 Native - Freshers 2025 Tour 3 - Travel Day pin Home 1 Rol…" at bounding box center [478, 272] width 132 height 294
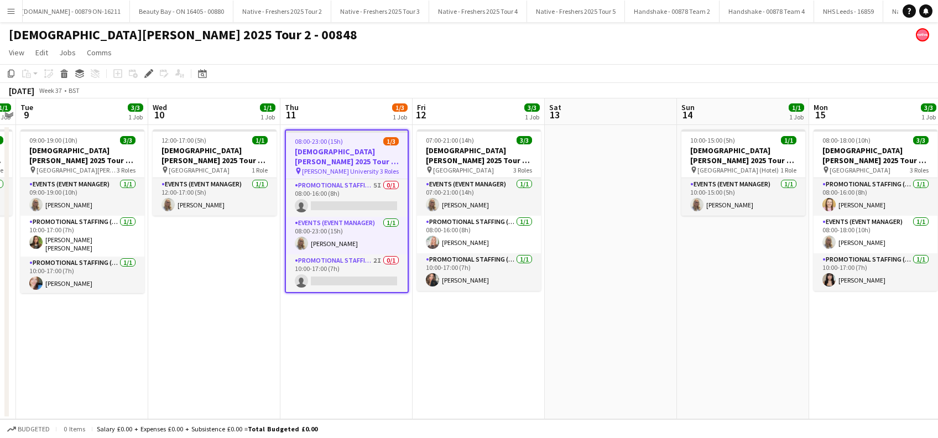
scroll to position [0, 2961]
click at [339, 331] on app-date-cell "08:00-23:00 (15h) 1/3 [DEMOGRAPHIC_DATA][PERSON_NAME] 2025 Tour 2 - 00848 - [PE…" at bounding box center [346, 272] width 132 height 294
